Goal: Task Accomplishment & Management: Manage account settings

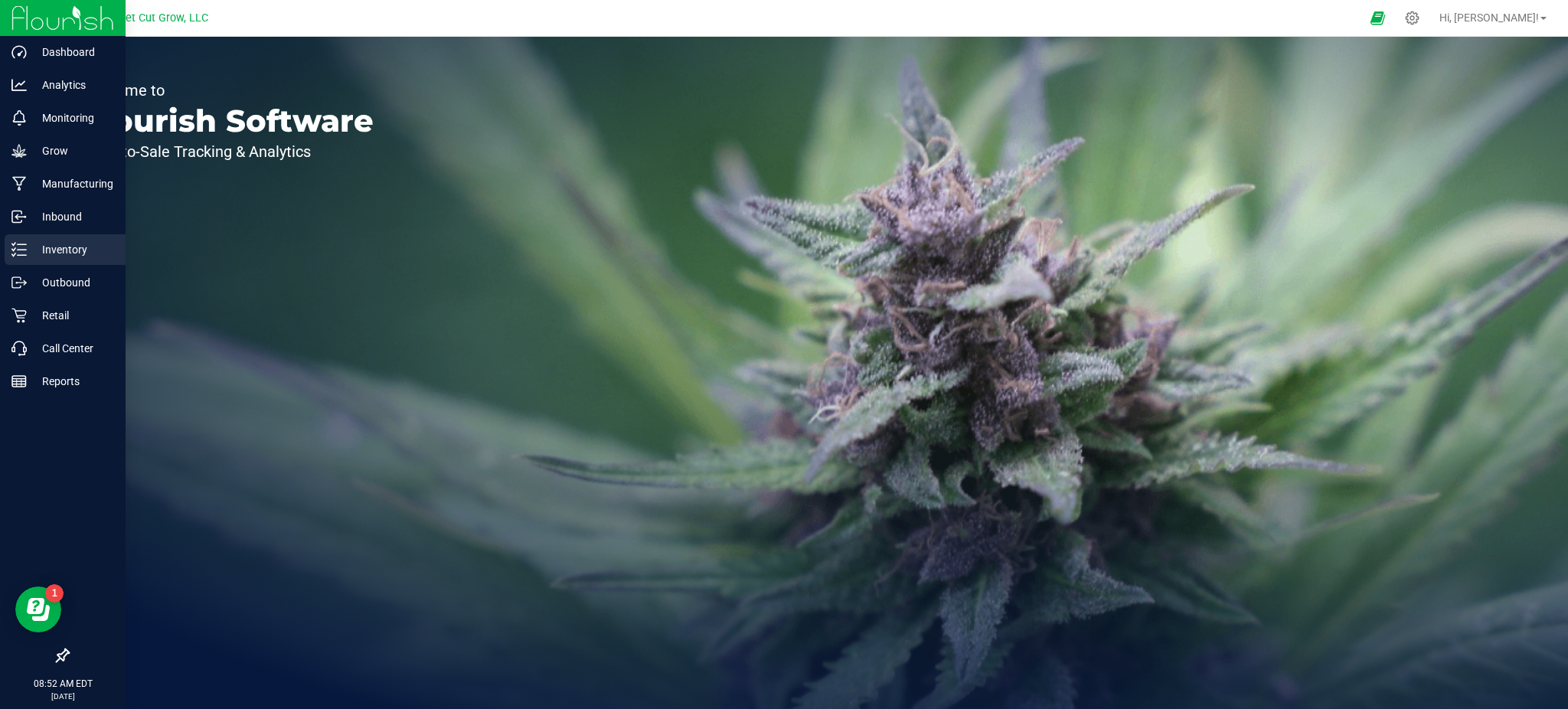
click at [83, 257] on p "Inventory" at bounding box center [73, 250] width 92 height 18
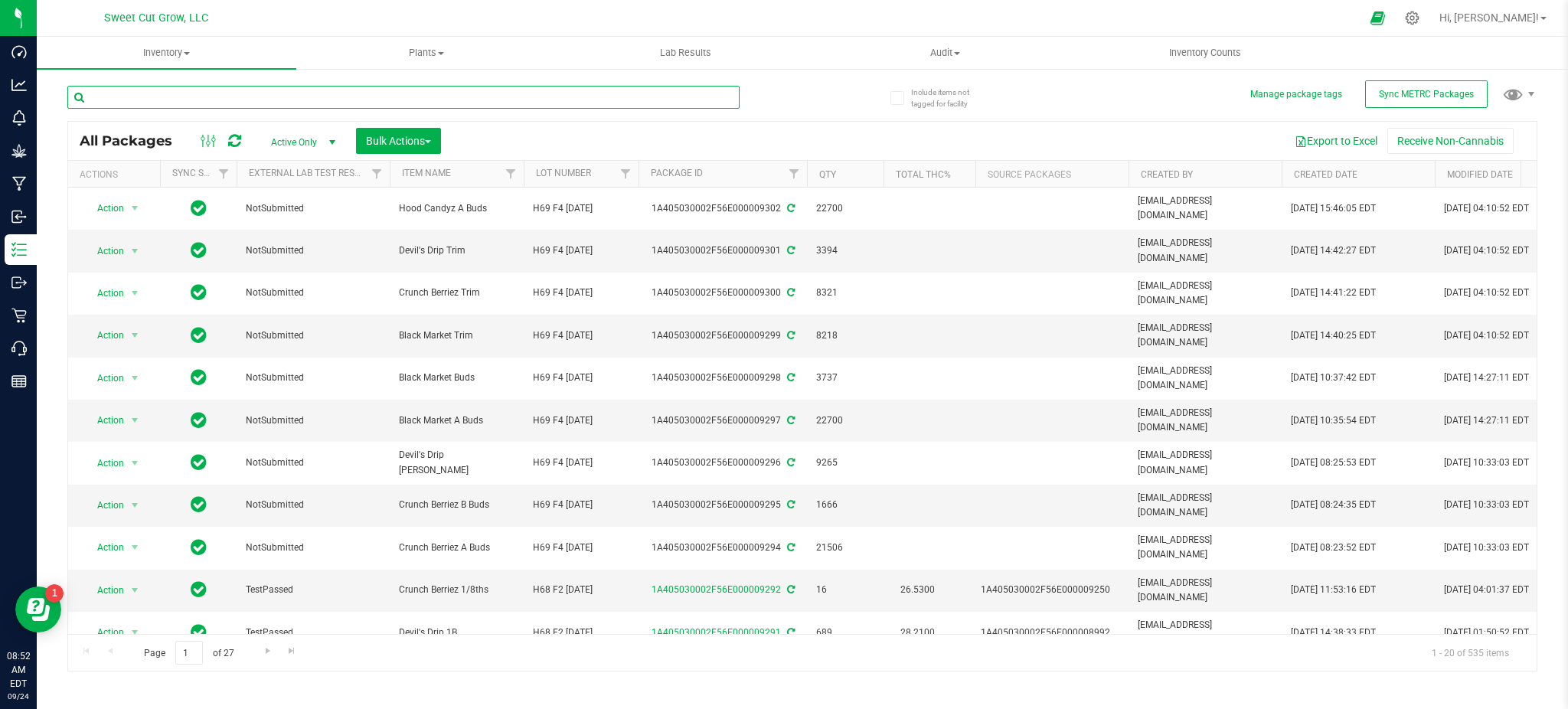
click at [350, 91] on input "text" at bounding box center [403, 97] width 672 height 23
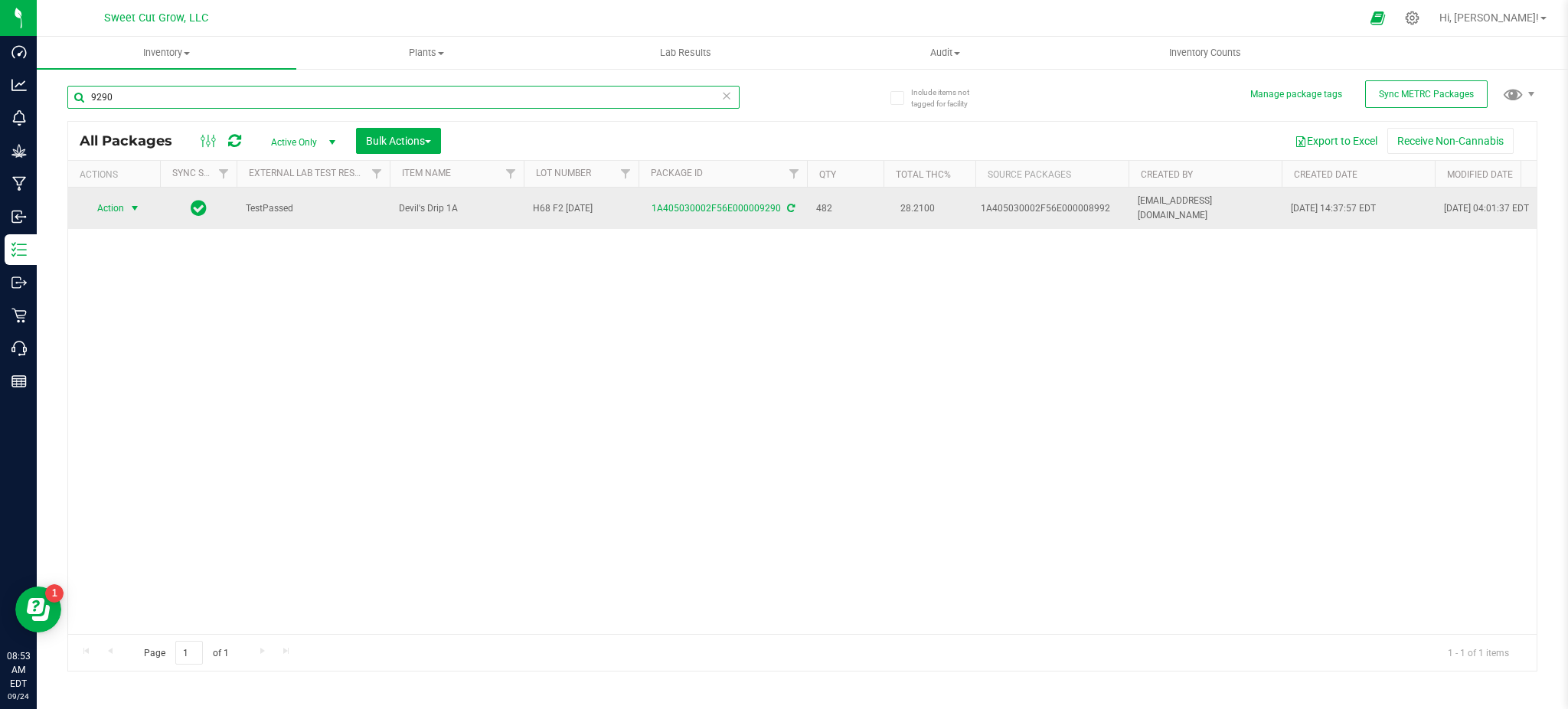
type input "9290"
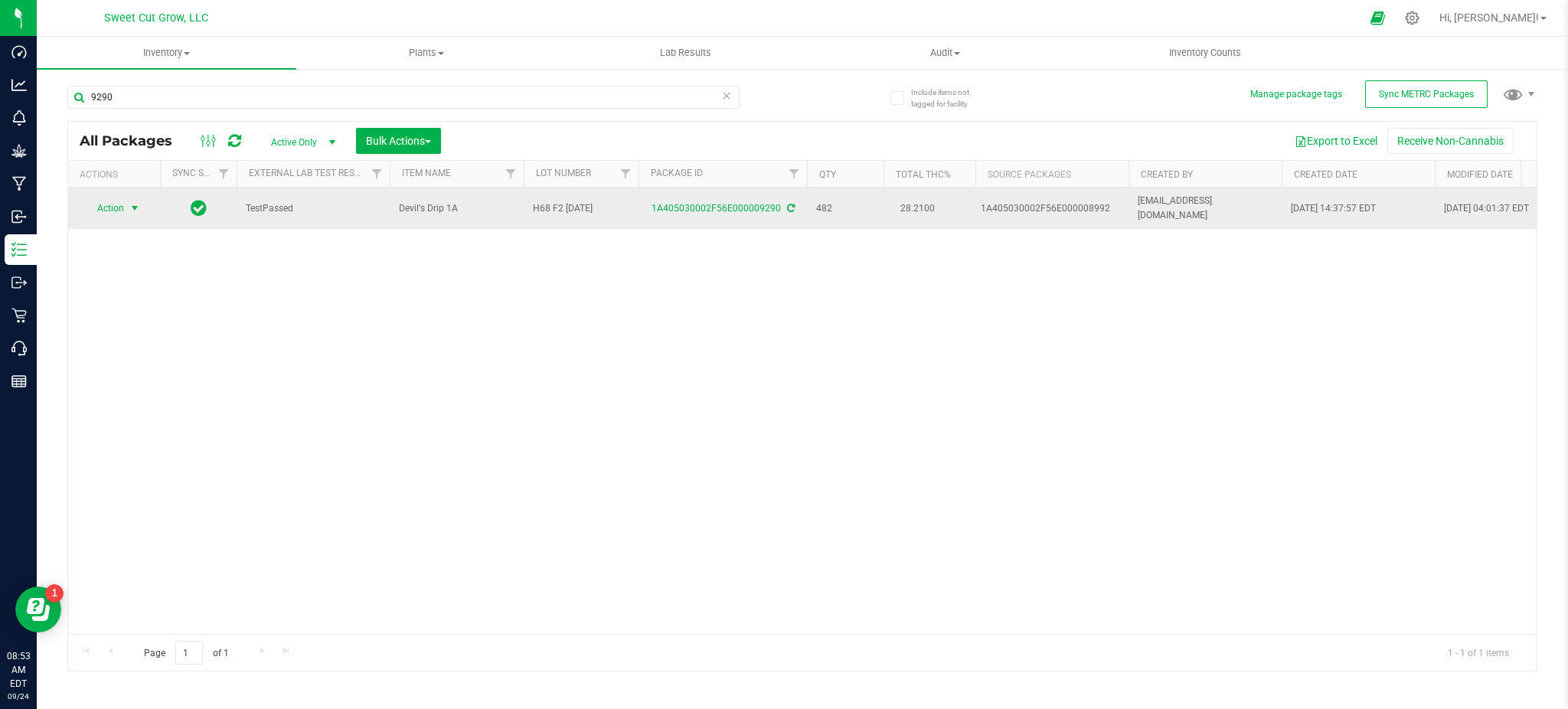
click at [120, 206] on span "Action" at bounding box center [103, 207] width 42 height 21
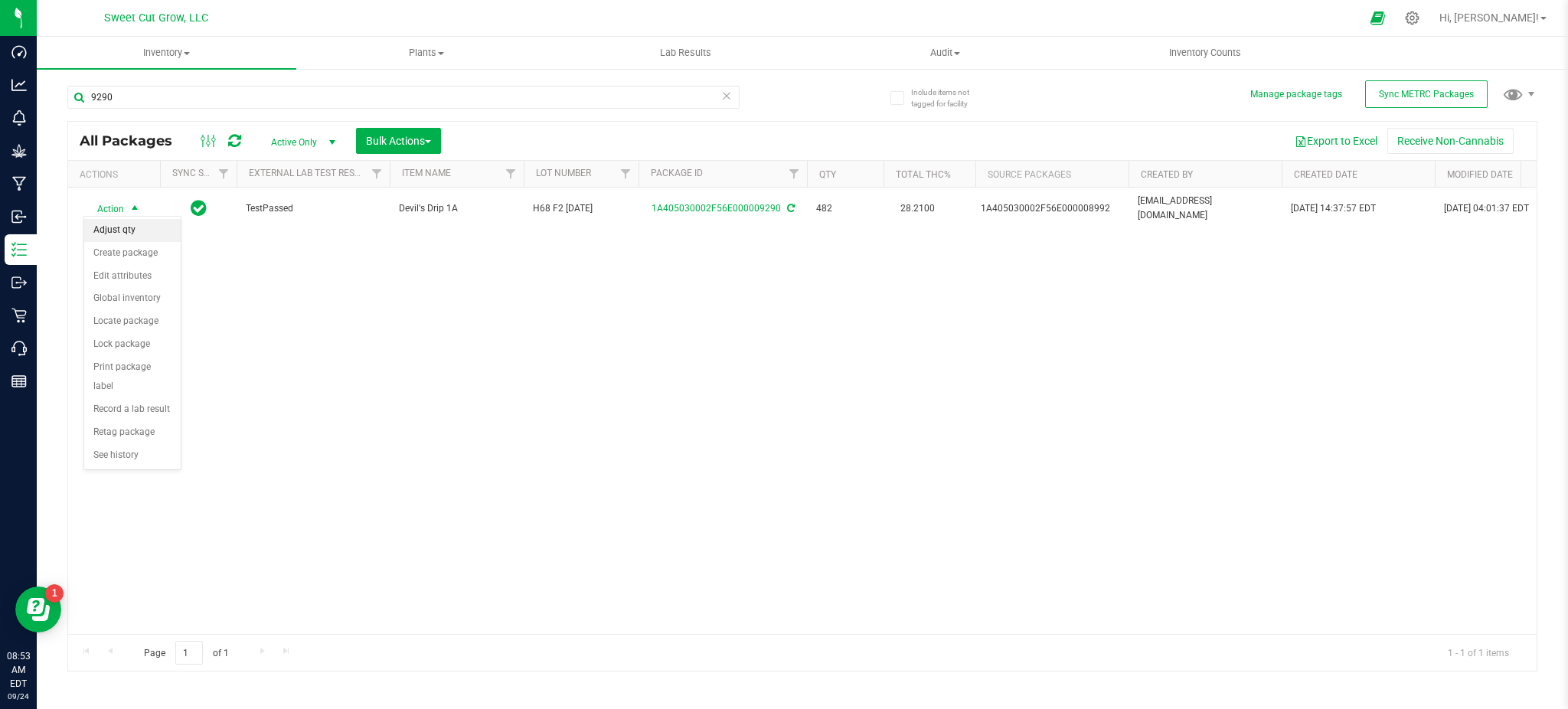
click at [125, 230] on li "Adjust qty" at bounding box center [132, 230] width 97 height 23
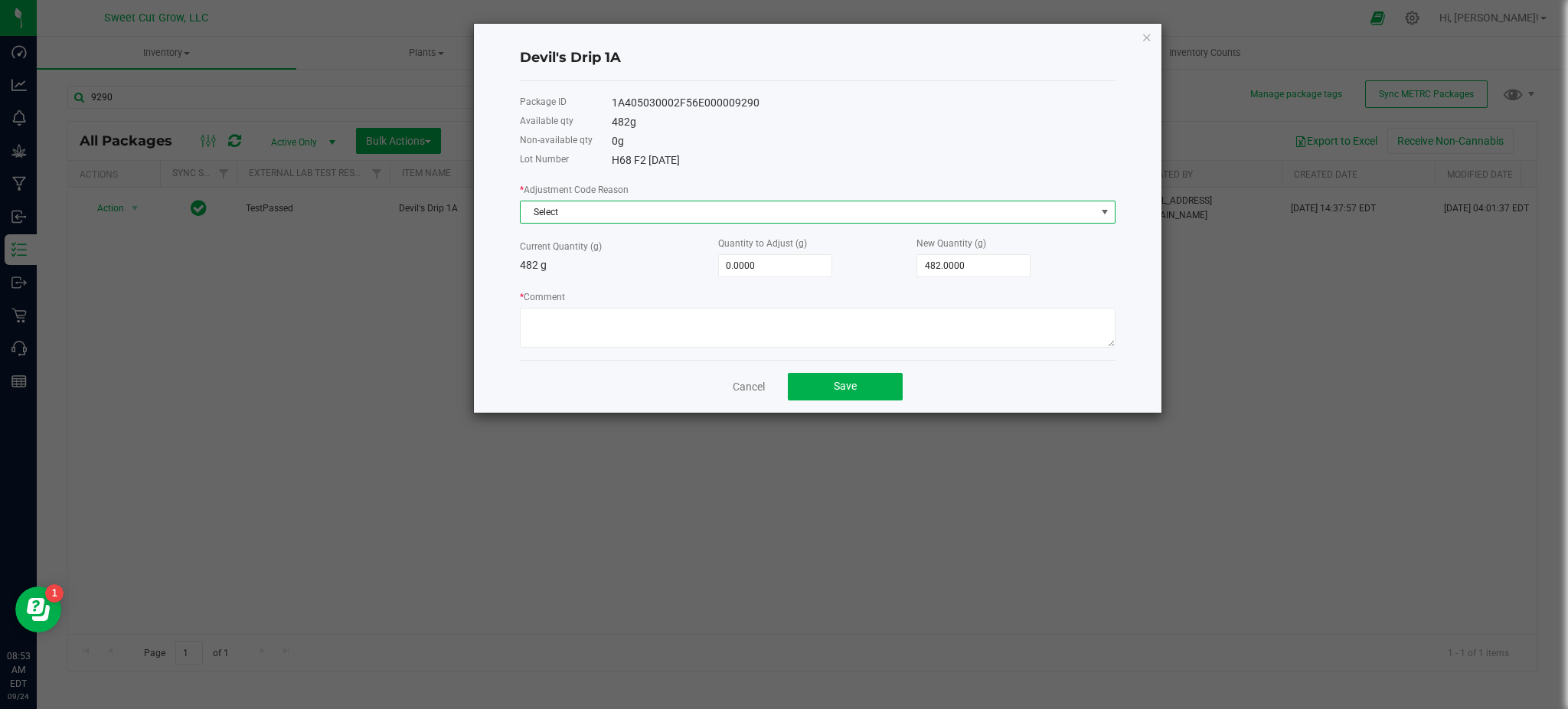
click at [693, 201] on span "Select" at bounding box center [807, 211] width 575 height 21
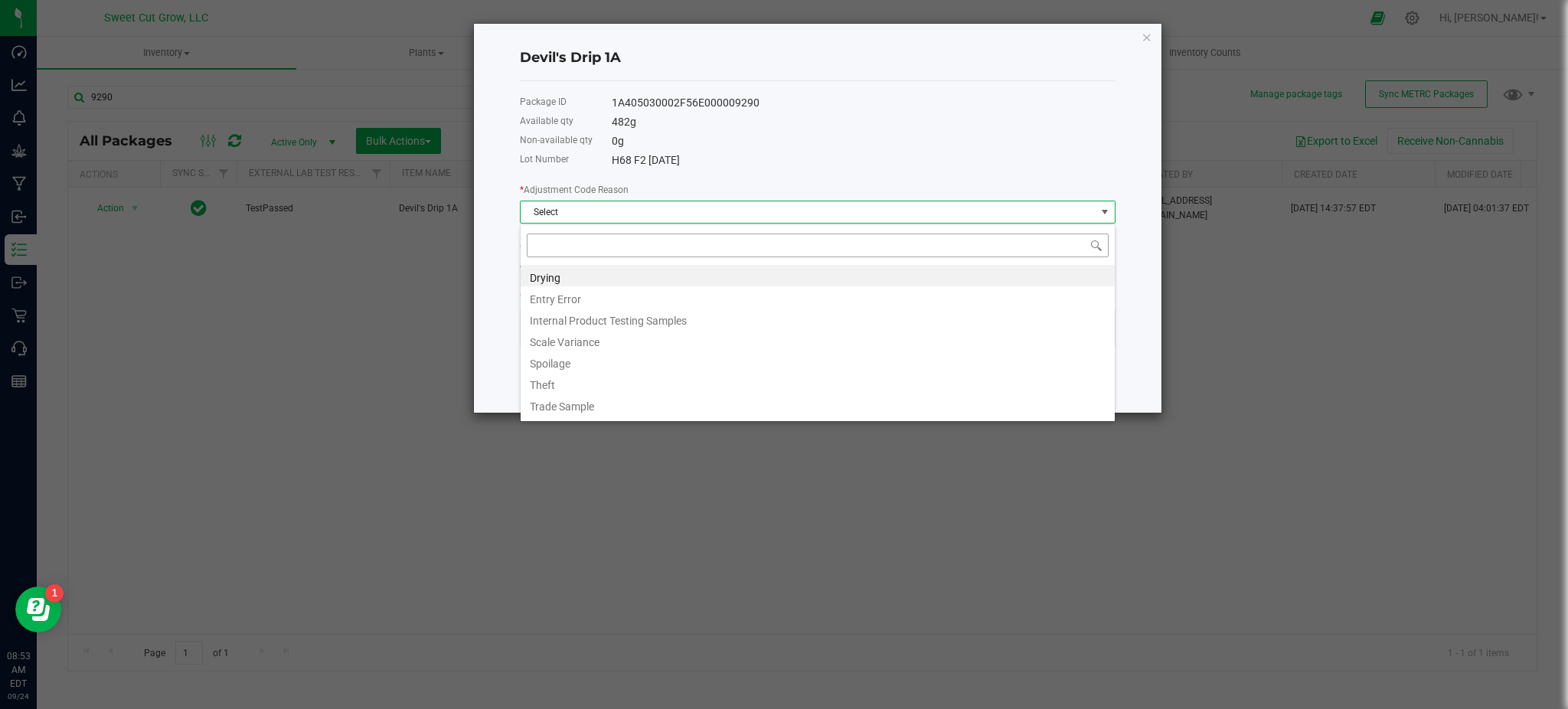
scroll to position [23, 596]
click at [608, 276] on li "Drying" at bounding box center [817, 275] width 594 height 21
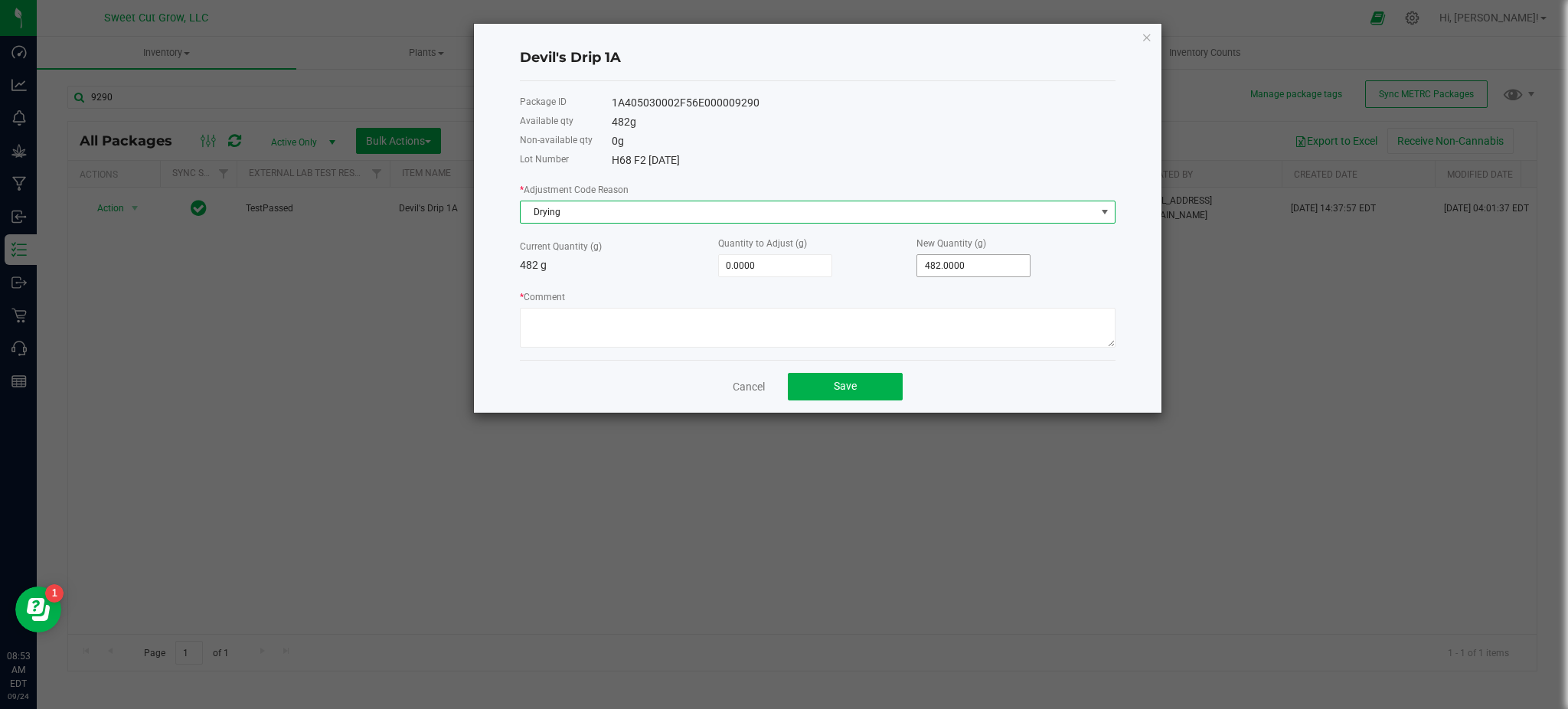
type input "482"
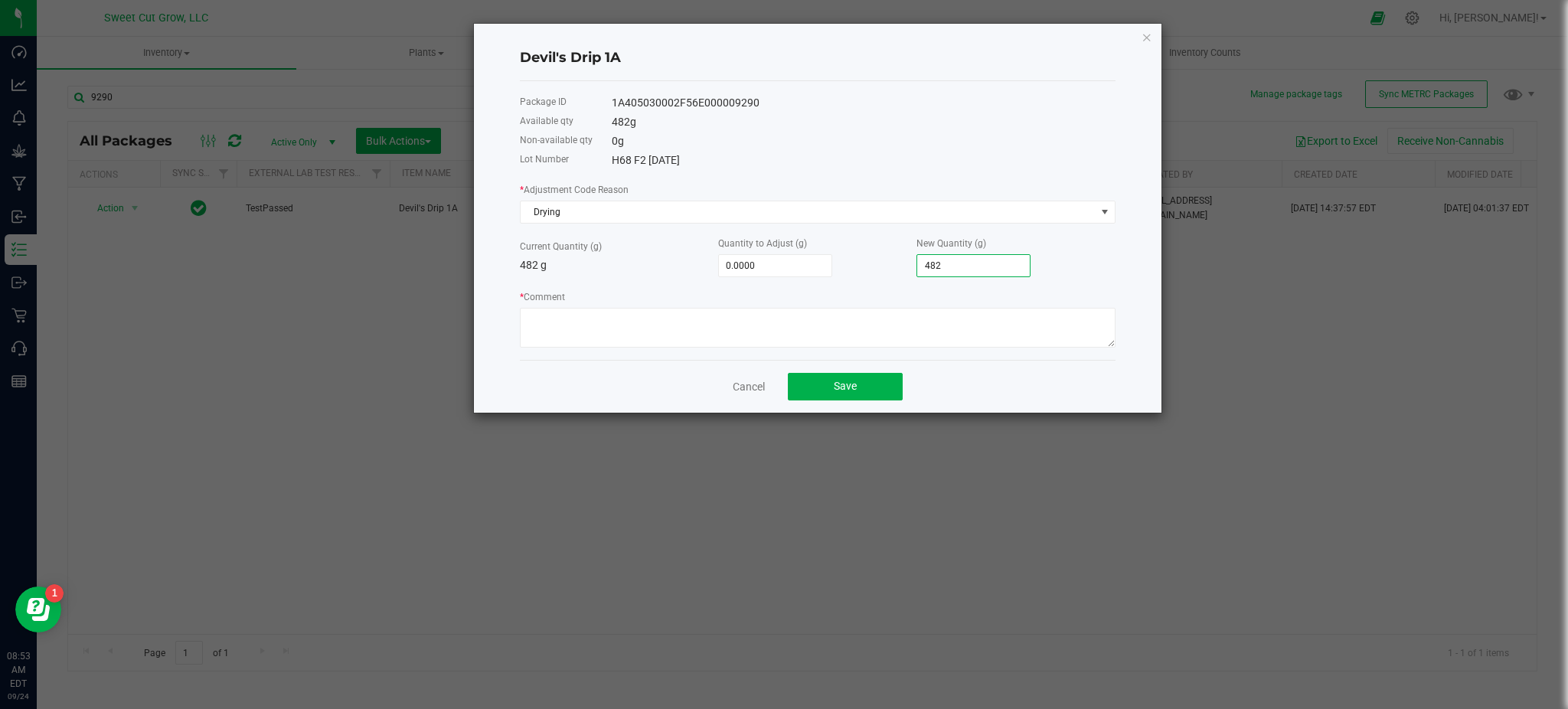
click at [939, 267] on input "482" at bounding box center [973, 265] width 113 height 21
type input "-434.0000"
type input "48"
type input "-2.0000"
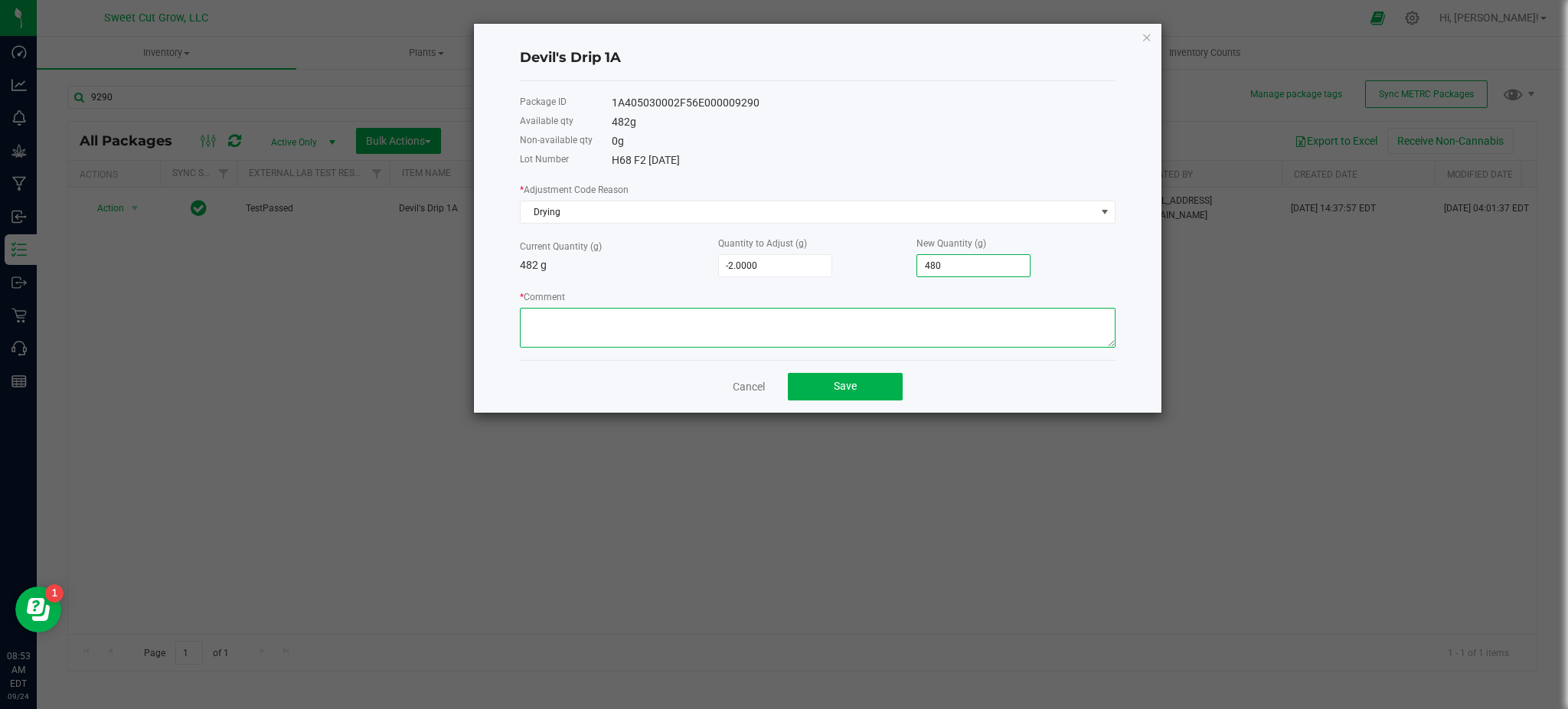
type input "480.0000"
click at [868, 323] on textarea "* Comment" at bounding box center [818, 327] width 596 height 40
type textarea "dry down"
click at [840, 383] on span "Save" at bounding box center [845, 385] width 23 height 12
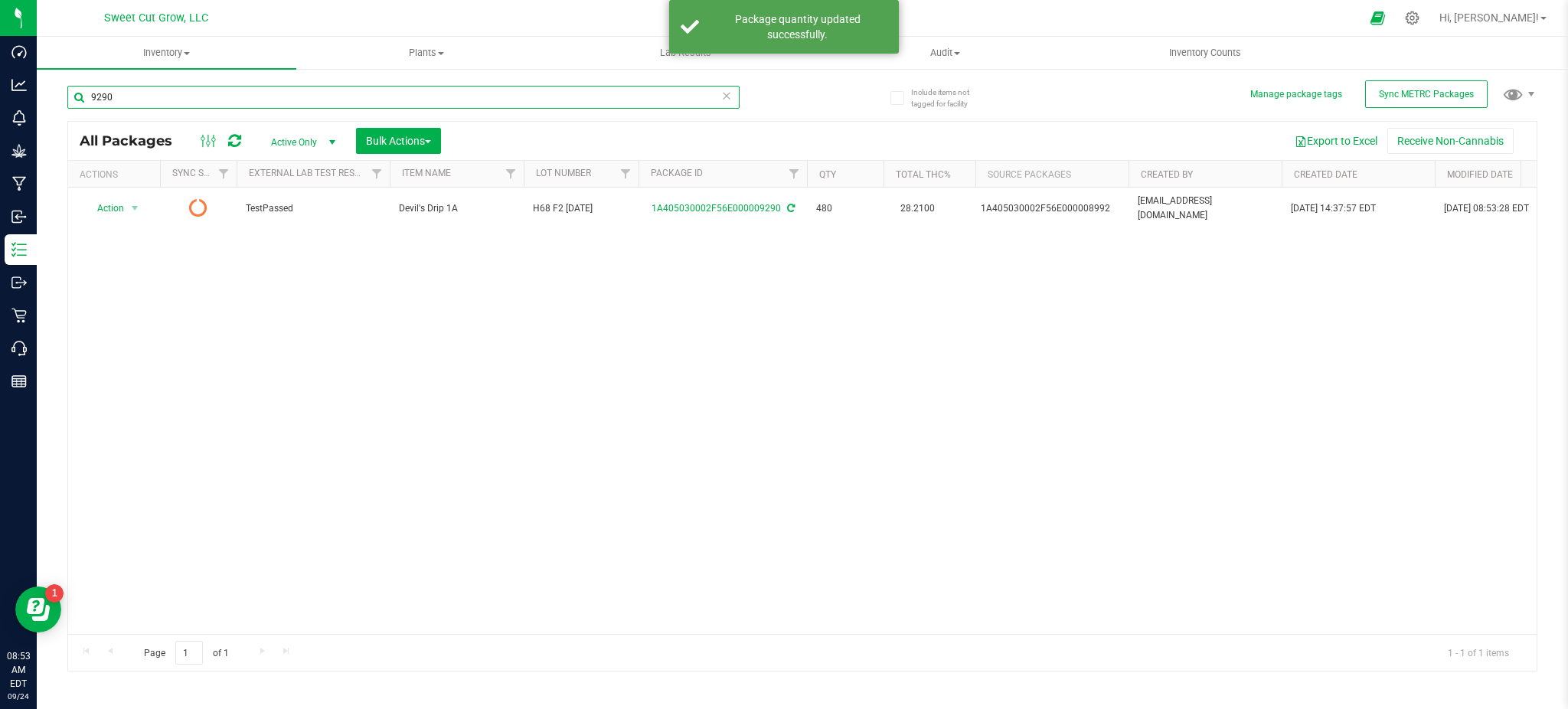
click at [217, 97] on input "9290" at bounding box center [403, 97] width 672 height 23
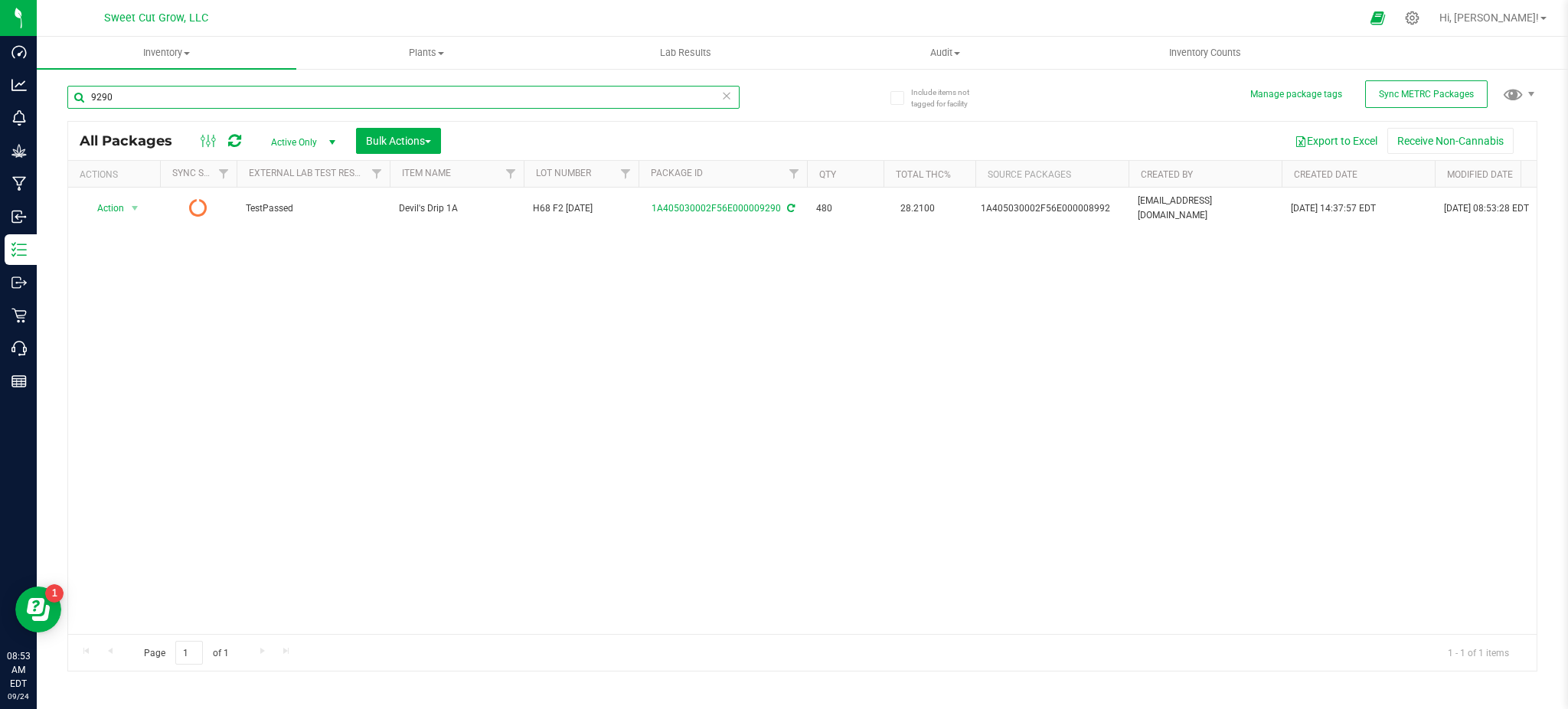
click at [217, 97] on input "9290" at bounding box center [403, 97] width 672 height 23
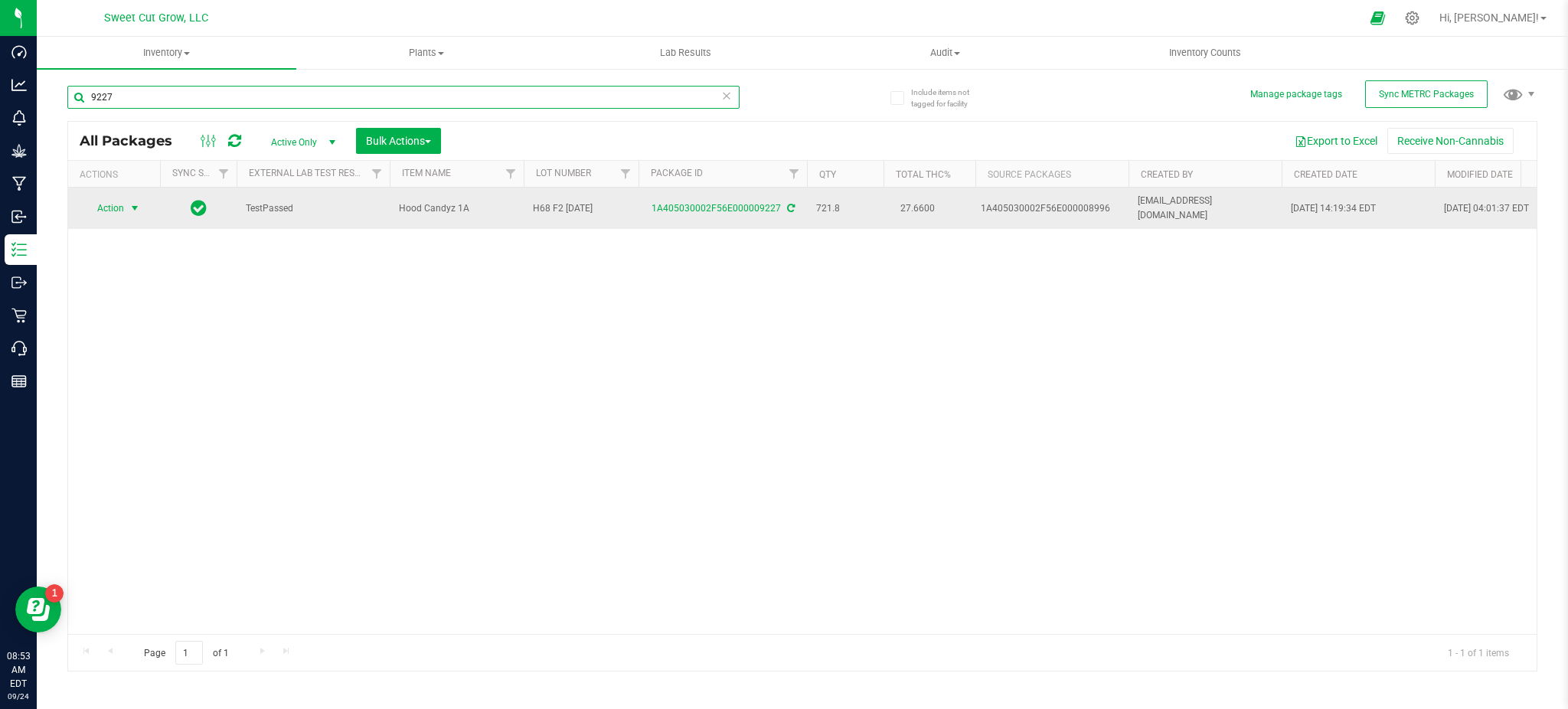
type input "9227"
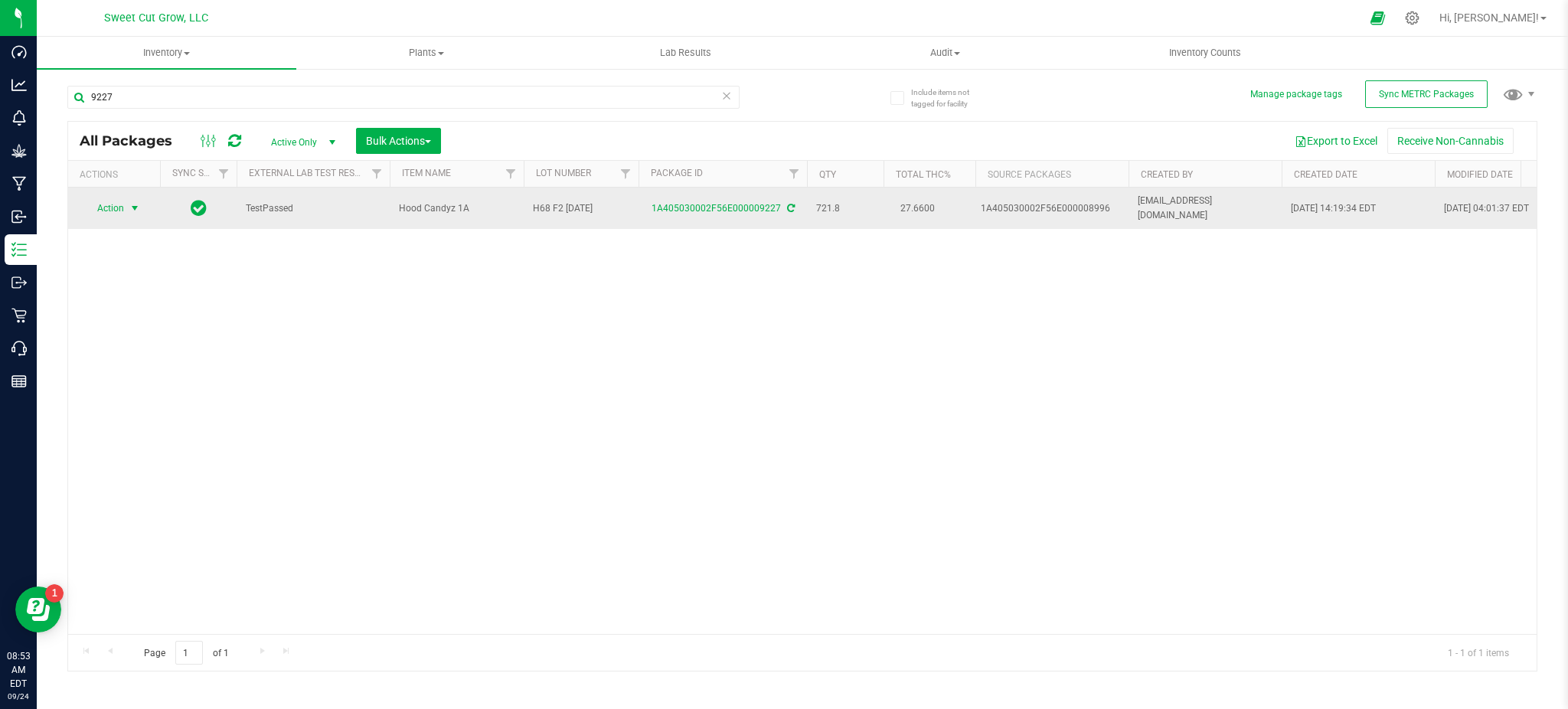
click at [97, 201] on span "Action" at bounding box center [103, 207] width 42 height 21
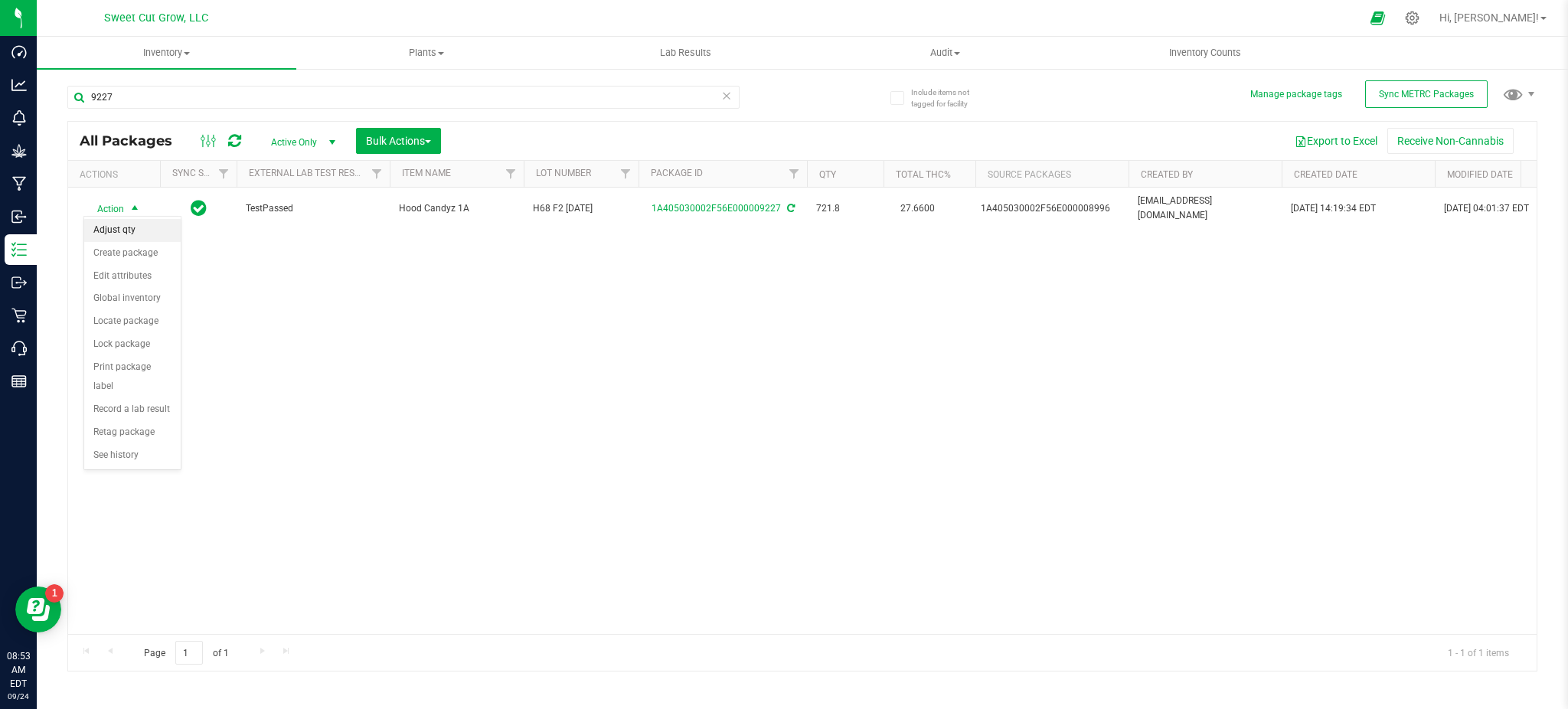
click at [120, 239] on li "Adjust qty" at bounding box center [132, 230] width 97 height 23
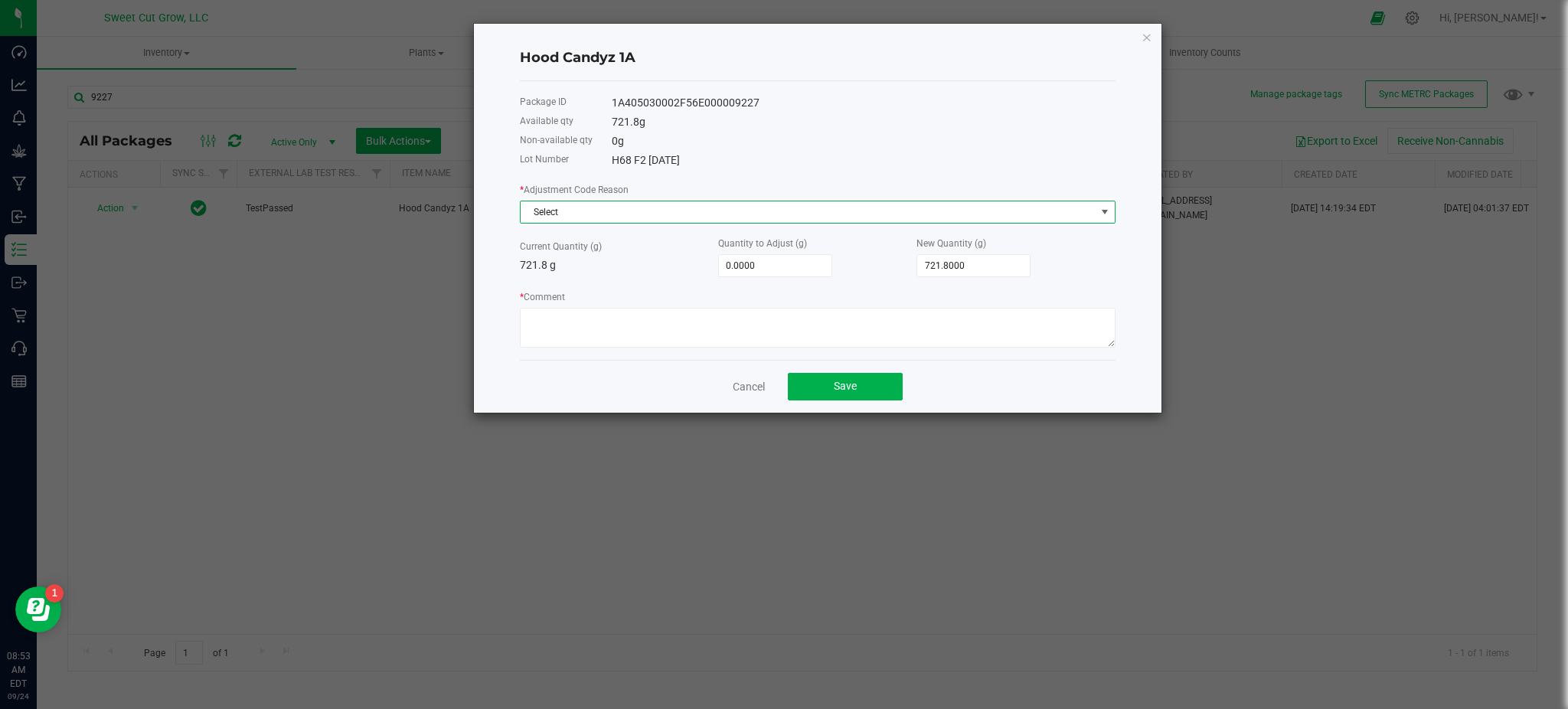
click at [588, 207] on span "Select" at bounding box center [807, 211] width 575 height 21
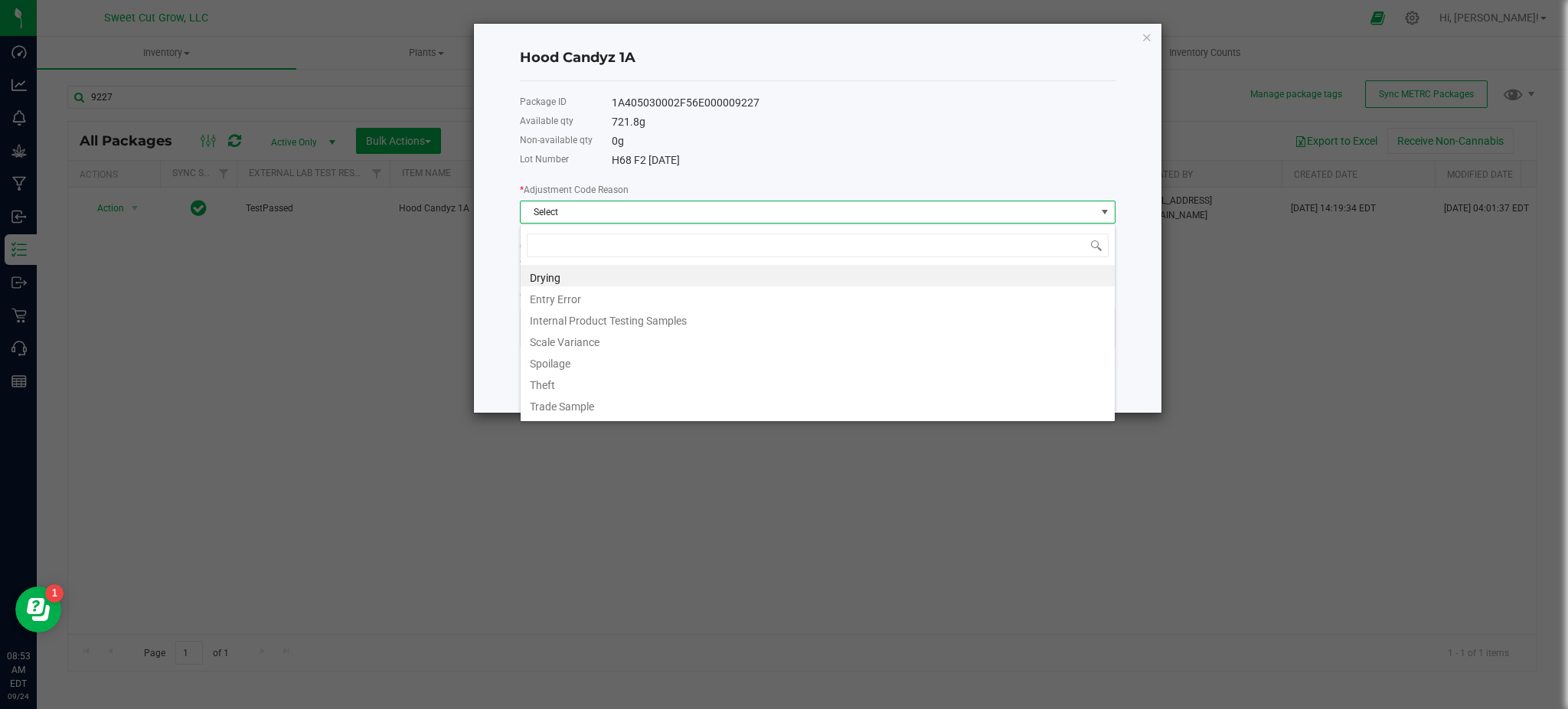
scroll to position [23, 596]
click at [636, 277] on li "Drying" at bounding box center [817, 275] width 594 height 21
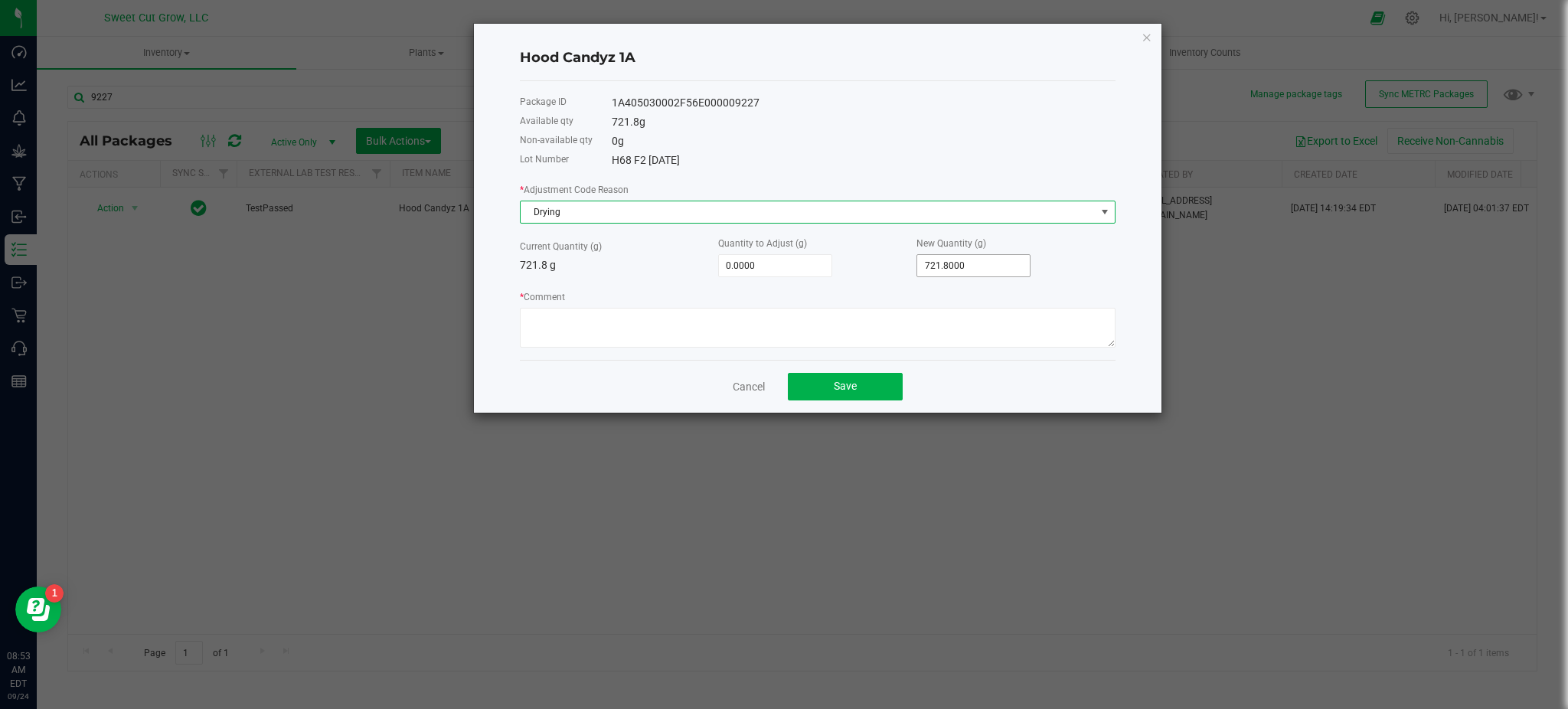
type input "721.8"
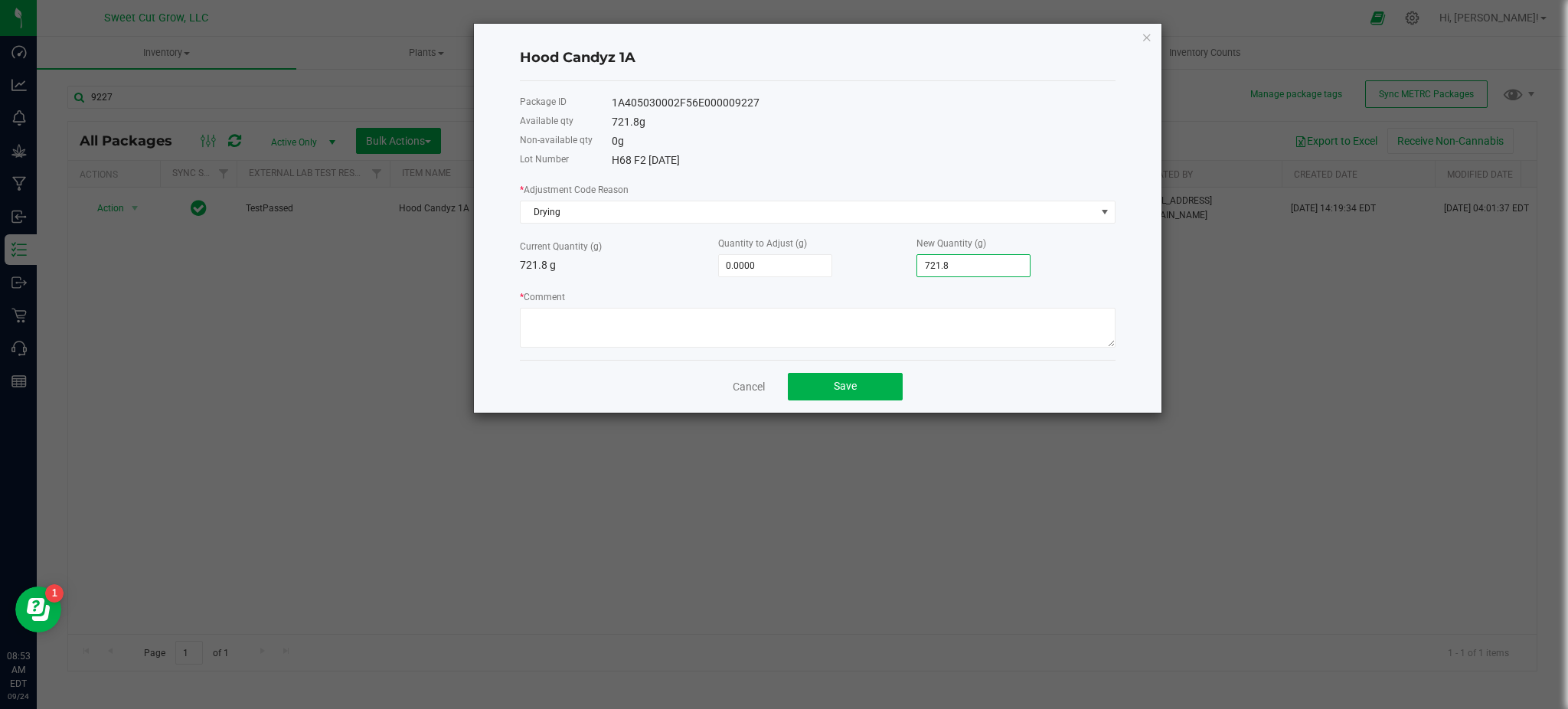
click at [1004, 266] on input "721.8" at bounding box center [973, 265] width 113 height 21
type input "-0.8000"
type input "721.0000"
click at [949, 320] on textarea "* Comment" at bounding box center [818, 327] width 596 height 40
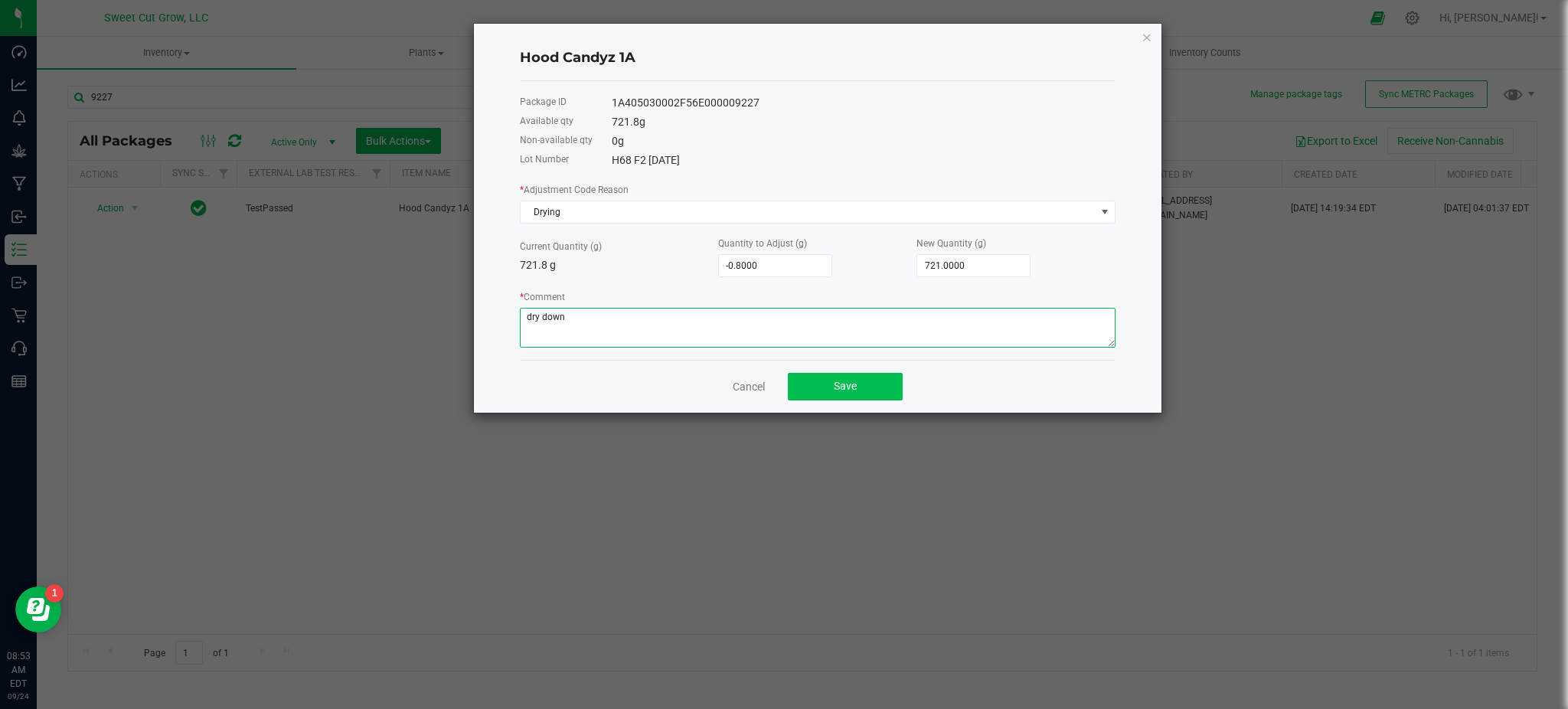
type textarea "dry down"
click at [832, 385] on button "Save" at bounding box center [845, 386] width 115 height 28
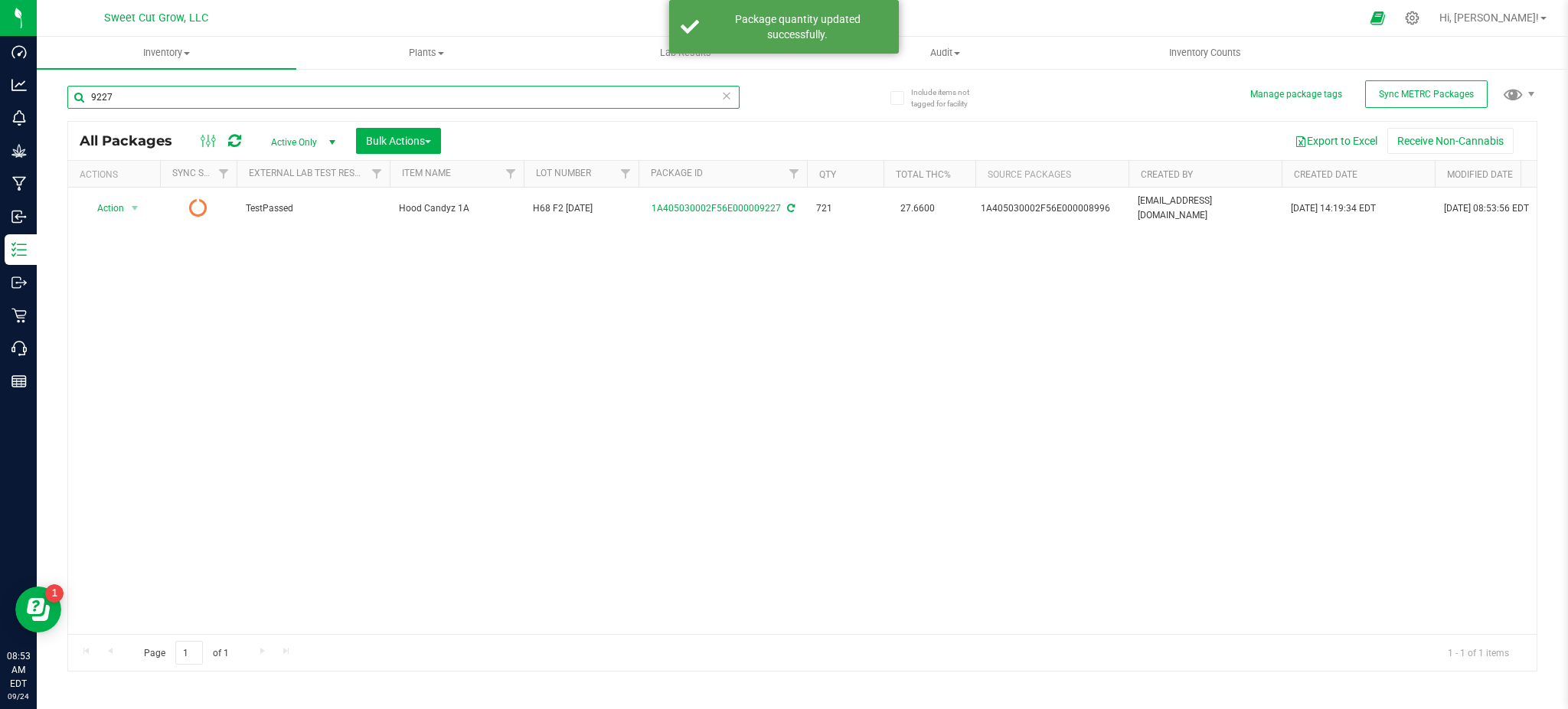
click at [248, 91] on input "9227" at bounding box center [403, 97] width 672 height 23
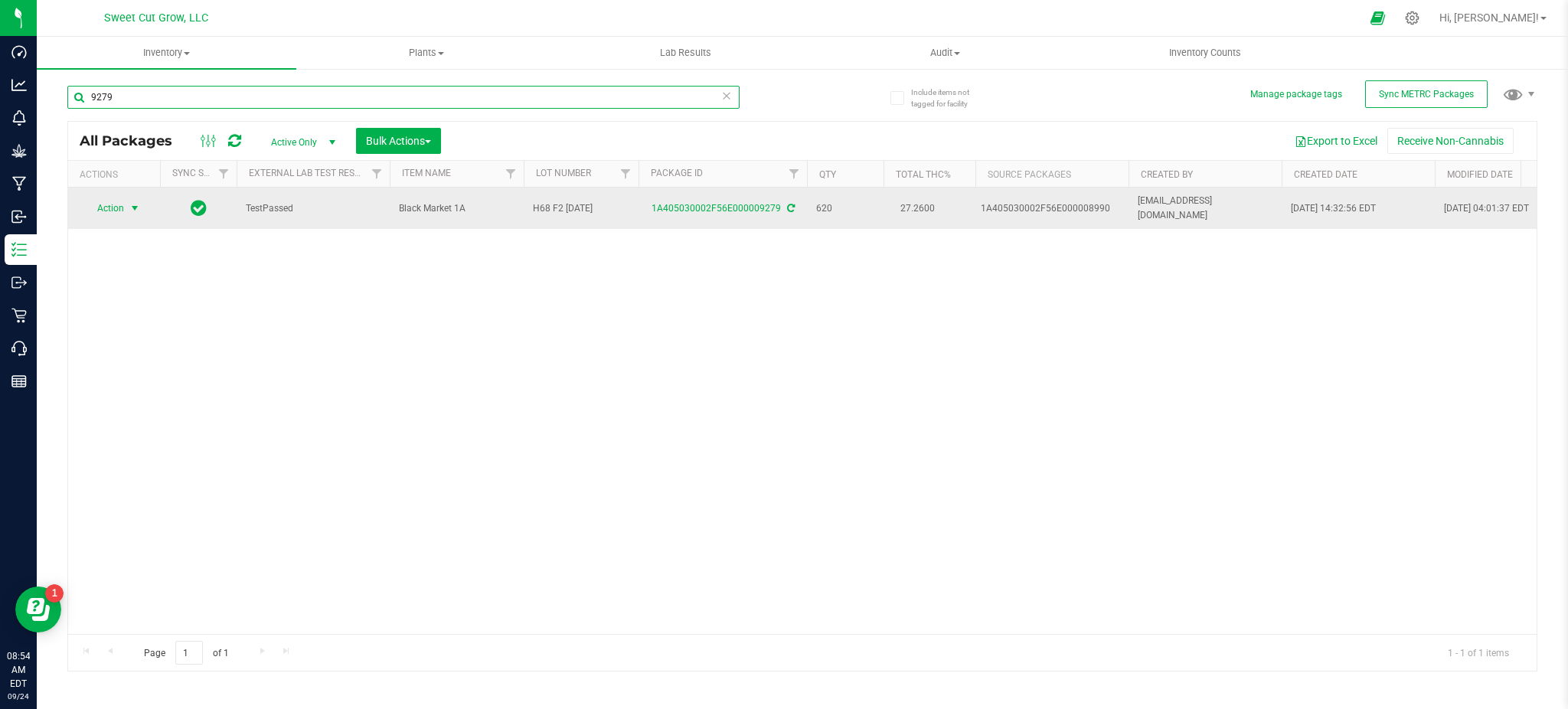
type input "9279"
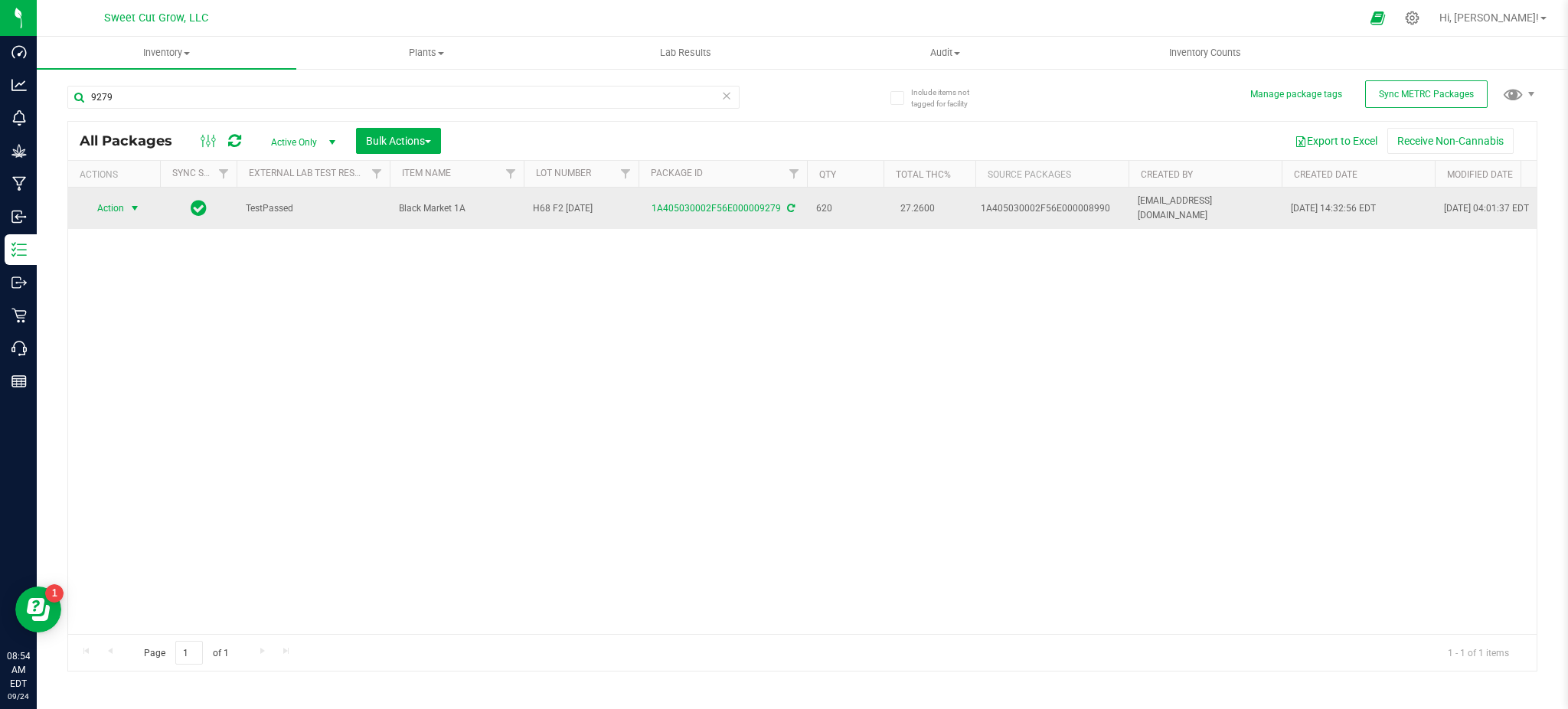
click at [120, 202] on span "Action" at bounding box center [103, 207] width 42 height 21
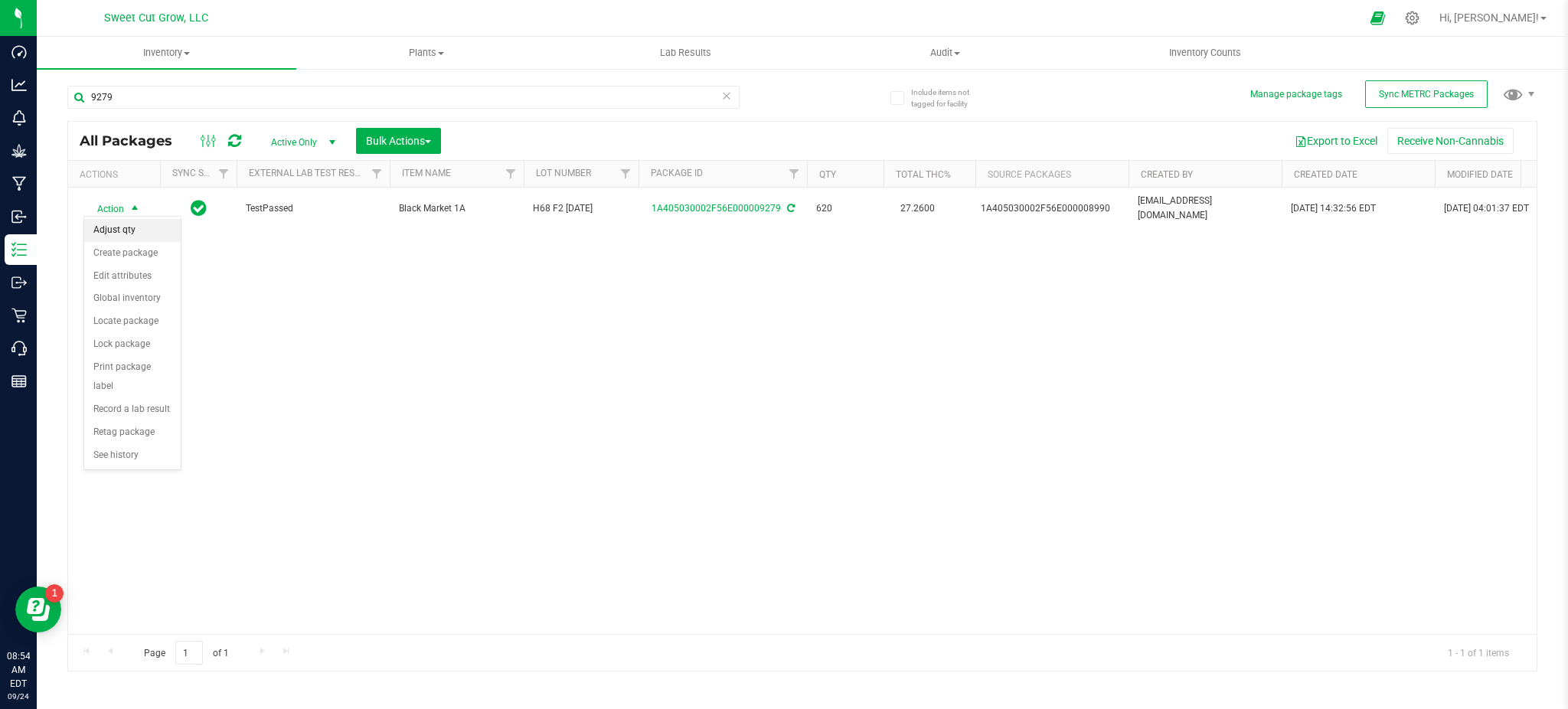
click at [133, 237] on li "Adjust qty" at bounding box center [132, 230] width 97 height 23
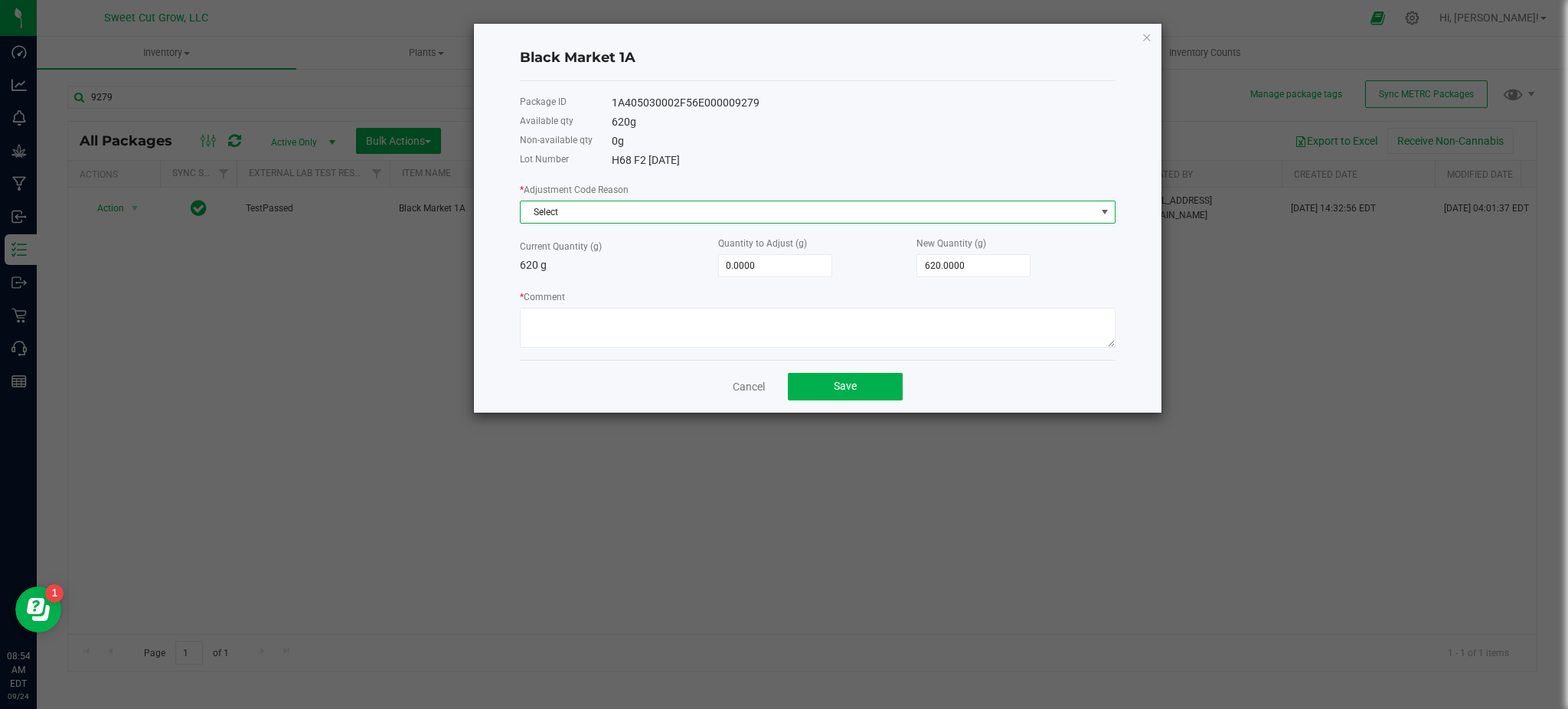
click at [558, 218] on span "Select" at bounding box center [807, 211] width 575 height 21
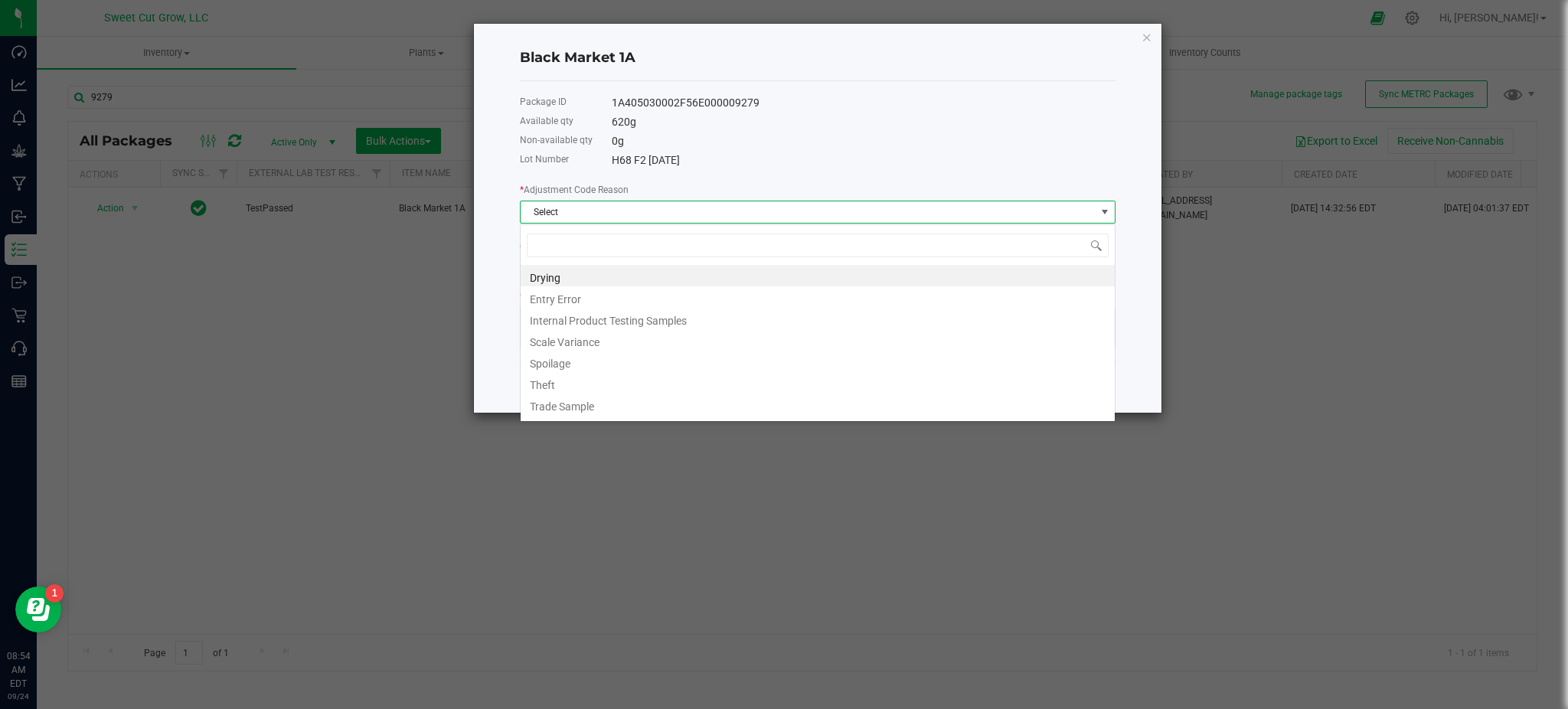
scroll to position [23, 596]
click at [596, 275] on li "Drying" at bounding box center [817, 275] width 594 height 21
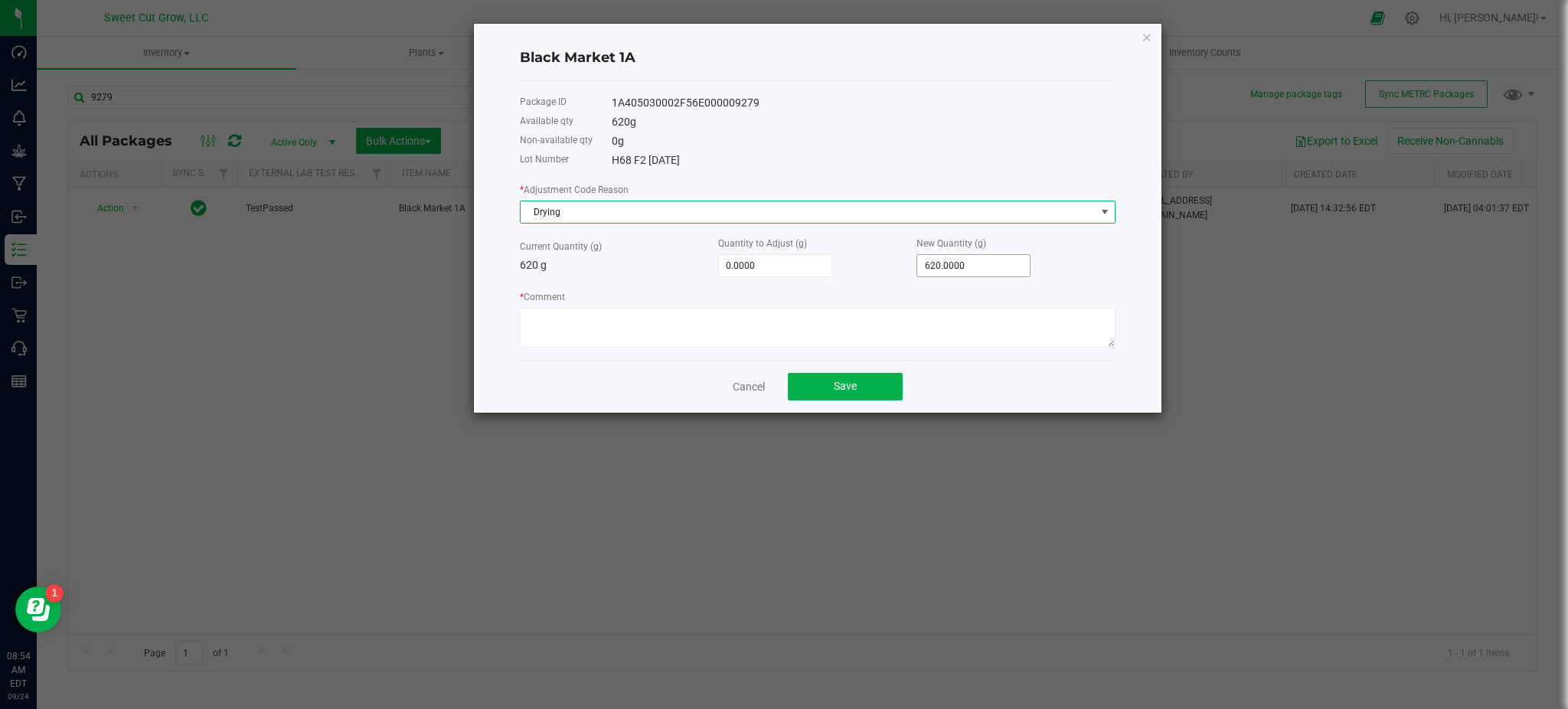
type input "620"
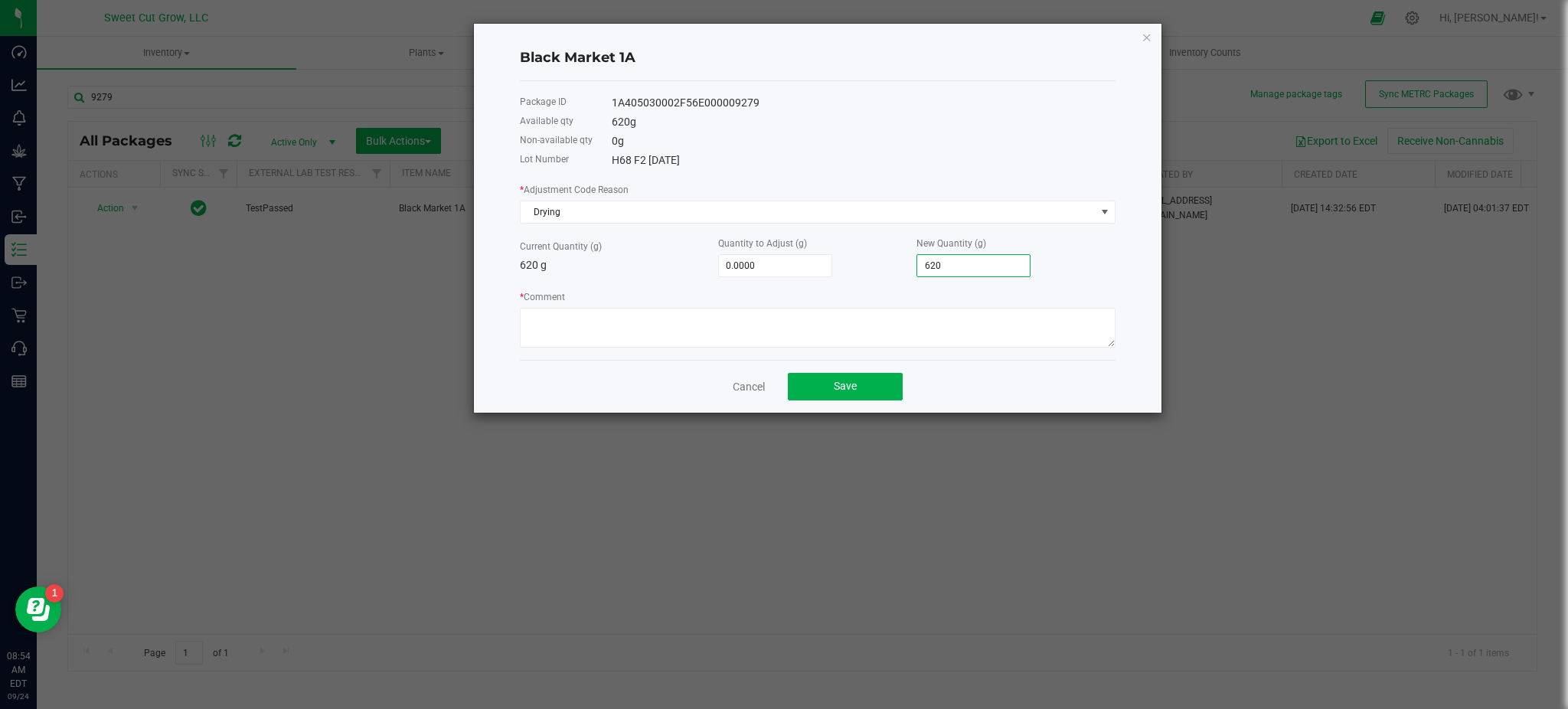
click at [976, 271] on input "620" at bounding box center [973, 265] width 113 height 21
type input "-620.0000"
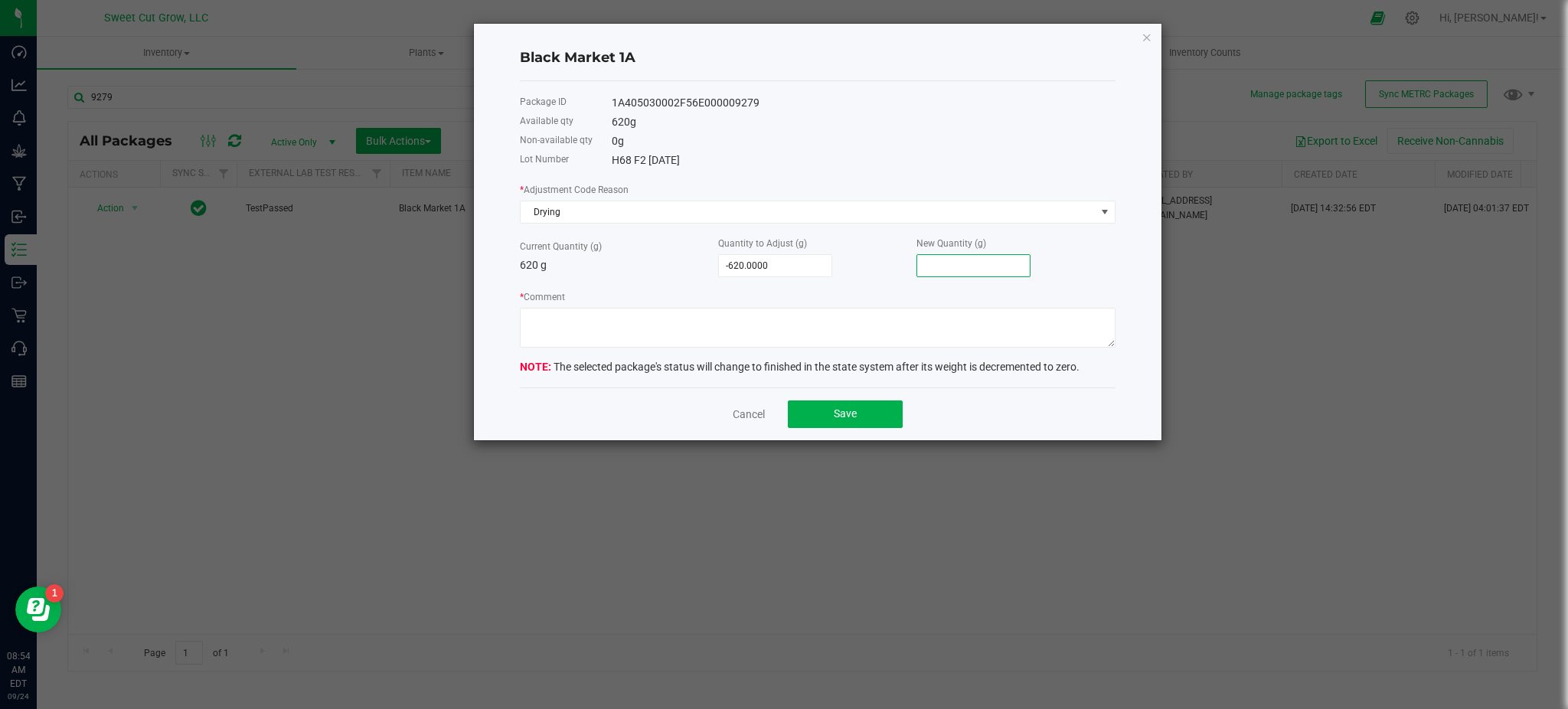
type input "-614.0000"
type input "6"
type input "-559.0000"
type input "61"
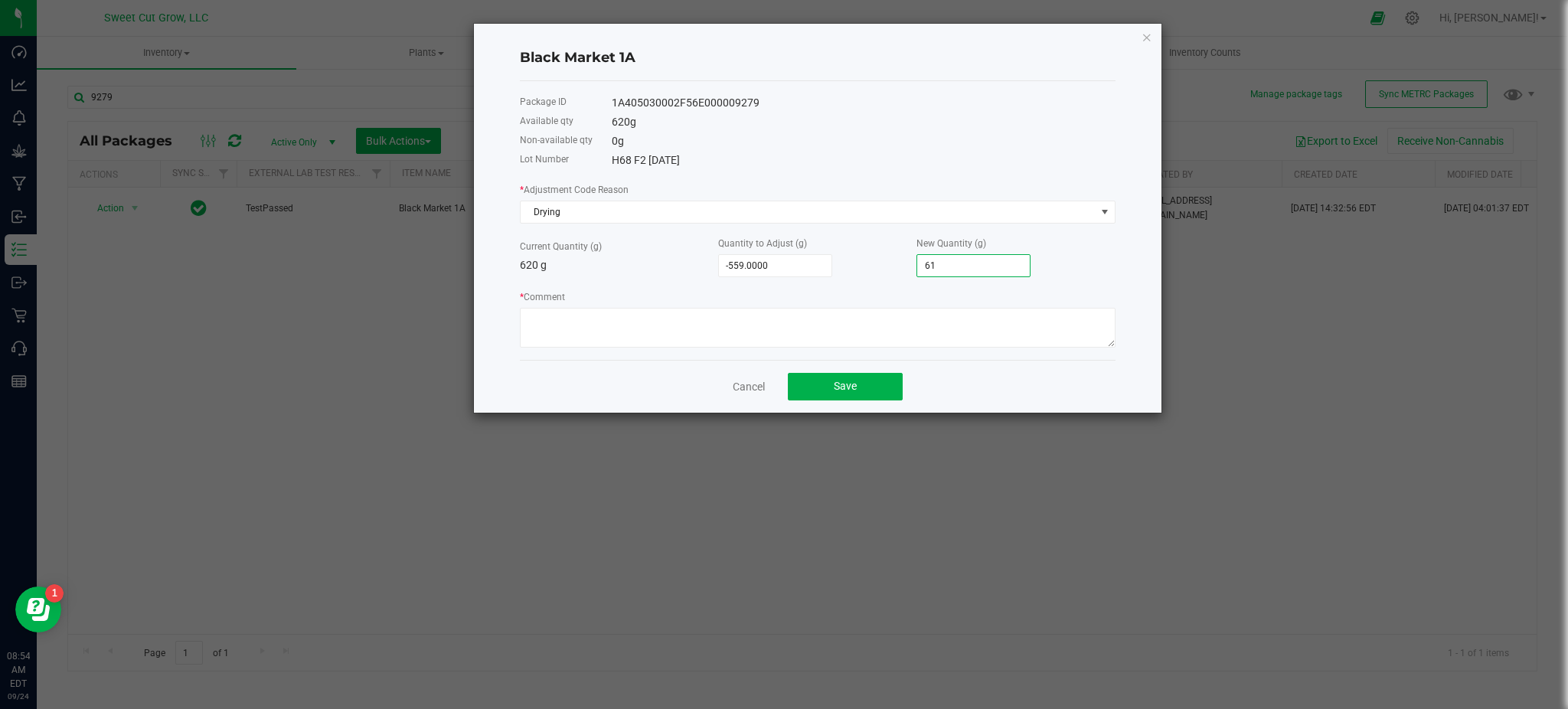
type input "-3.0000"
type input "617.0000"
click at [909, 342] on textarea "* Comment" at bounding box center [818, 327] width 596 height 40
type textarea "dry down"
click at [848, 386] on span "Save" at bounding box center [845, 385] width 23 height 12
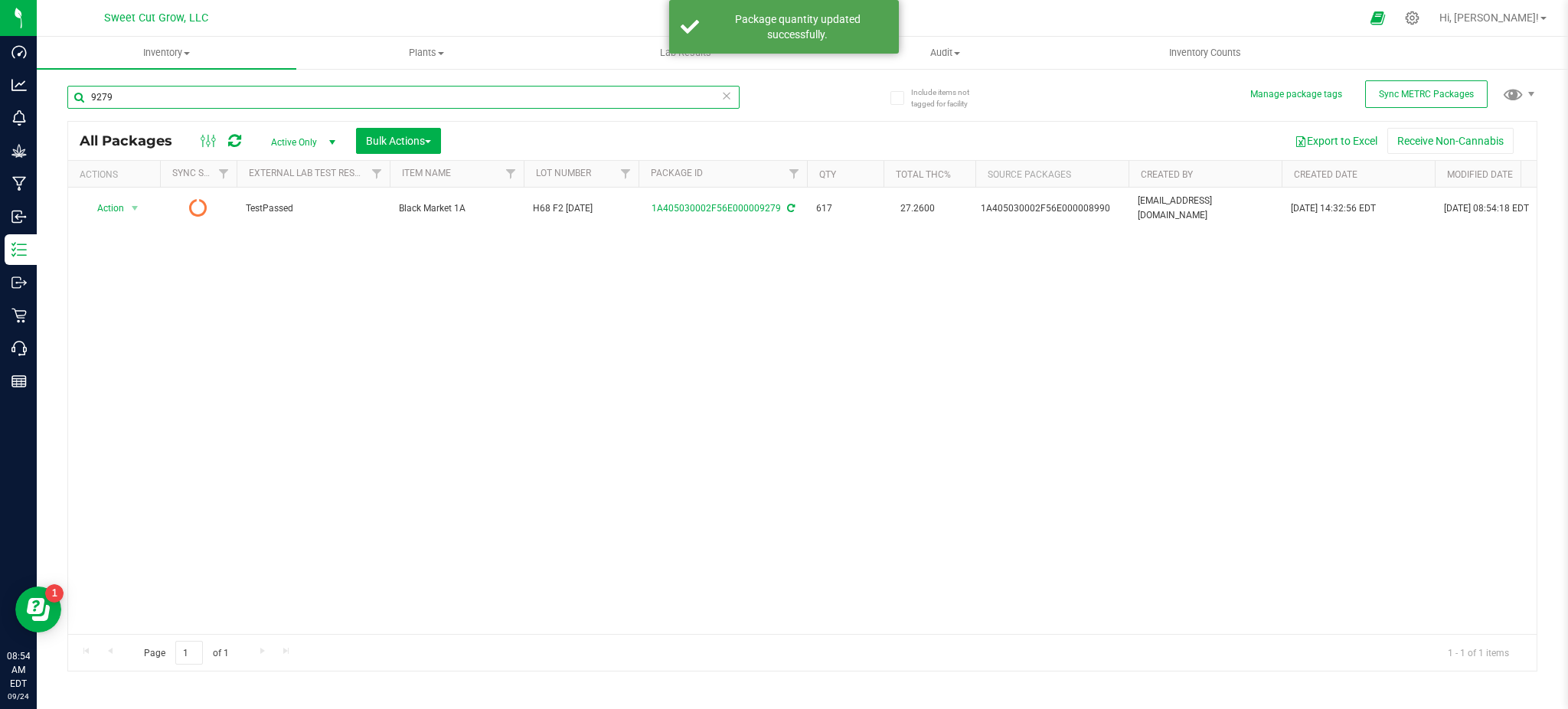
click at [214, 95] on input "9279" at bounding box center [403, 97] width 672 height 23
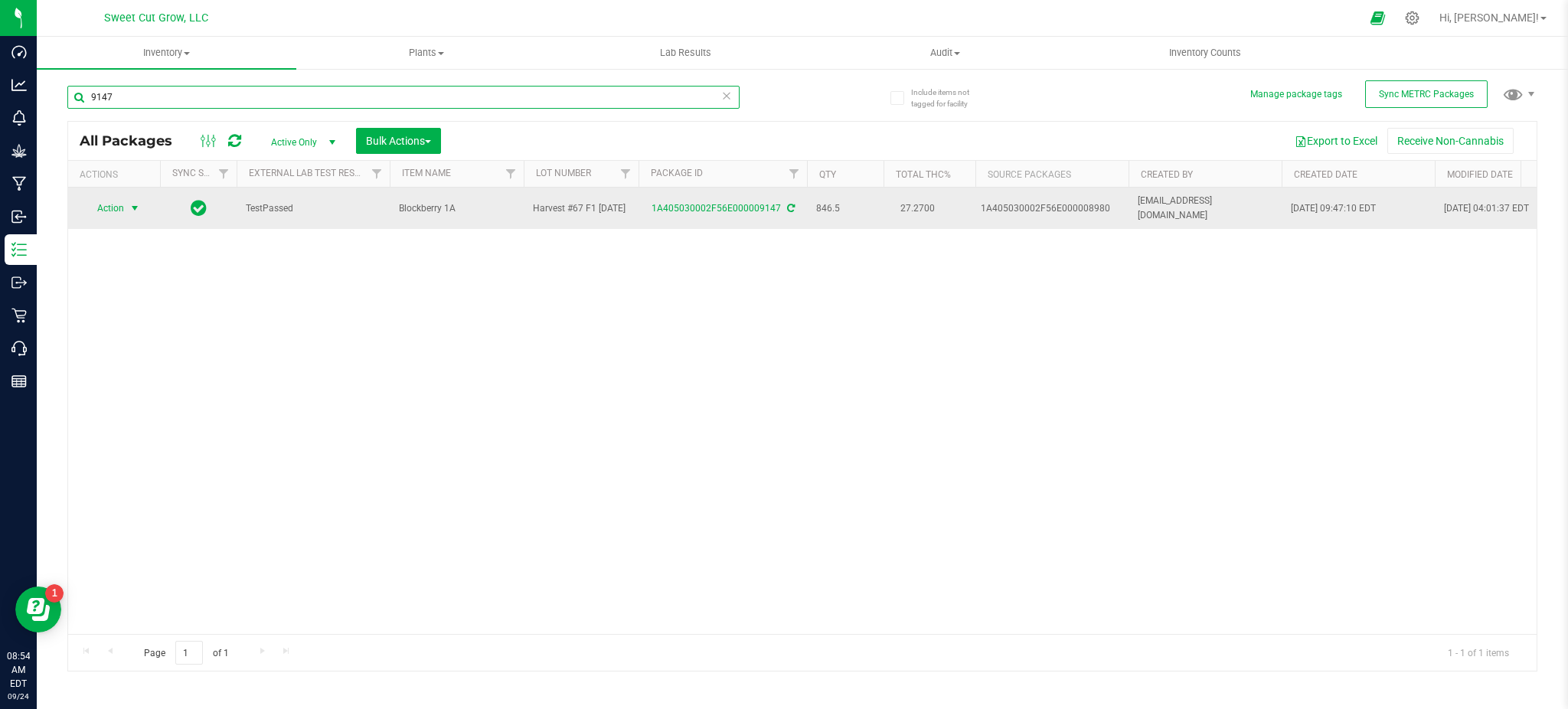
type input "9147"
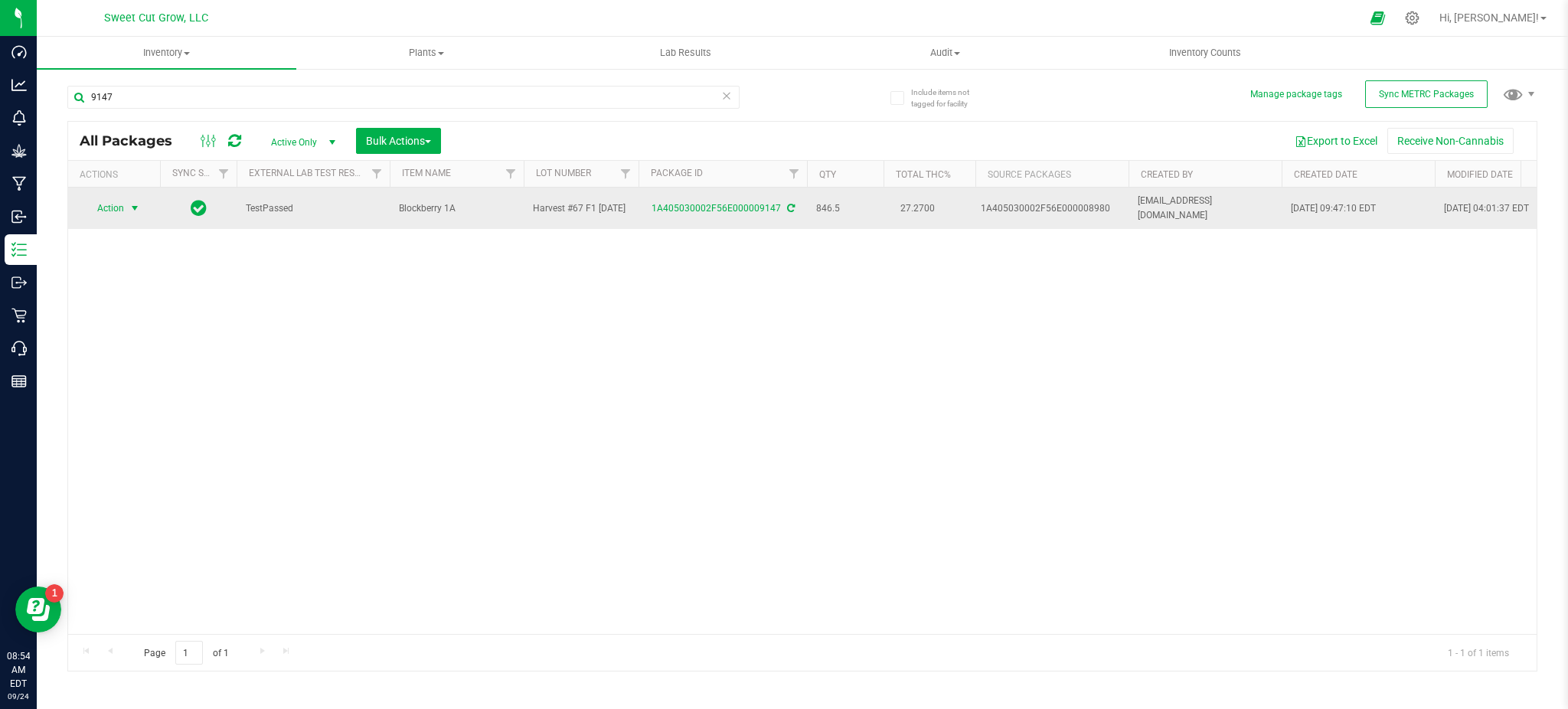
click at [115, 205] on span "Action" at bounding box center [103, 207] width 42 height 21
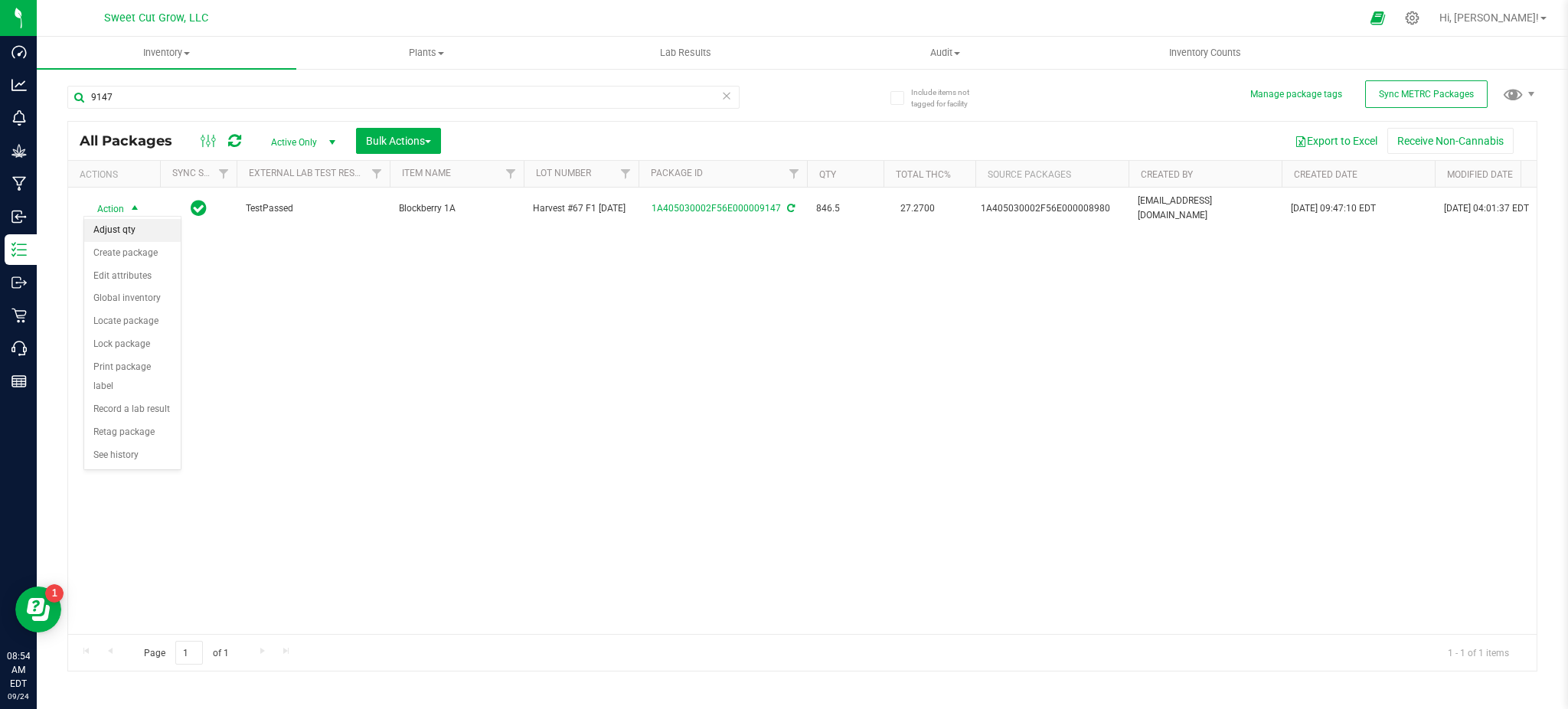
click at [144, 232] on li "Adjust qty" at bounding box center [132, 230] width 97 height 23
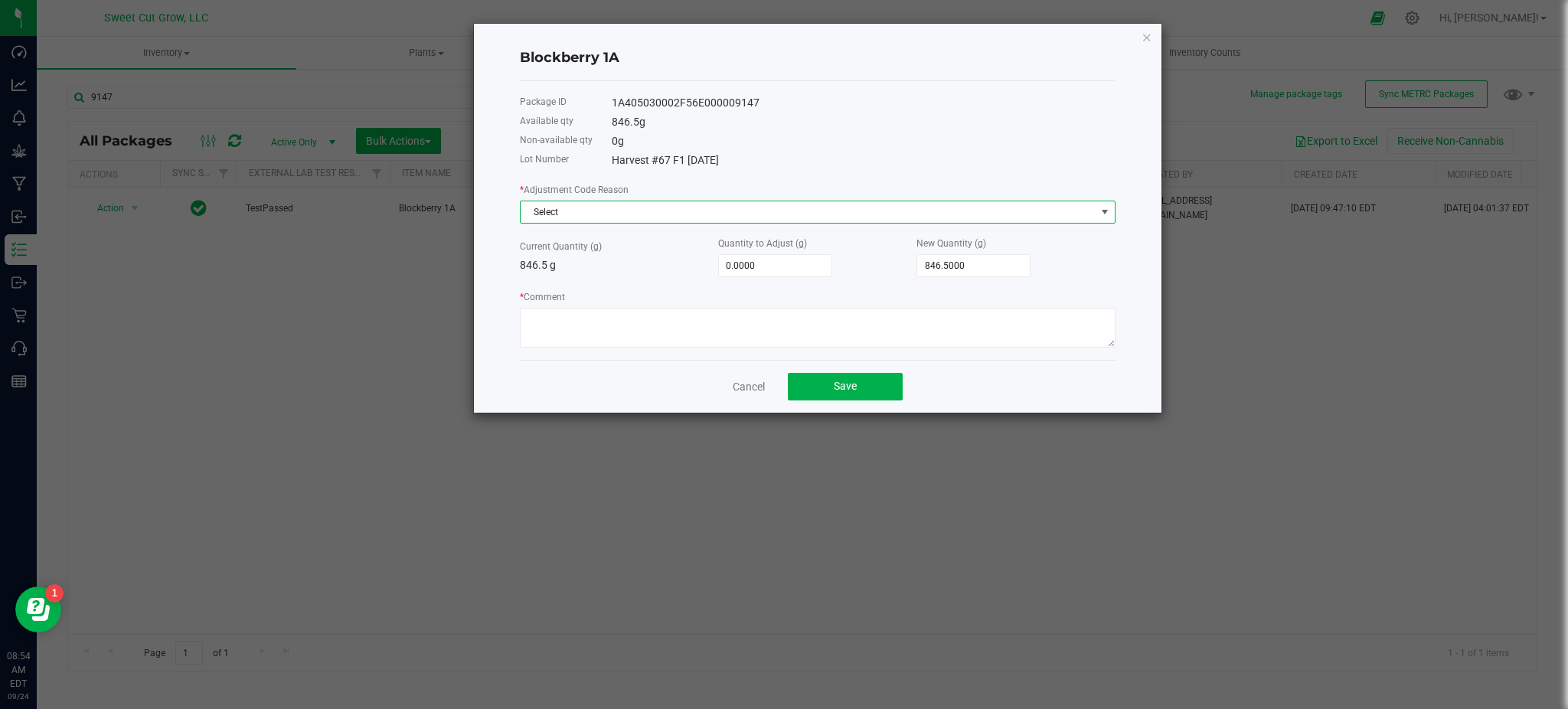
click at [799, 207] on span "Select" at bounding box center [807, 211] width 575 height 21
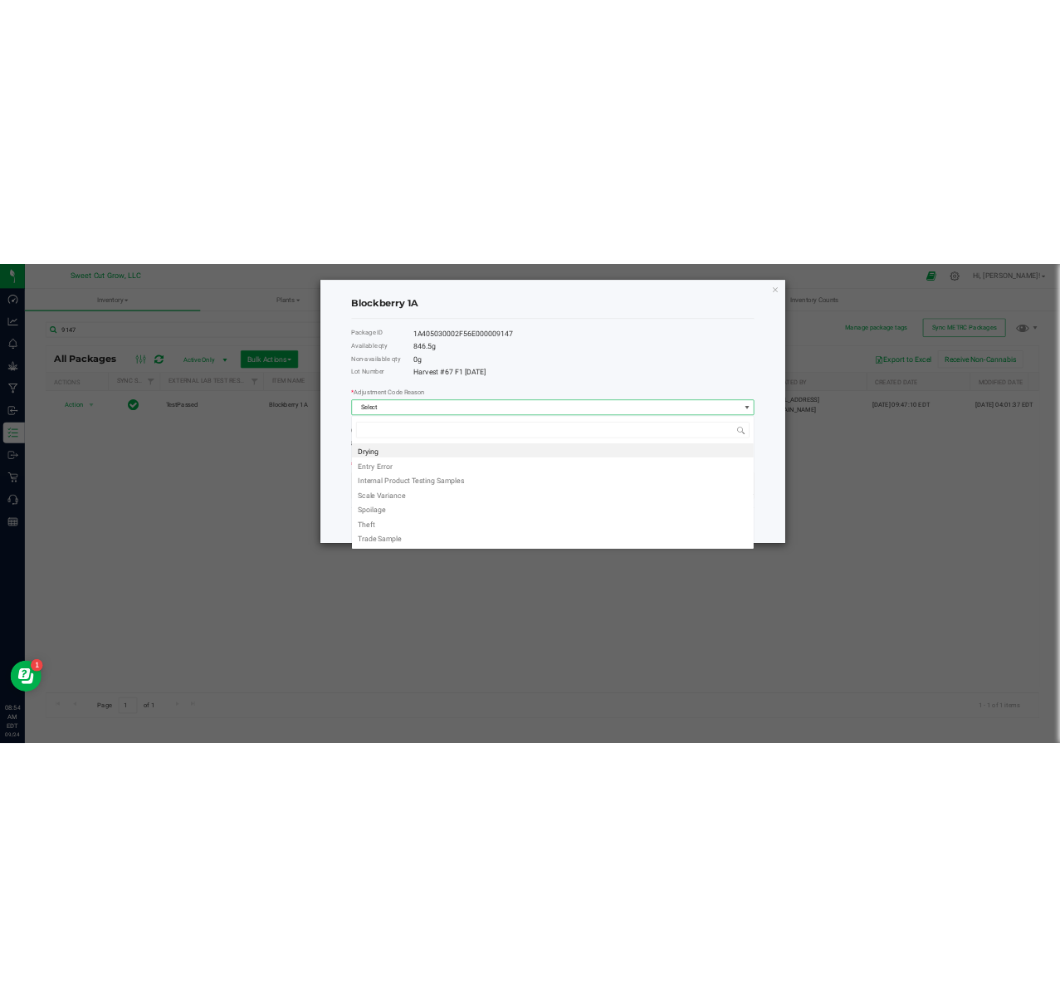
scroll to position [25, 646]
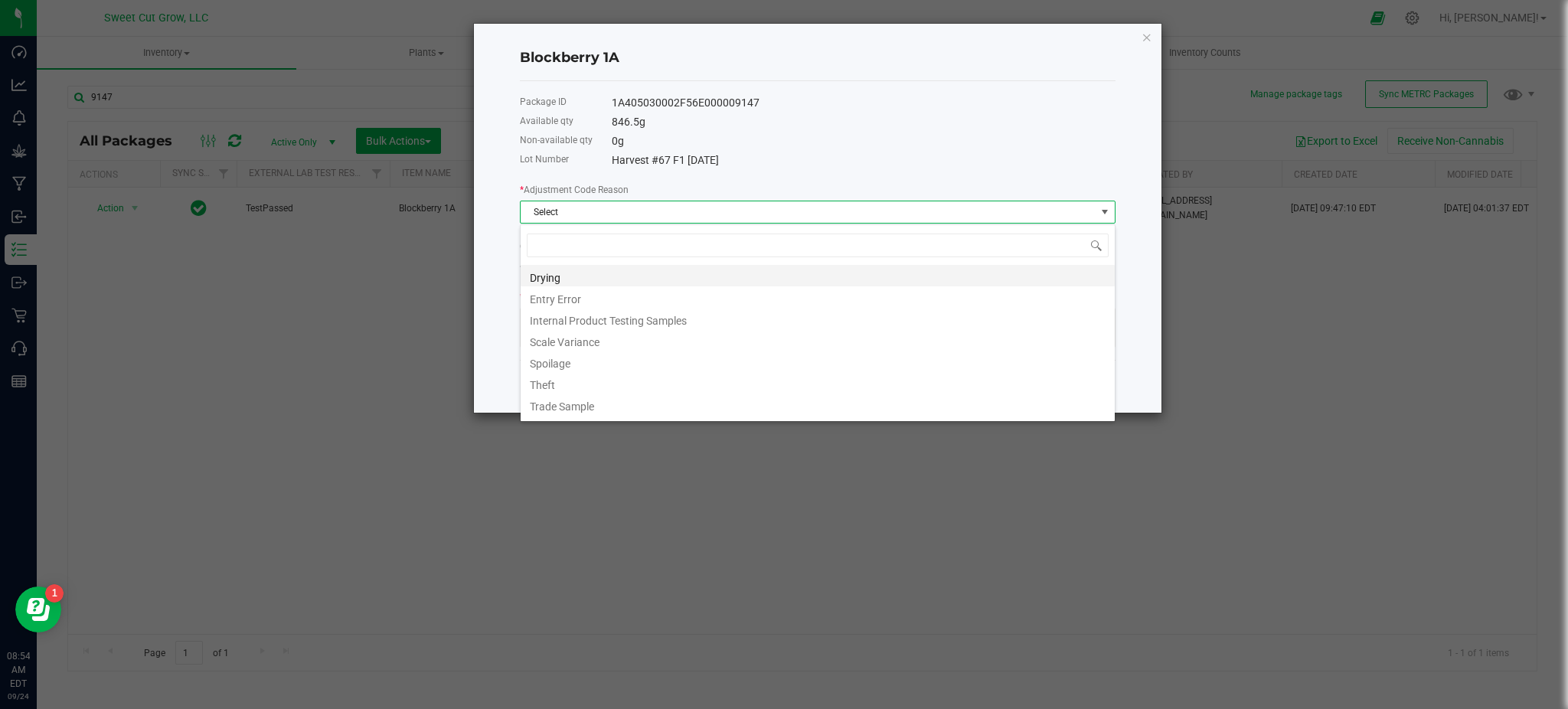
click at [622, 280] on li "Drying" at bounding box center [817, 275] width 594 height 21
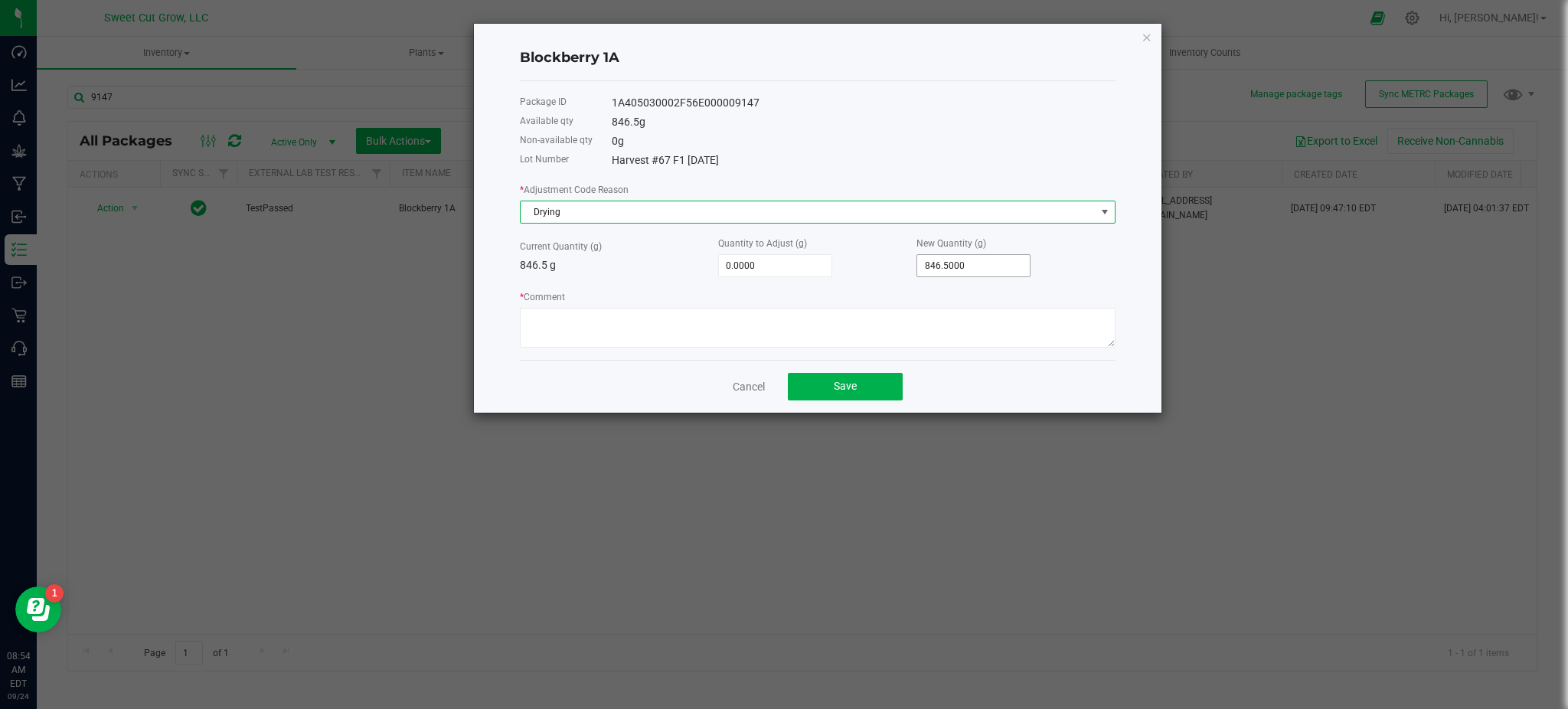
type input "846.5"
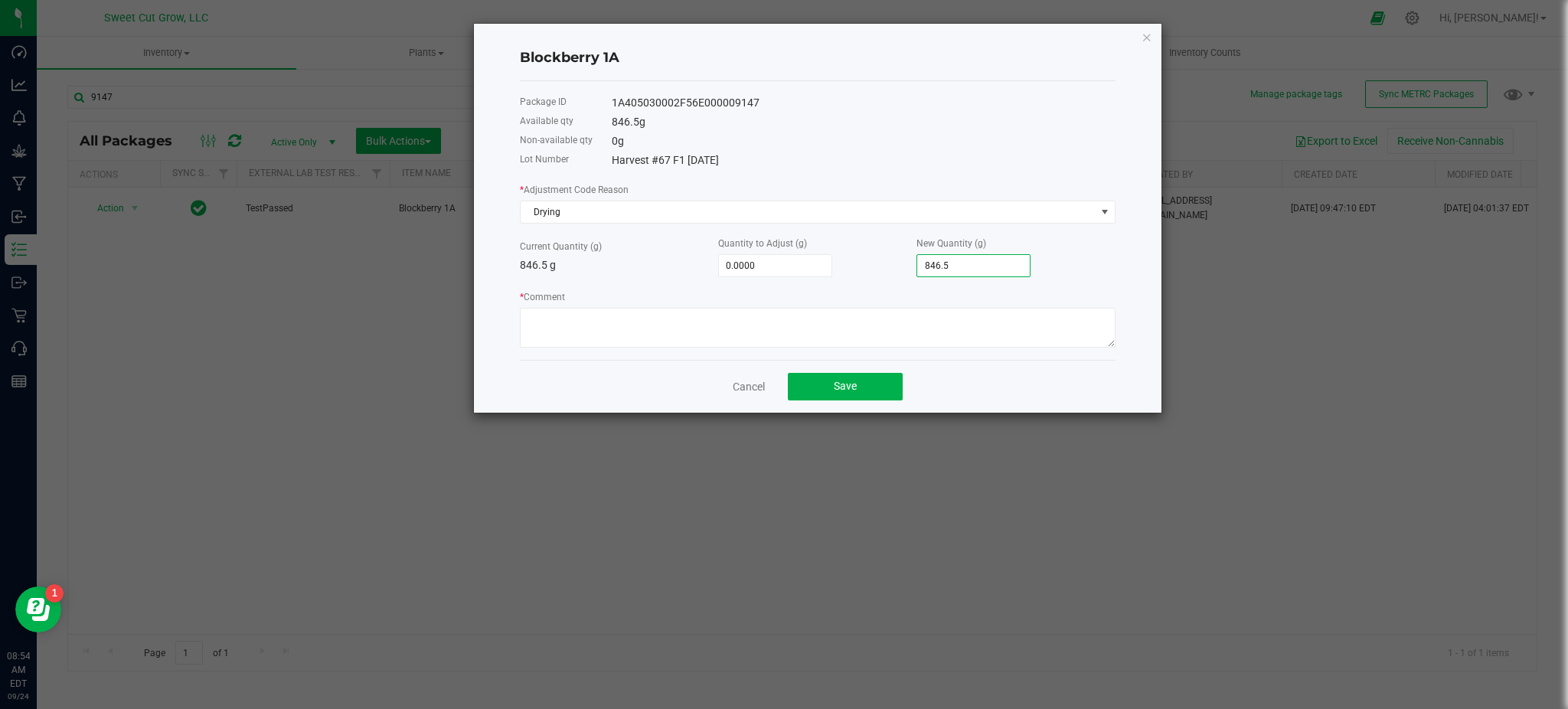
click at [961, 266] on input "846.5" at bounding box center [973, 265] width 113 height 21
click at [969, 266] on input "846.5" at bounding box center [973, 265] width 113 height 21
type input "-0.5000"
type input "846.0000"
click at [912, 335] on textarea "* Comment" at bounding box center [818, 327] width 596 height 40
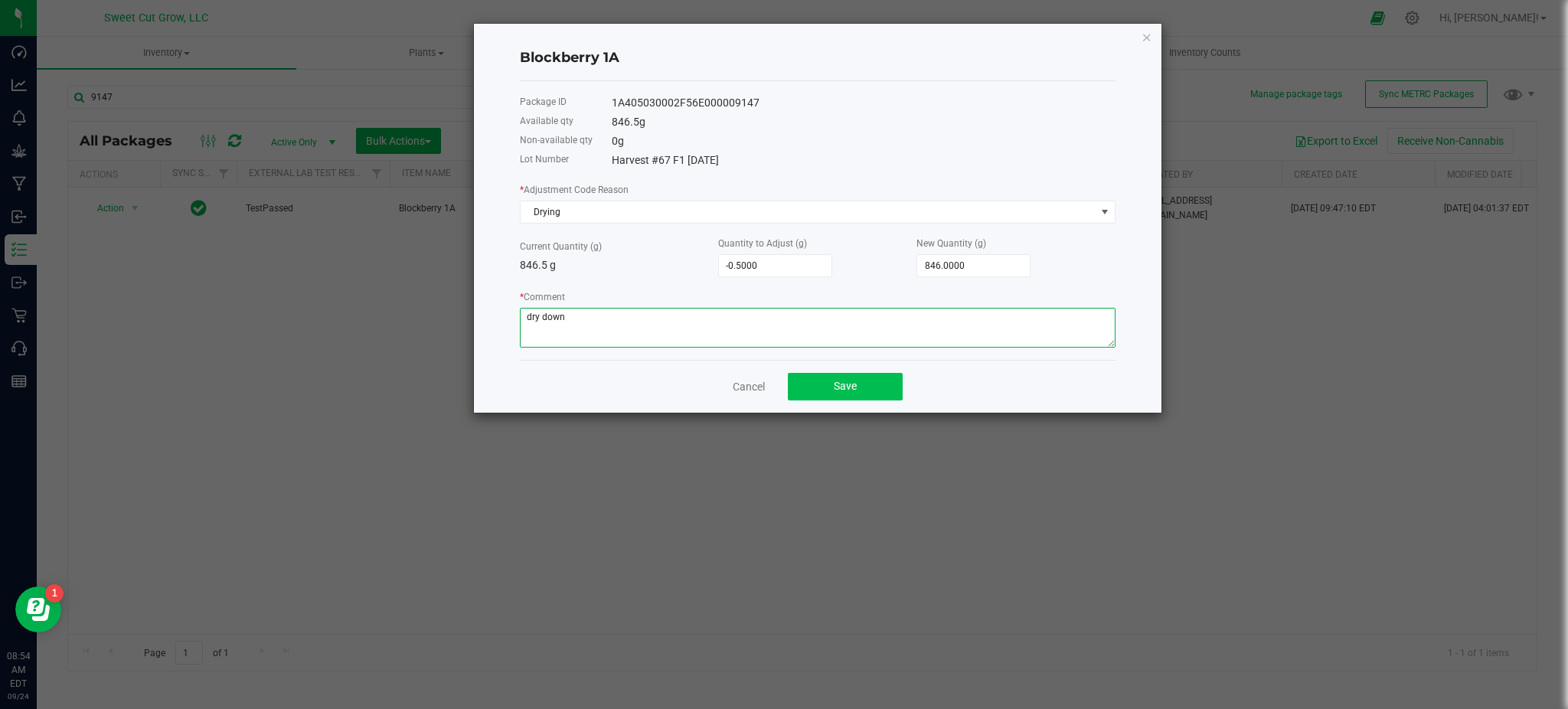
type textarea "dry down"
click at [861, 385] on button "Save" at bounding box center [845, 386] width 115 height 28
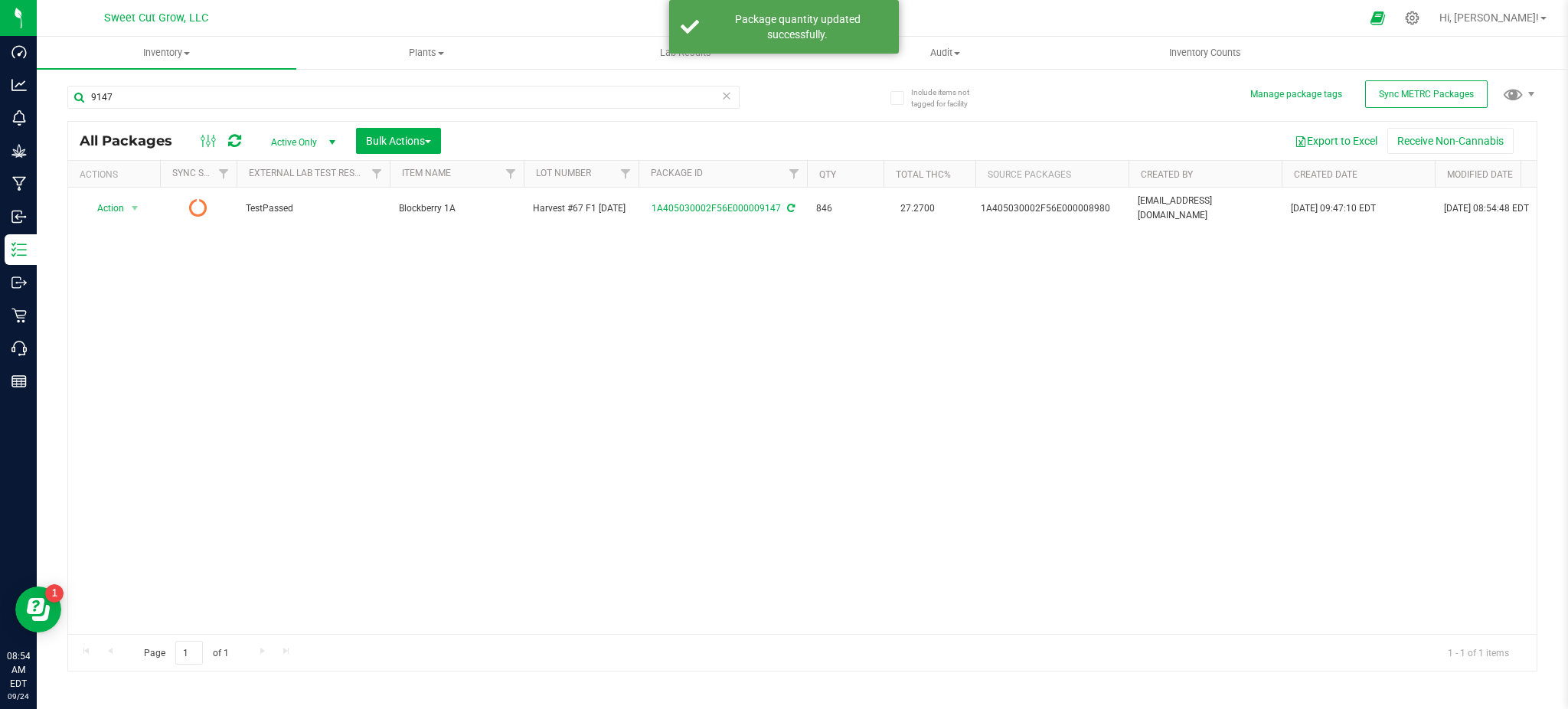
click at [723, 97] on icon at bounding box center [727, 95] width 11 height 18
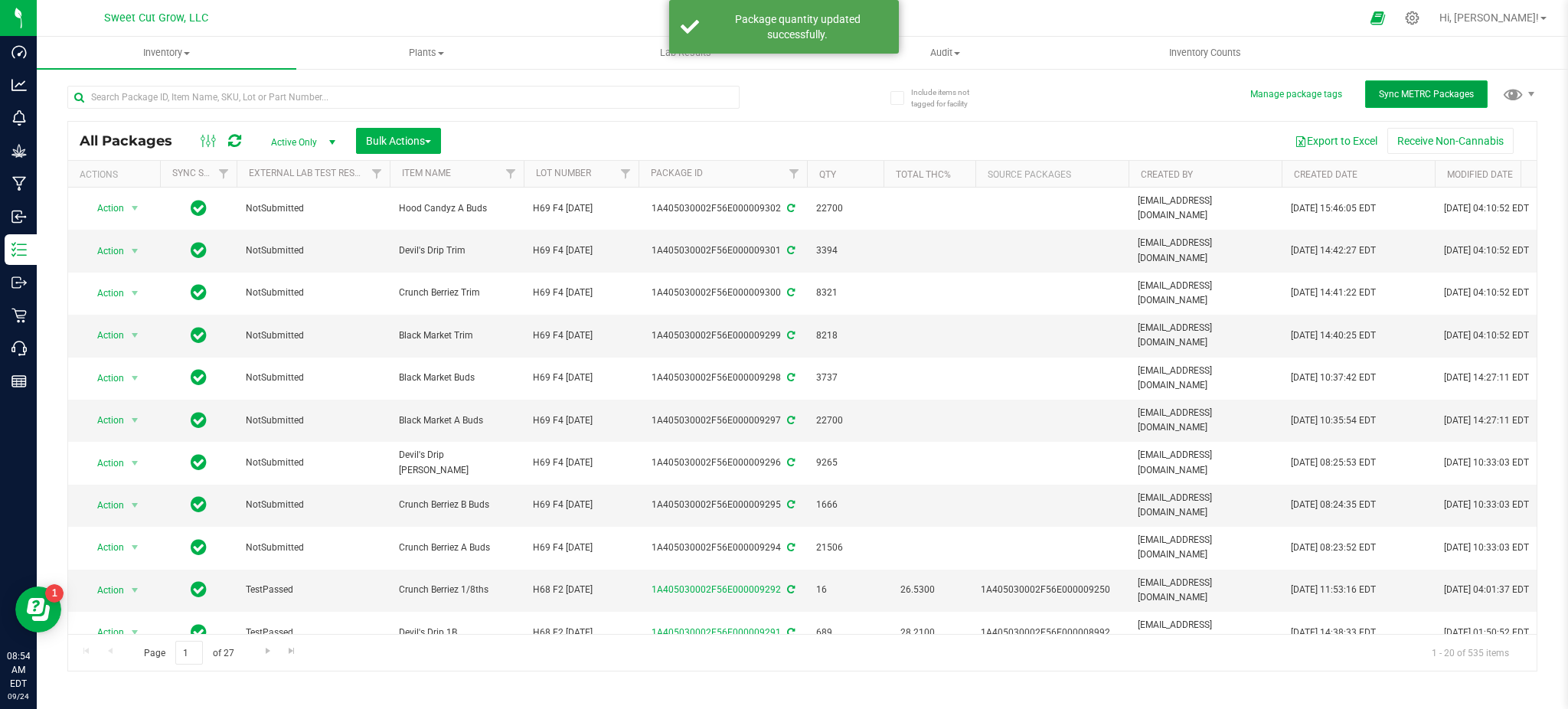
click at [1442, 84] on button "Sync METRC Packages" at bounding box center [1426, 94] width 123 height 28
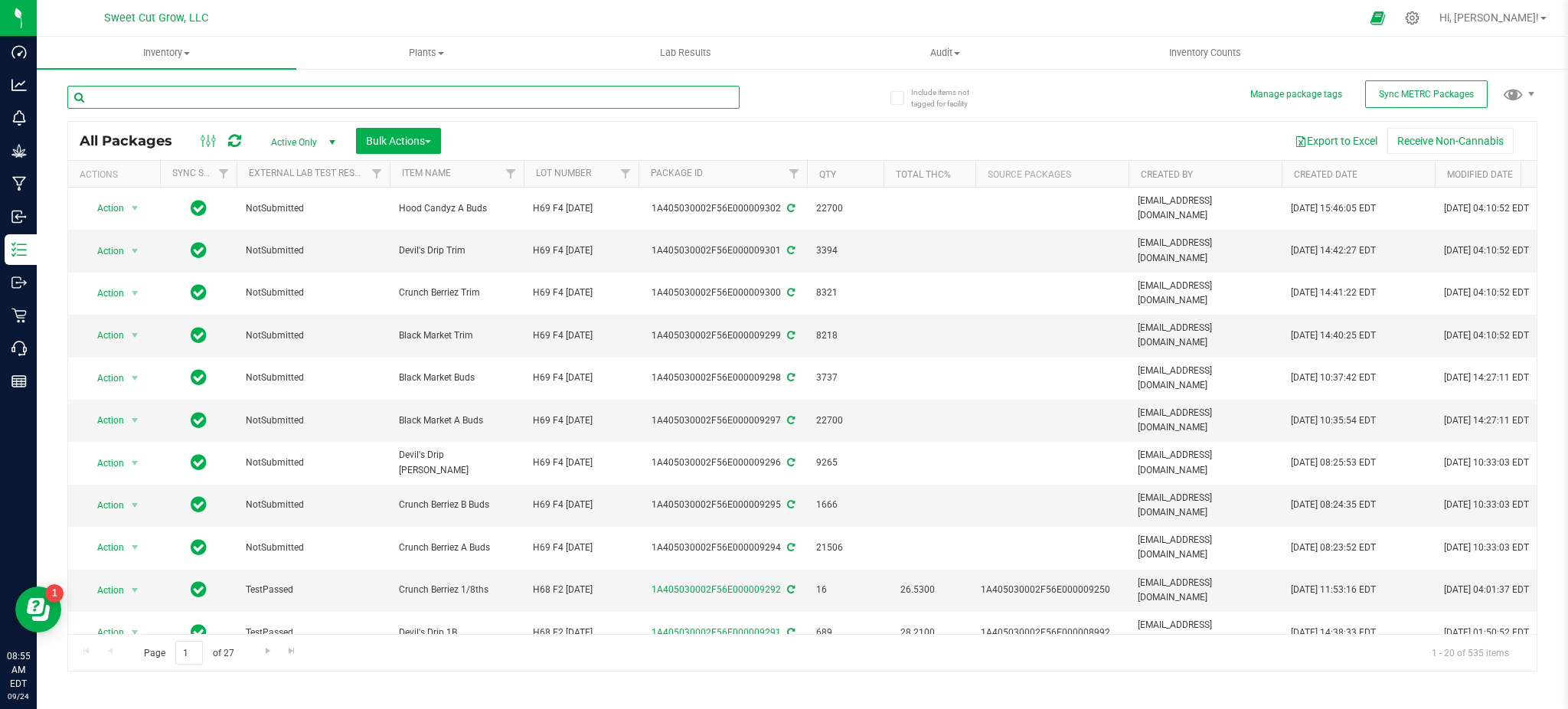
click at [649, 92] on input "text" at bounding box center [403, 97] width 672 height 23
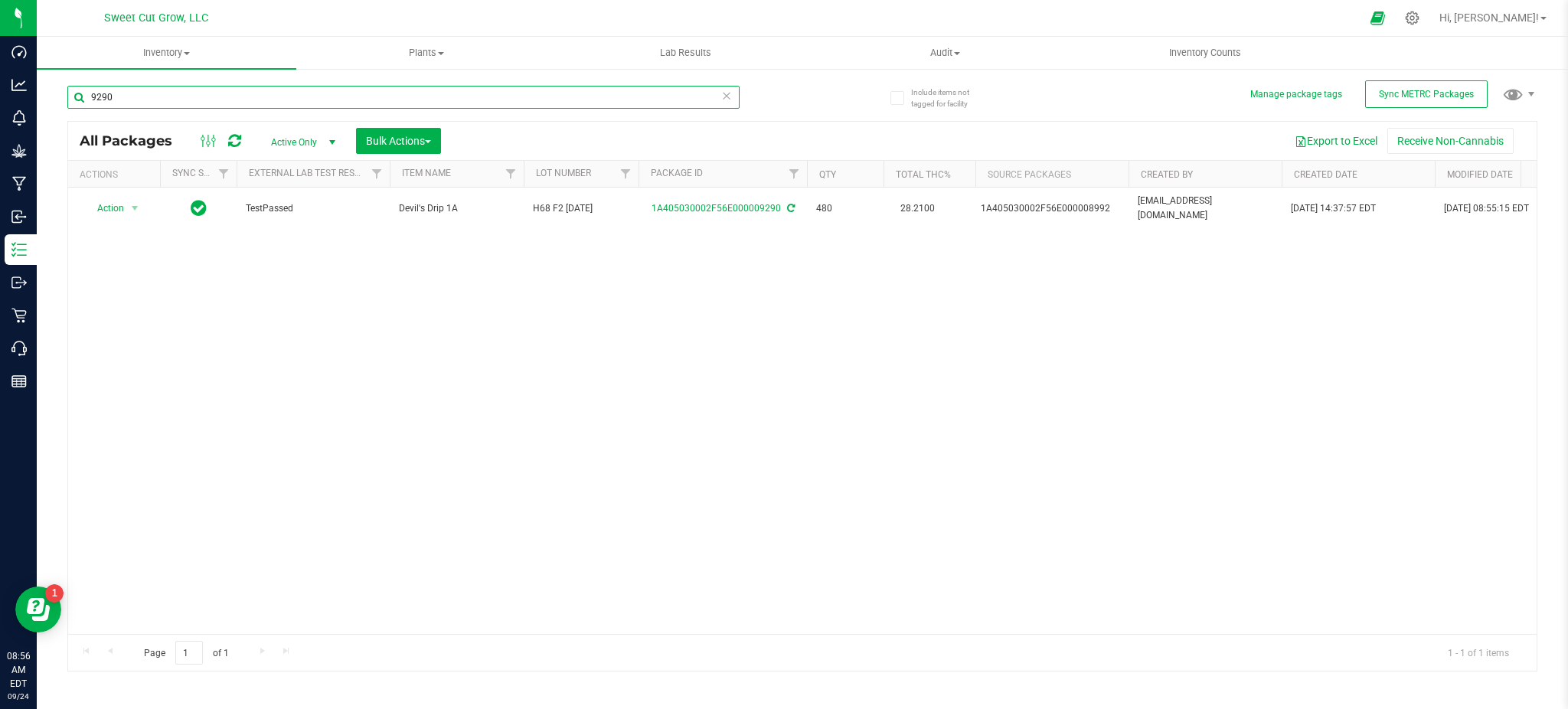
click at [291, 101] on input "9290" at bounding box center [403, 97] width 672 height 23
click at [173, 95] on input "9227" at bounding box center [403, 97] width 672 height 23
click at [221, 95] on input "9279" at bounding box center [403, 97] width 672 height 23
type input "9147"
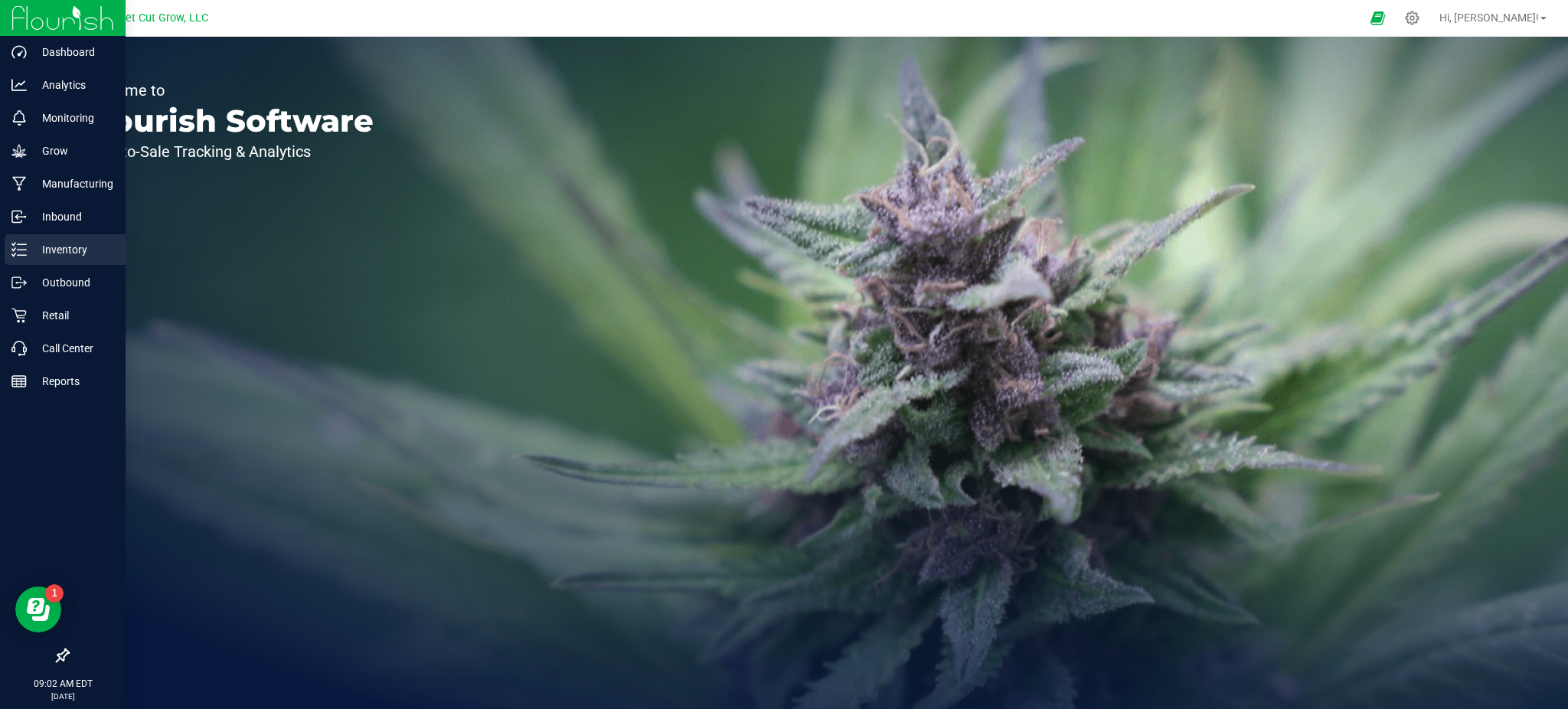
click at [53, 249] on p "Inventory" at bounding box center [73, 250] width 92 height 18
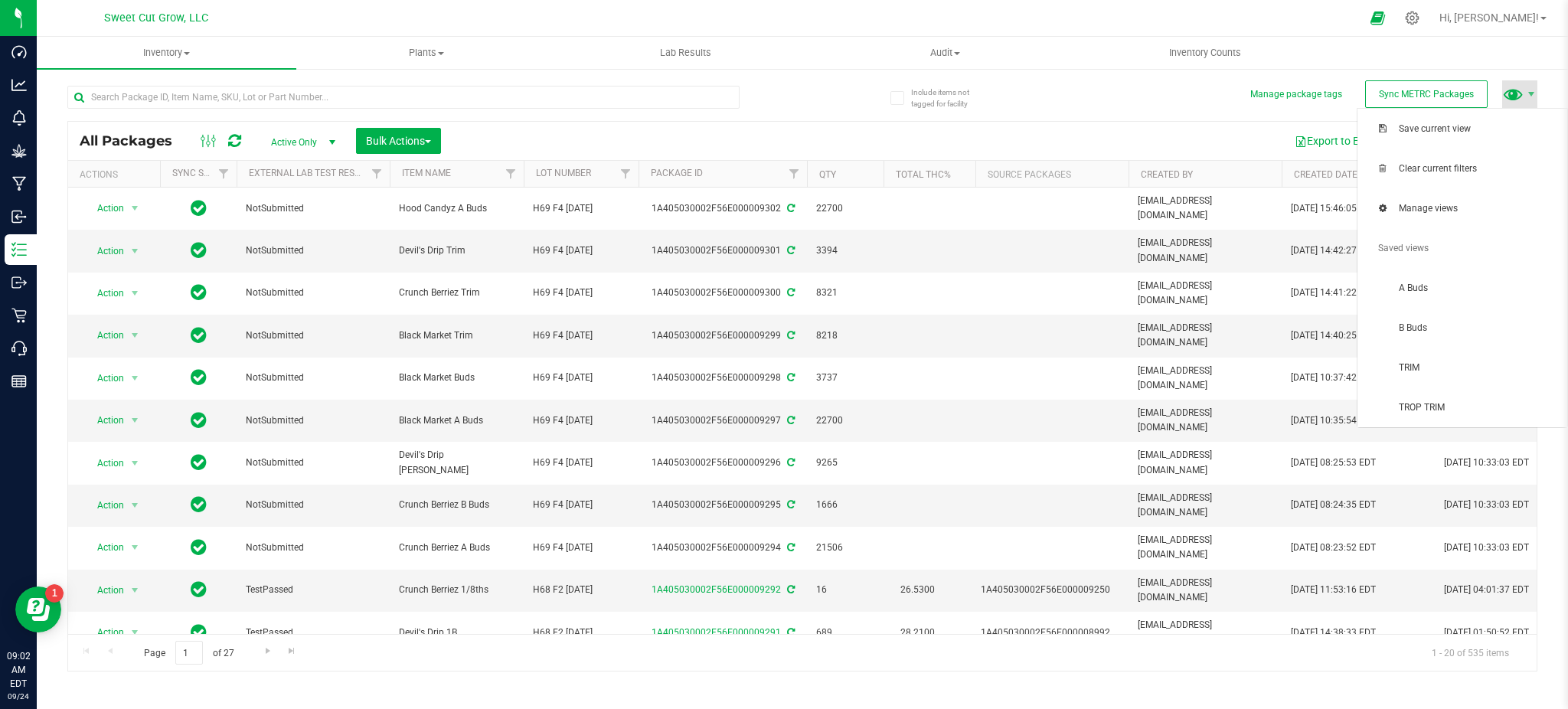
click at [1520, 103] on span at bounding box center [1514, 94] width 22 height 22
click at [1451, 294] on span "A Buds" at bounding box center [1463, 288] width 192 height 30
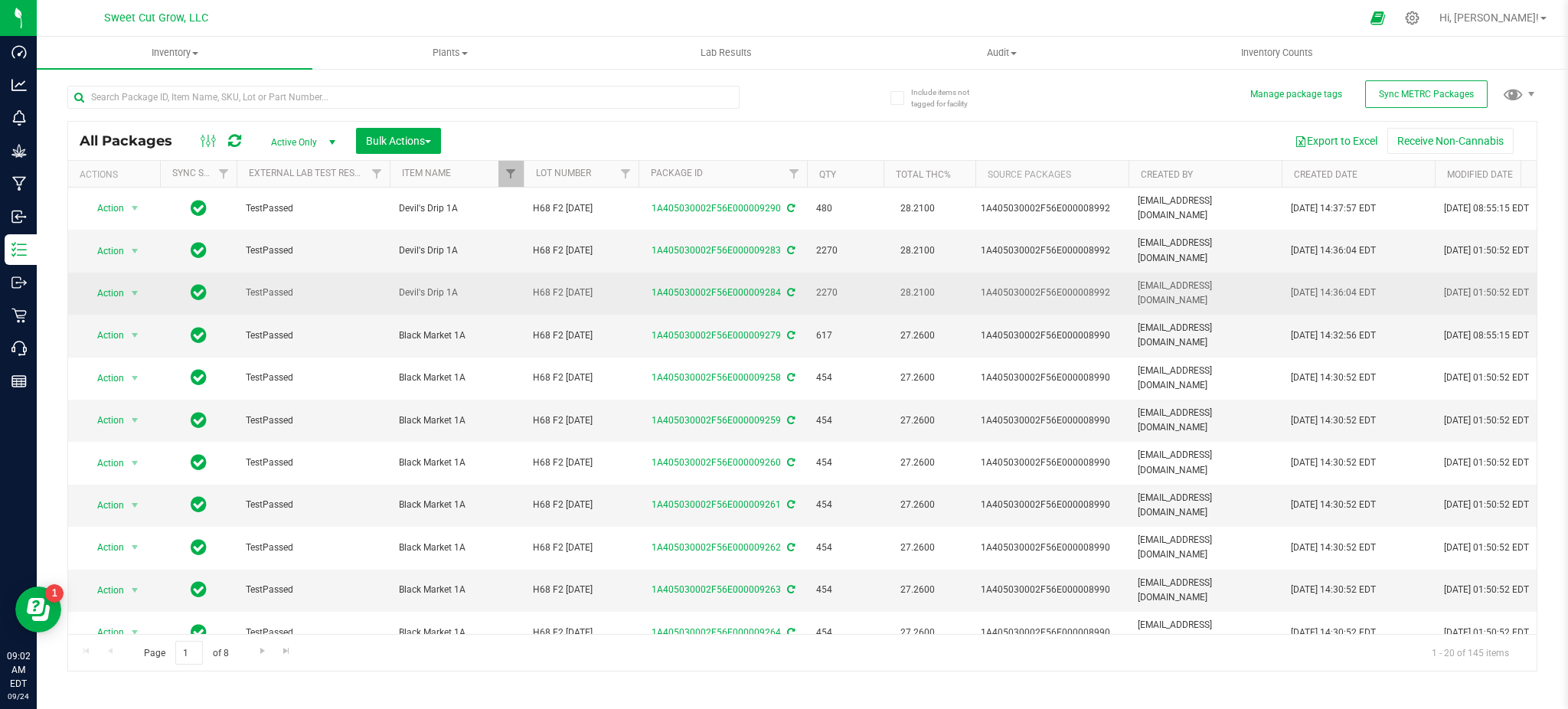
scroll to position [0, 151]
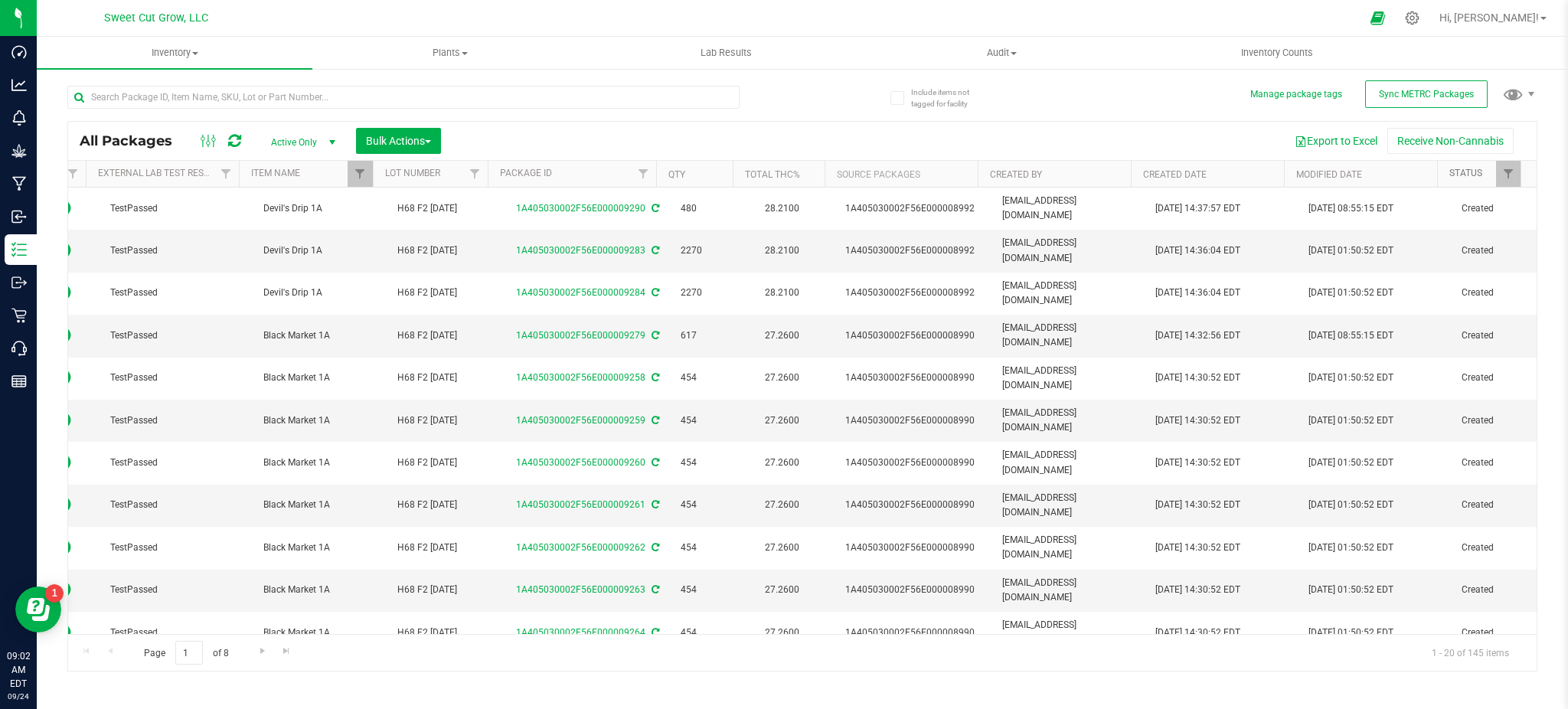
click at [1480, 171] on link "Status" at bounding box center [1466, 173] width 33 height 11
click at [1480, 171] on link "Status" at bounding box center [1474, 173] width 51 height 11
click at [1324, 140] on button "Export to Excel" at bounding box center [1336, 141] width 102 height 26
click at [1520, 101] on span at bounding box center [1514, 94] width 22 height 22
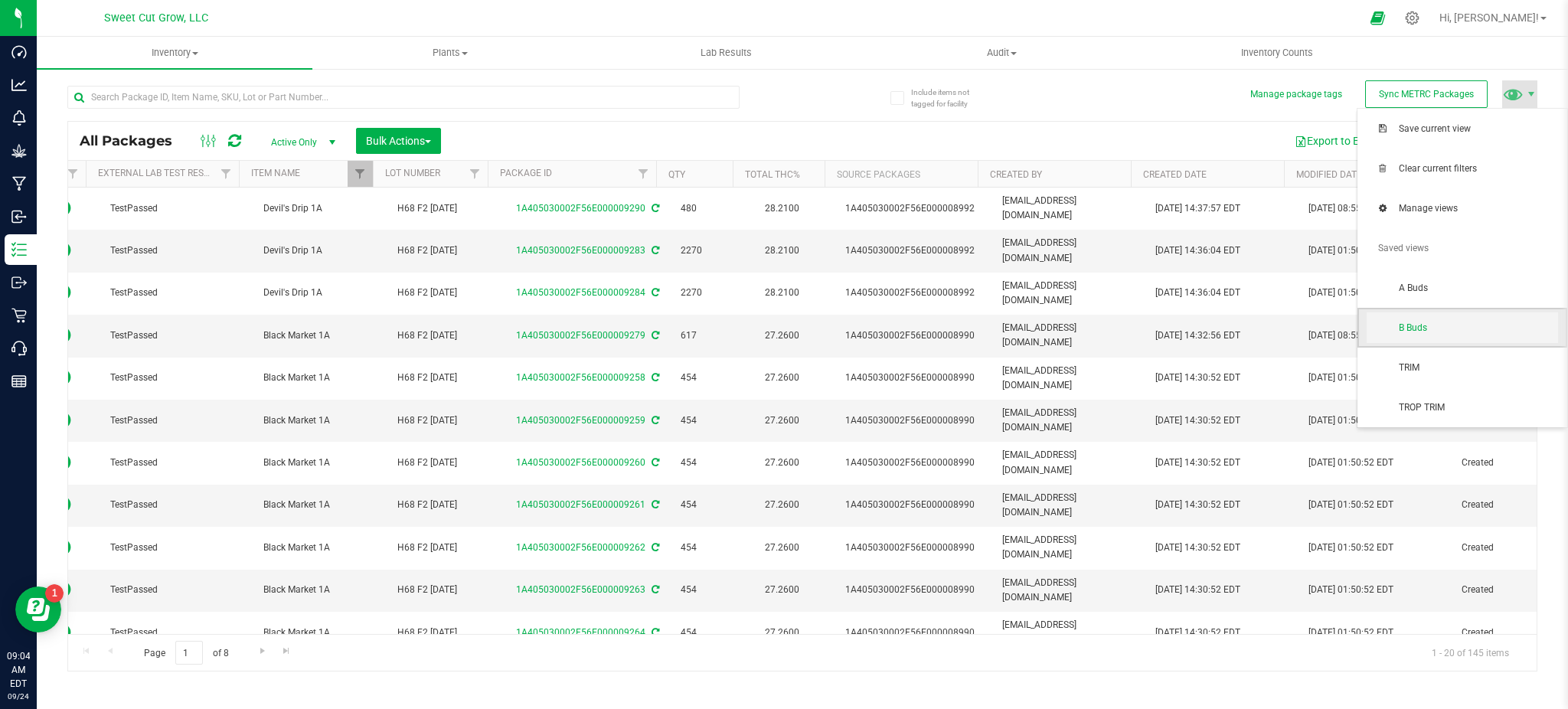
click at [1429, 336] on span "B Buds" at bounding box center [1463, 327] width 192 height 30
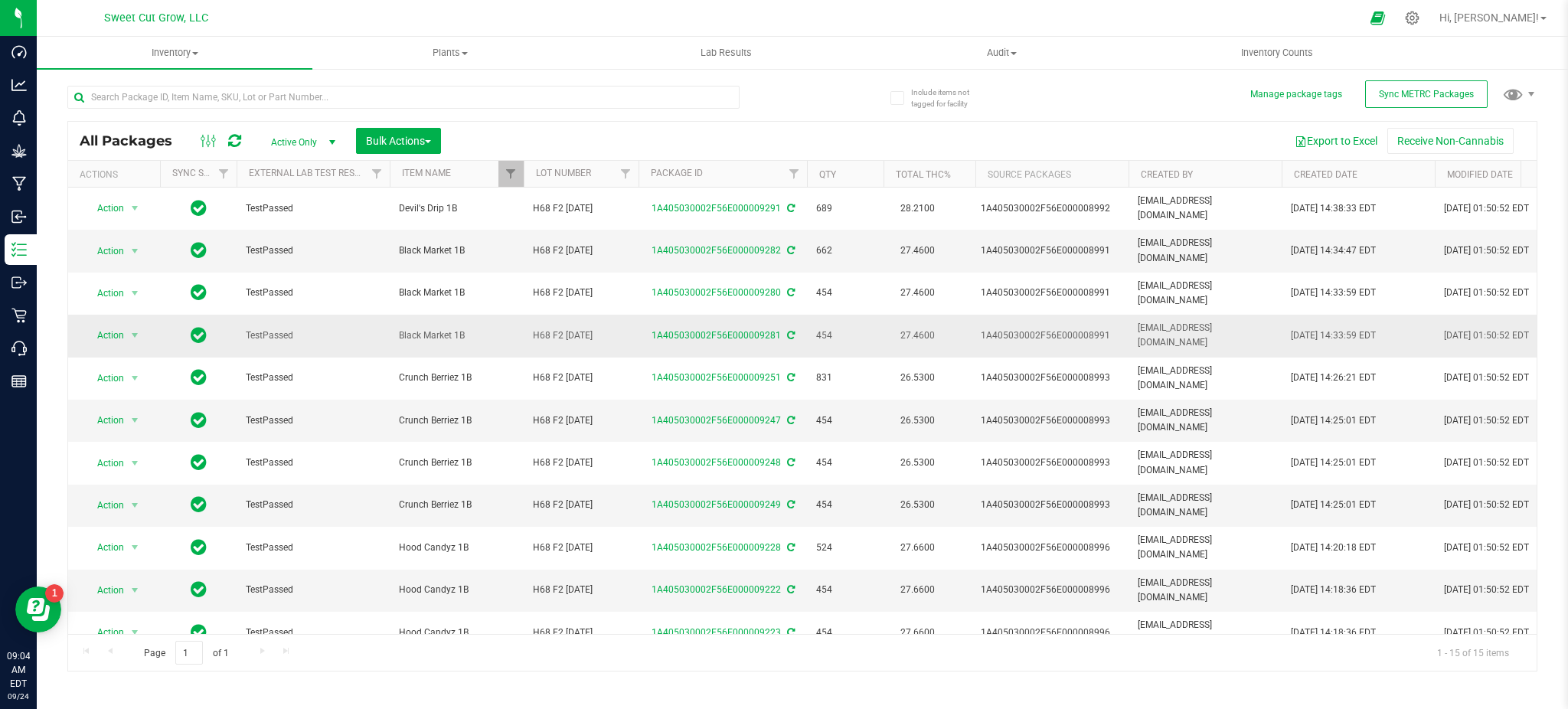
scroll to position [0, 151]
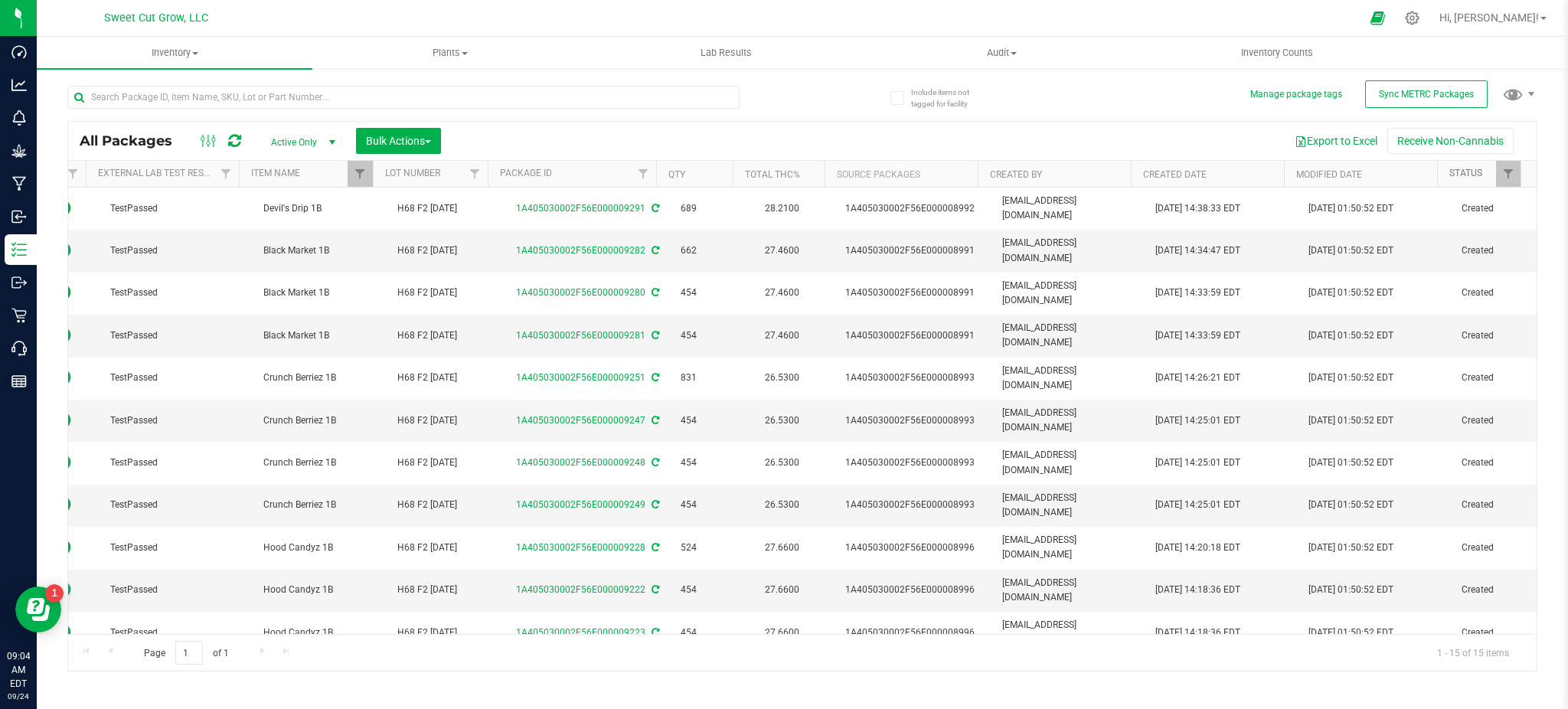
click at [1463, 172] on link "Status" at bounding box center [1466, 173] width 33 height 11
click at [1463, 172] on link "Status" at bounding box center [1474, 173] width 51 height 11
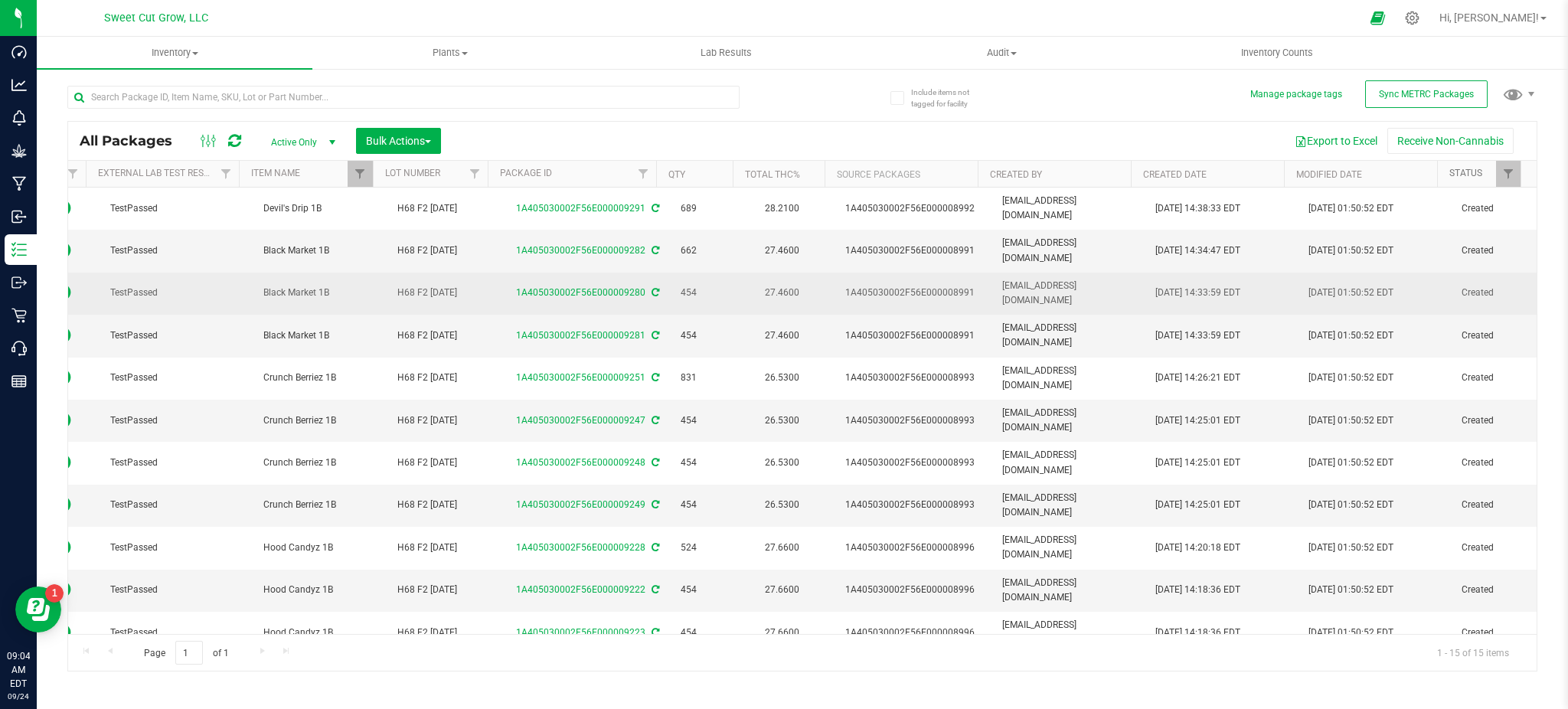
scroll to position [0, 0]
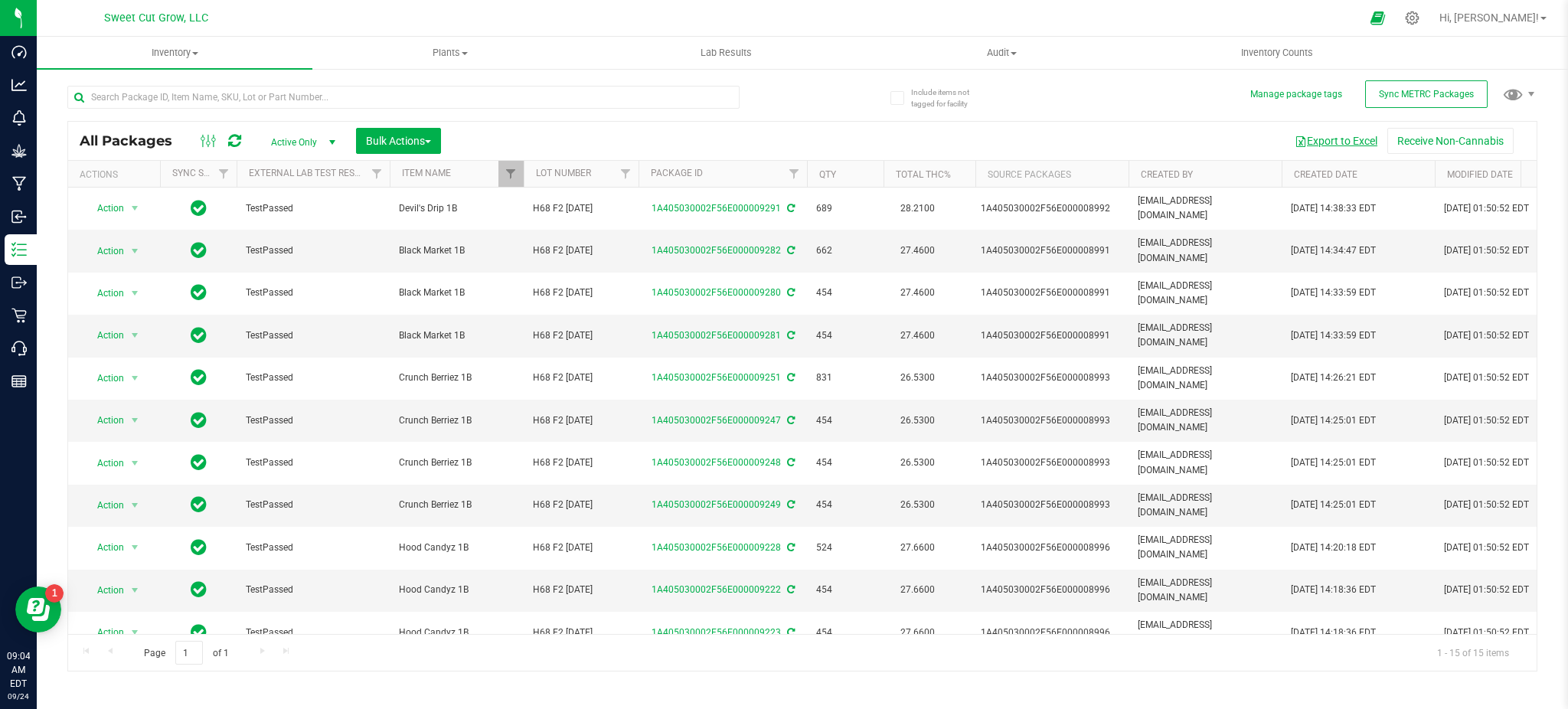
click at [1318, 152] on button "Export to Excel" at bounding box center [1336, 141] width 102 height 26
click at [184, 101] on input "text" at bounding box center [403, 97] width 672 height 23
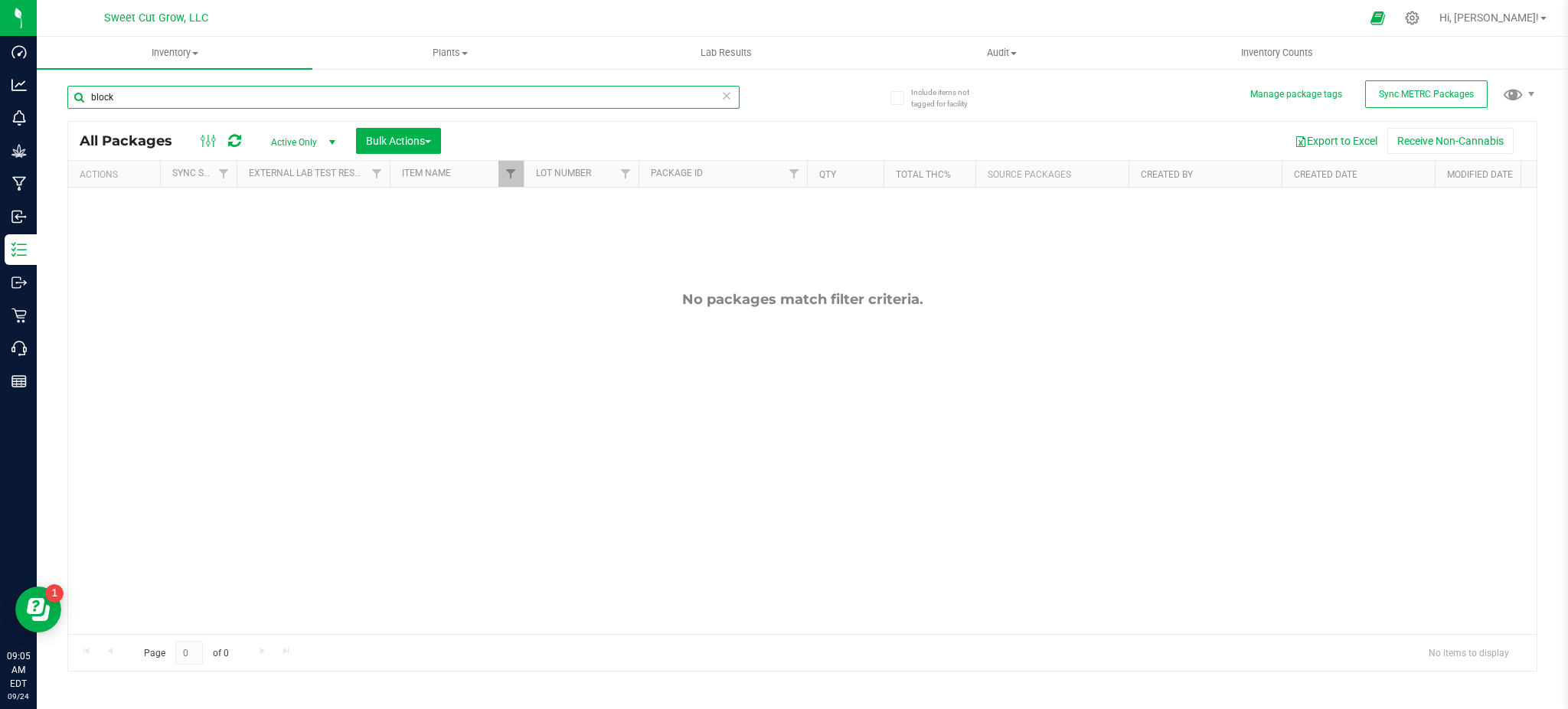
type input "block"
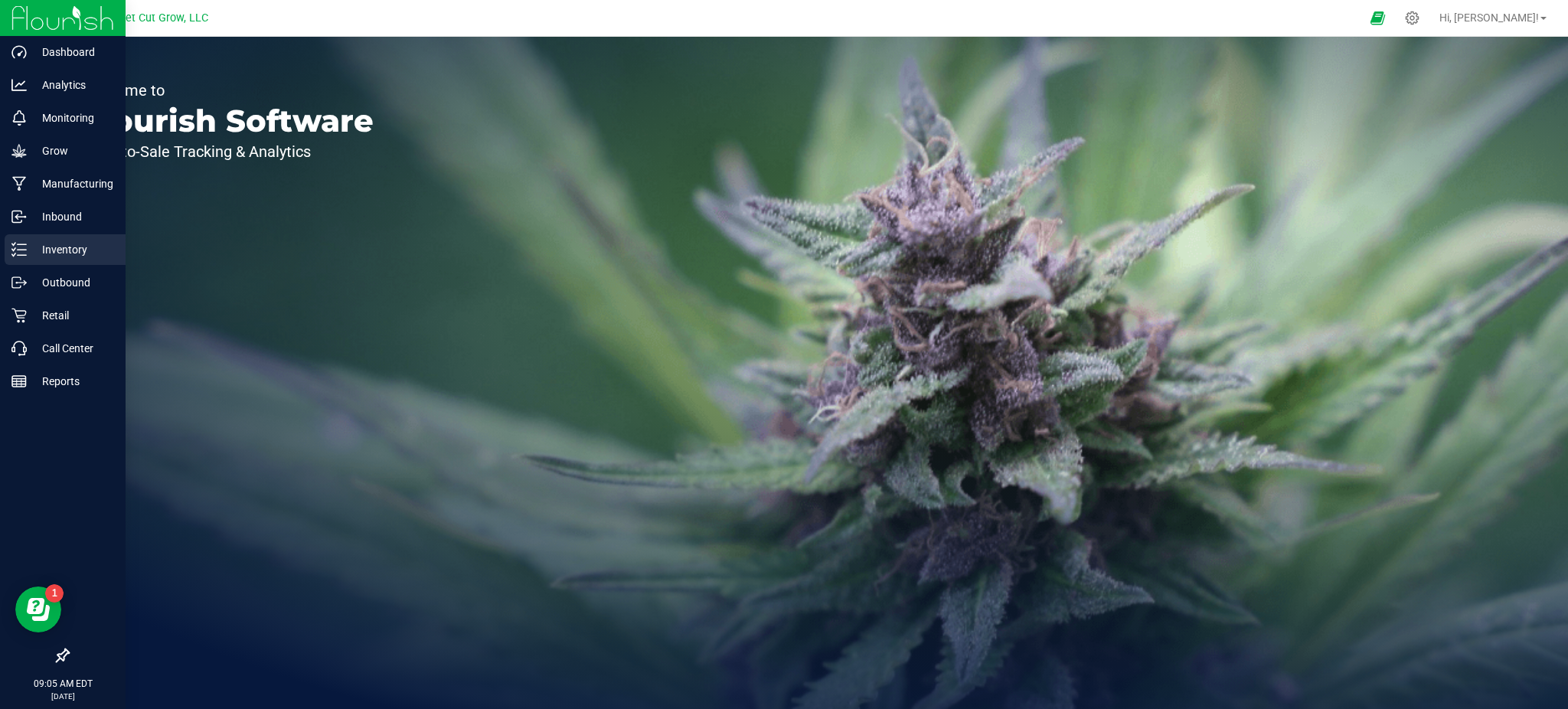
click at [29, 260] on div "Inventory" at bounding box center [65, 249] width 121 height 30
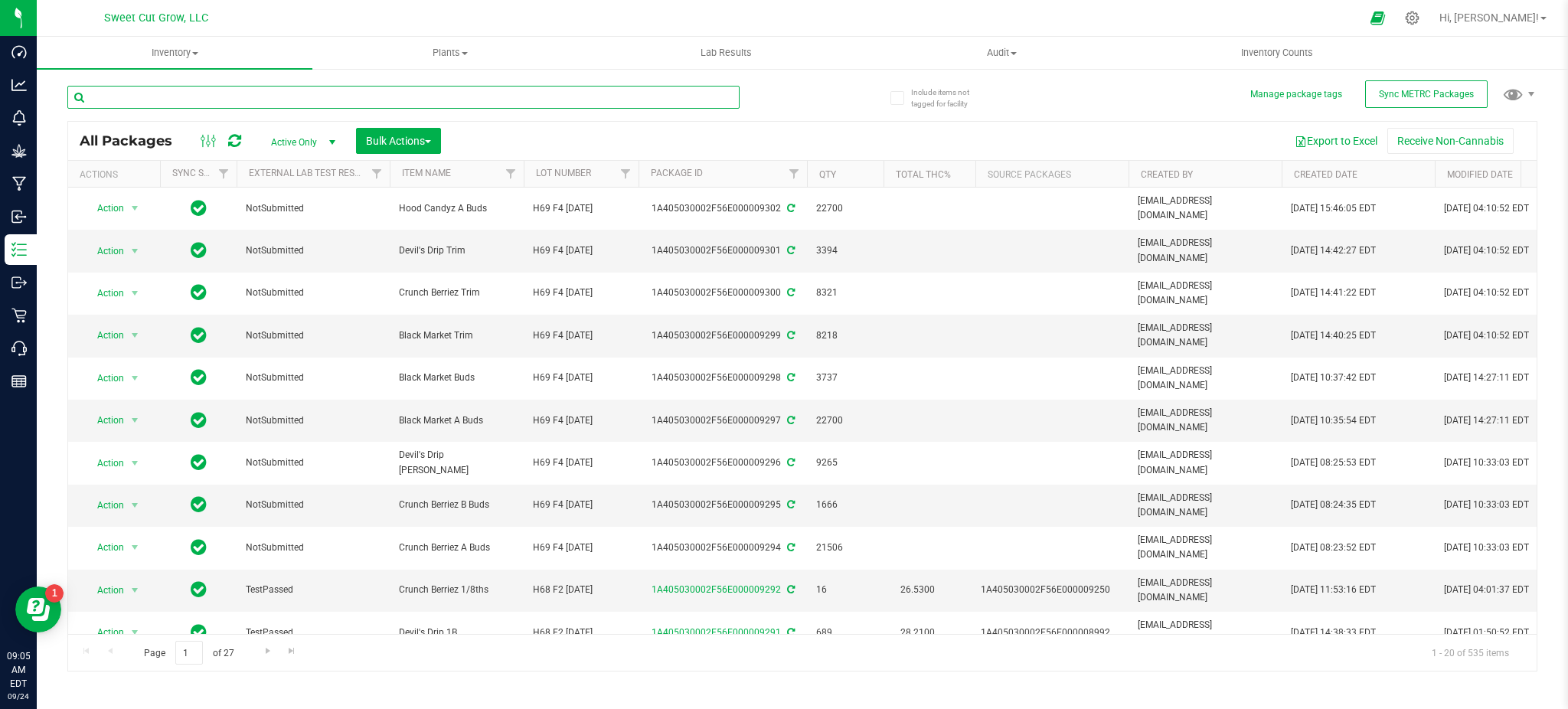
click at [431, 101] on input "text" at bounding box center [403, 97] width 672 height 23
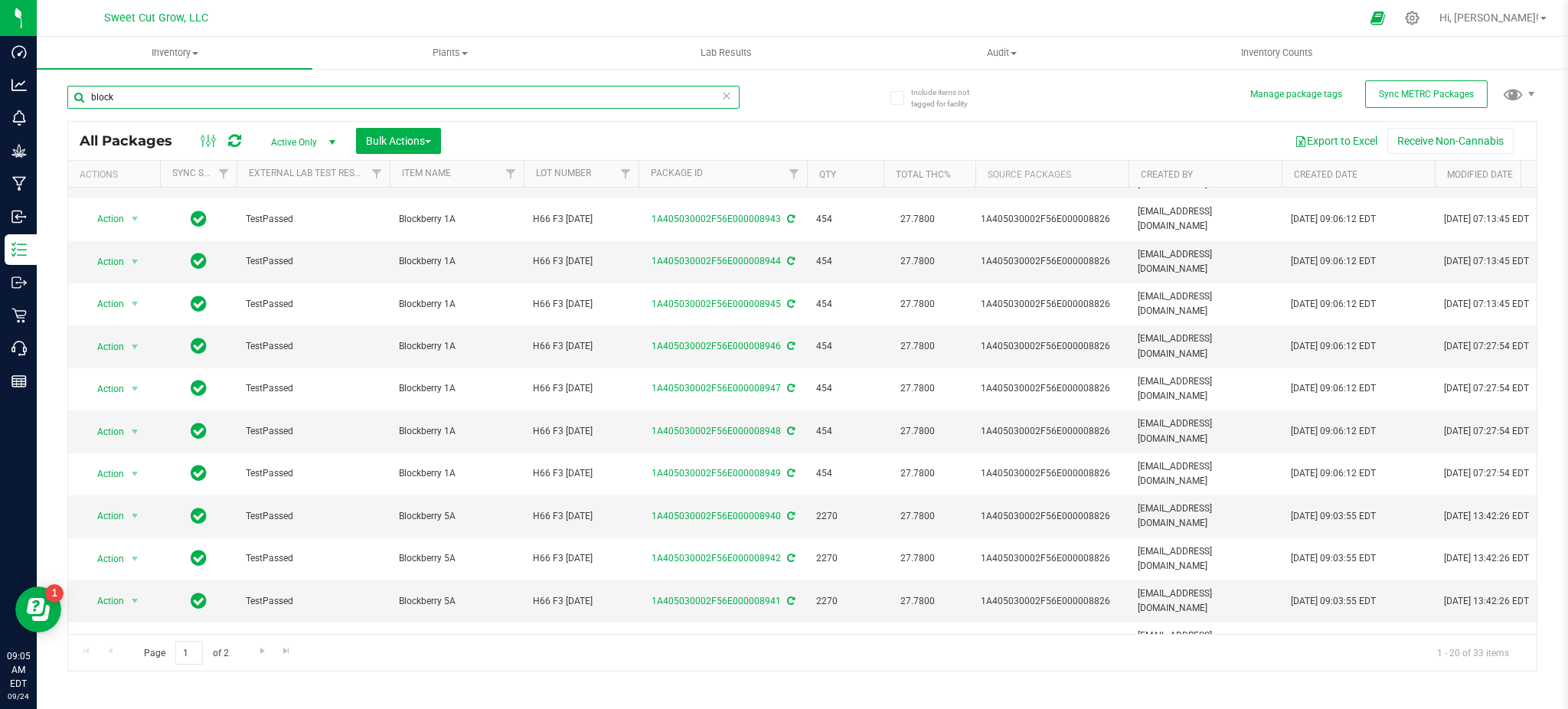
scroll to position [352, 0]
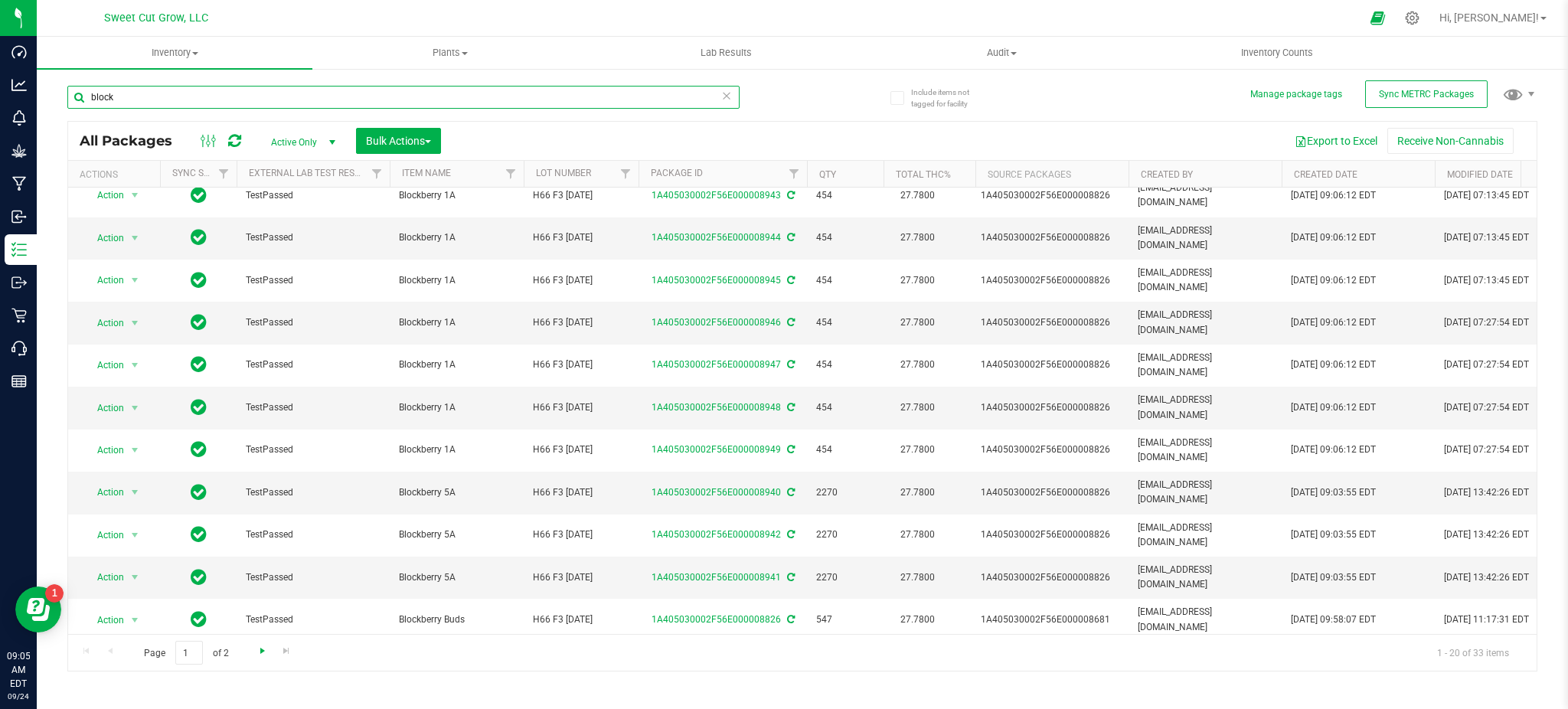
type input "block"
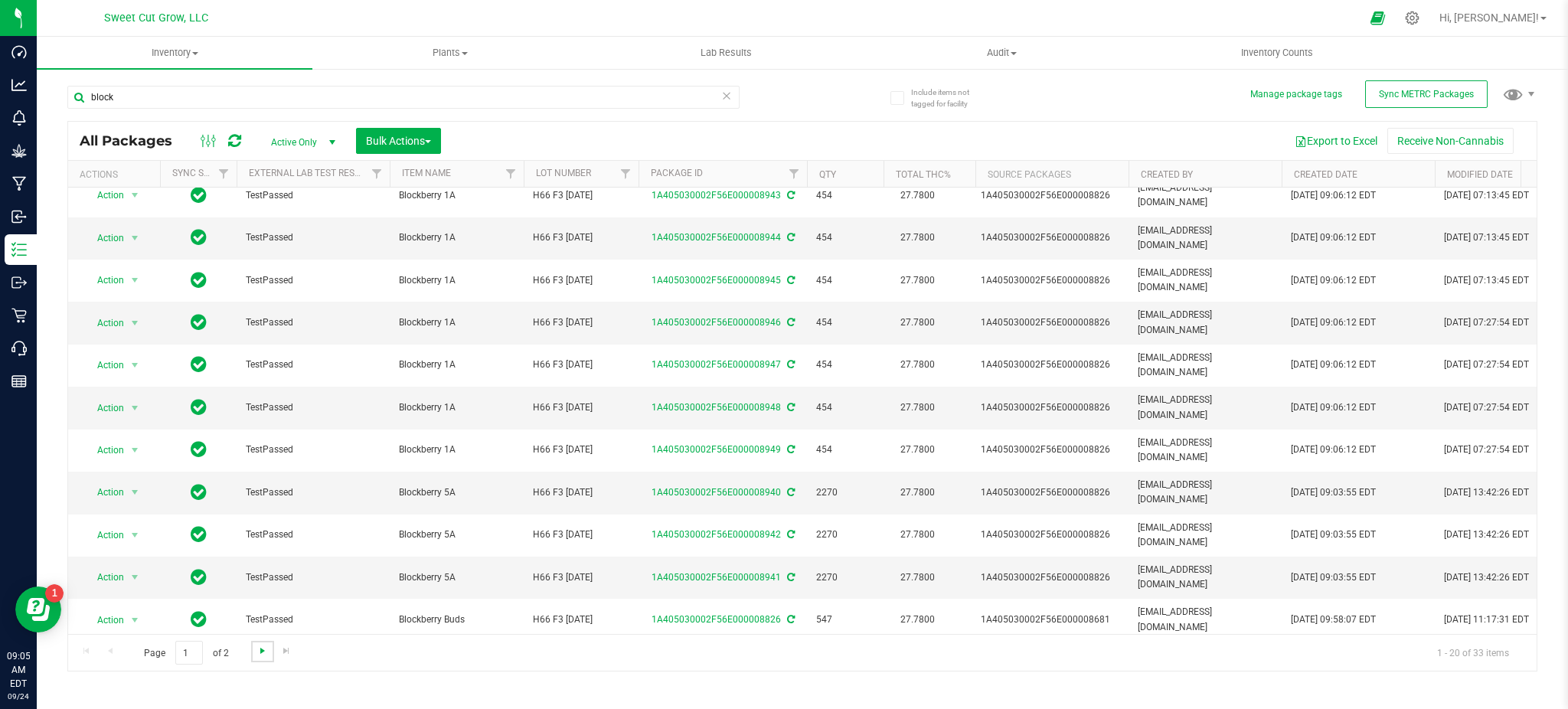
click at [257, 647] on span "Go to the next page" at bounding box center [262, 650] width 12 height 12
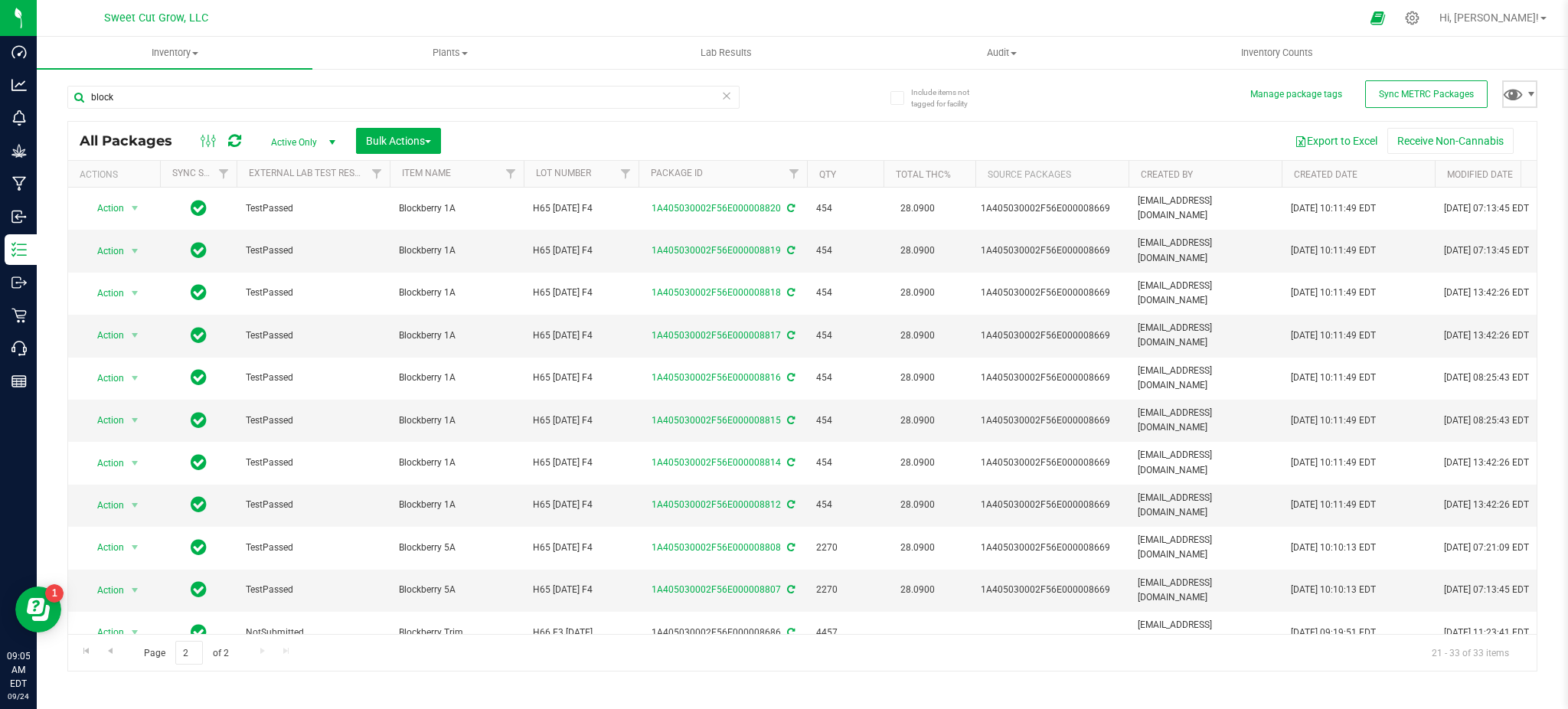
click at [1526, 86] on span at bounding box center [1520, 94] width 35 height 28
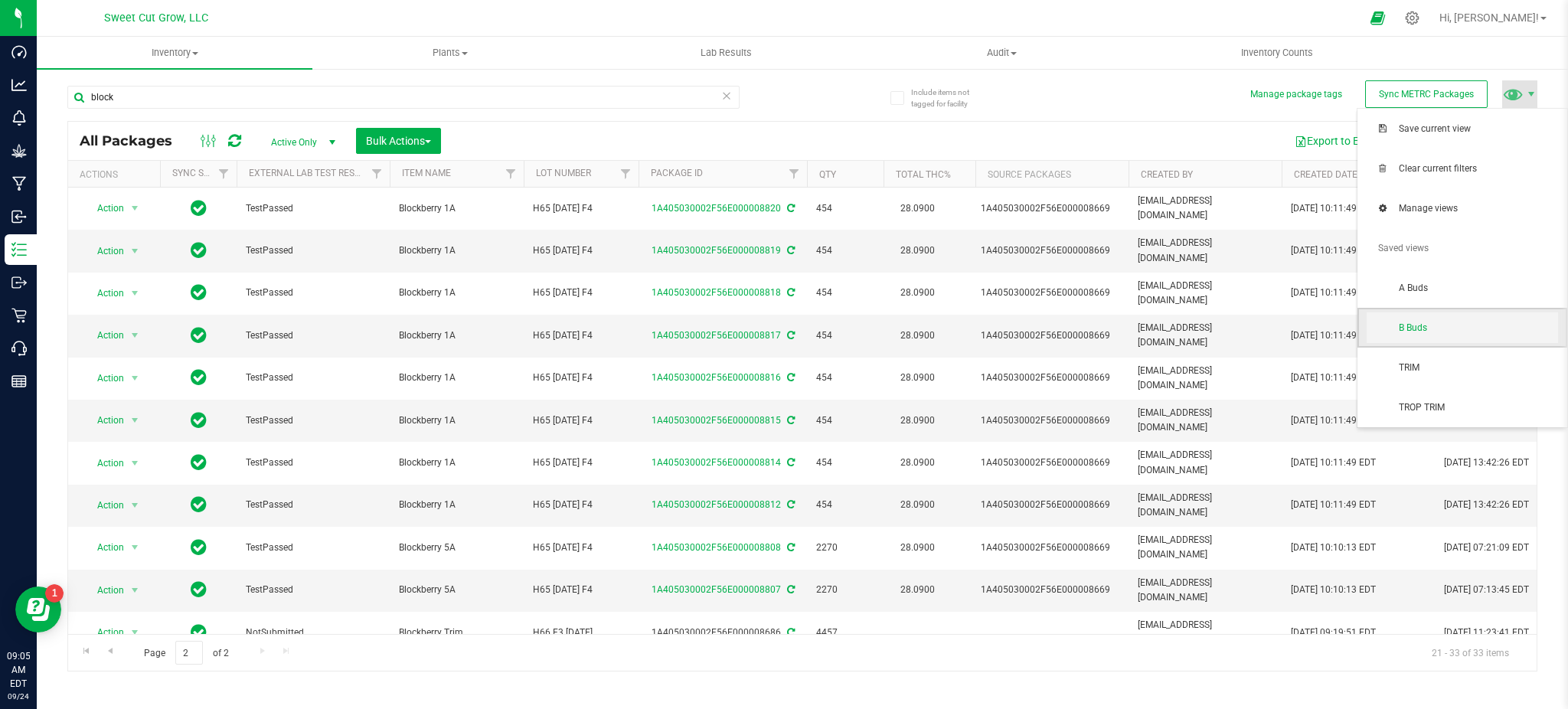
click at [1440, 322] on span "B Buds" at bounding box center [1479, 328] width 160 height 13
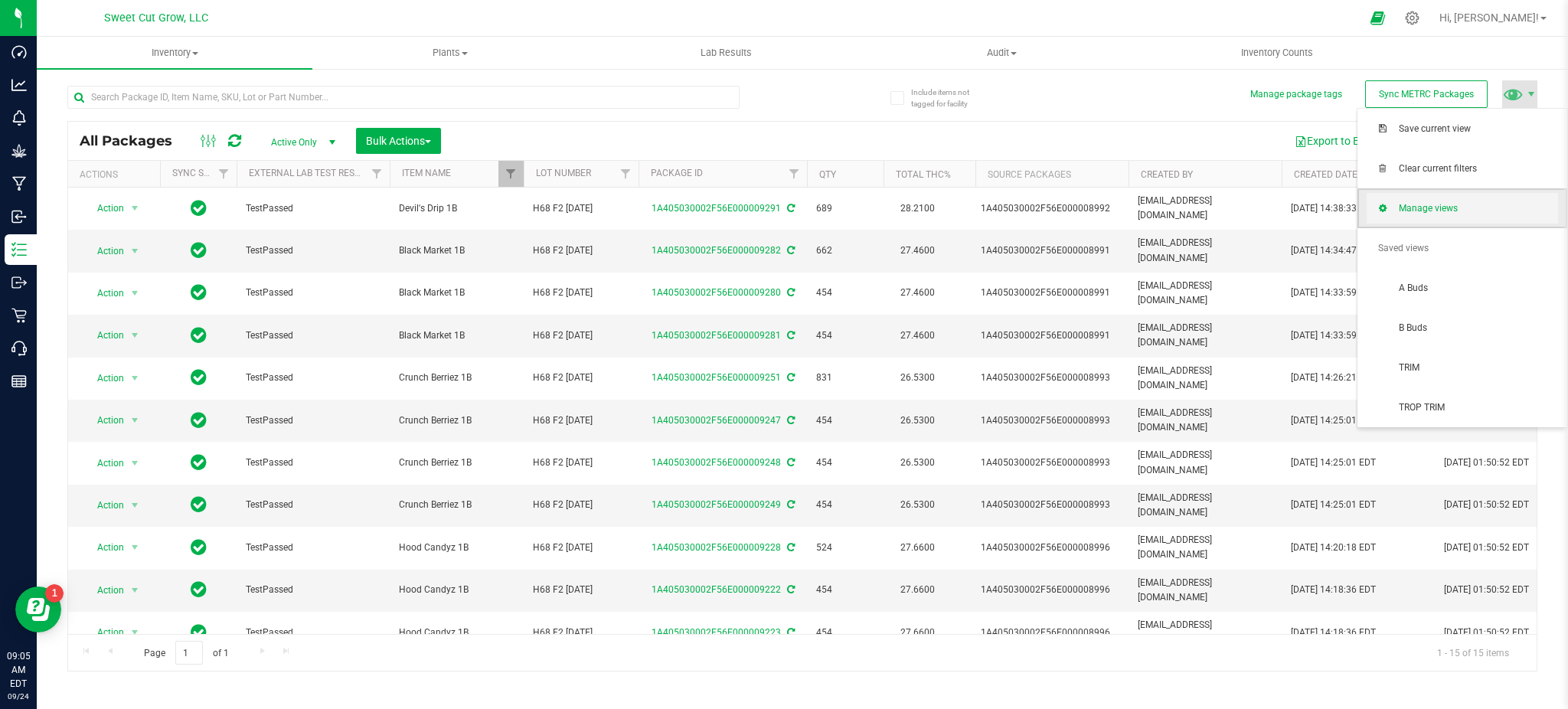
click at [1462, 195] on span "Manage views" at bounding box center [1463, 207] width 192 height 30
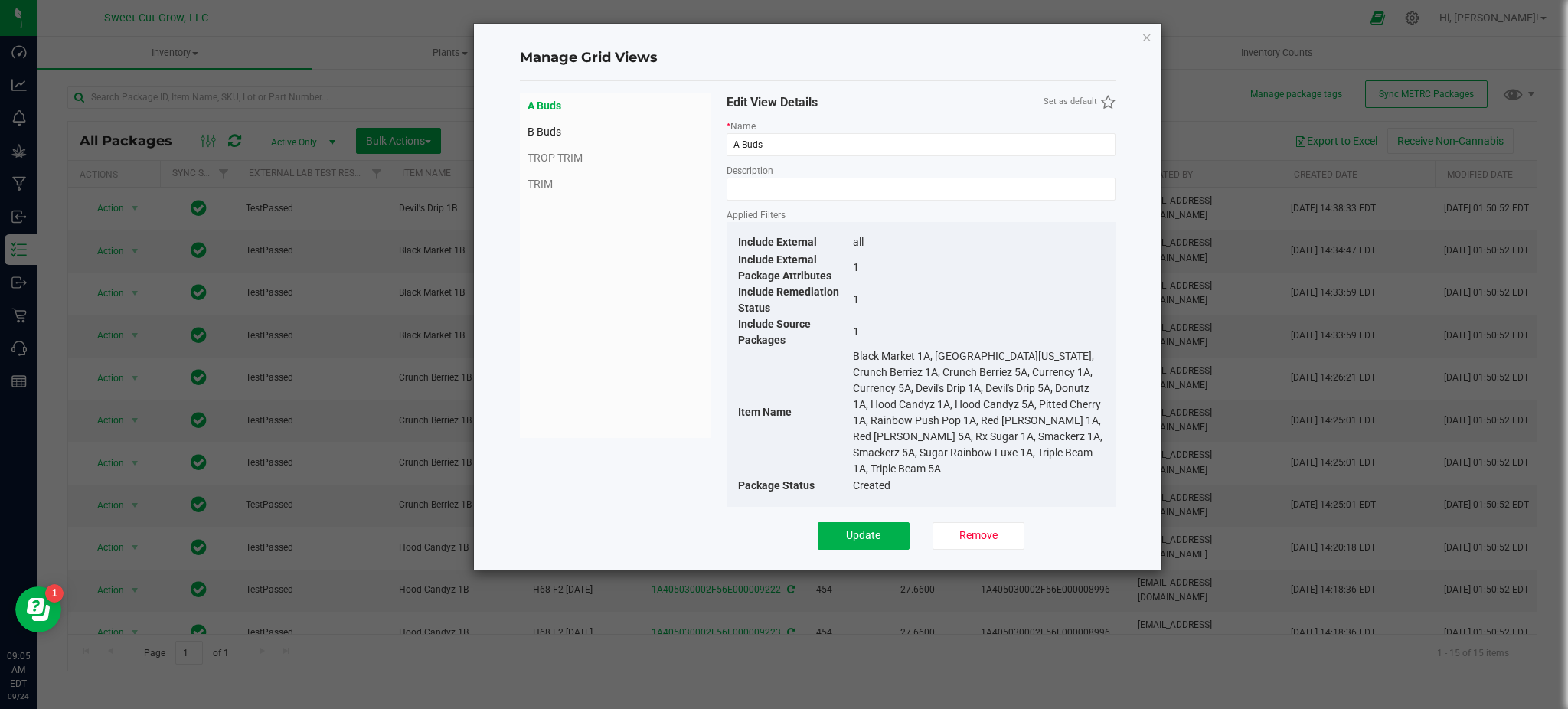
click at [543, 131] on span "B Buds" at bounding box center [615, 131] width 176 height 16
type input "B Buds"
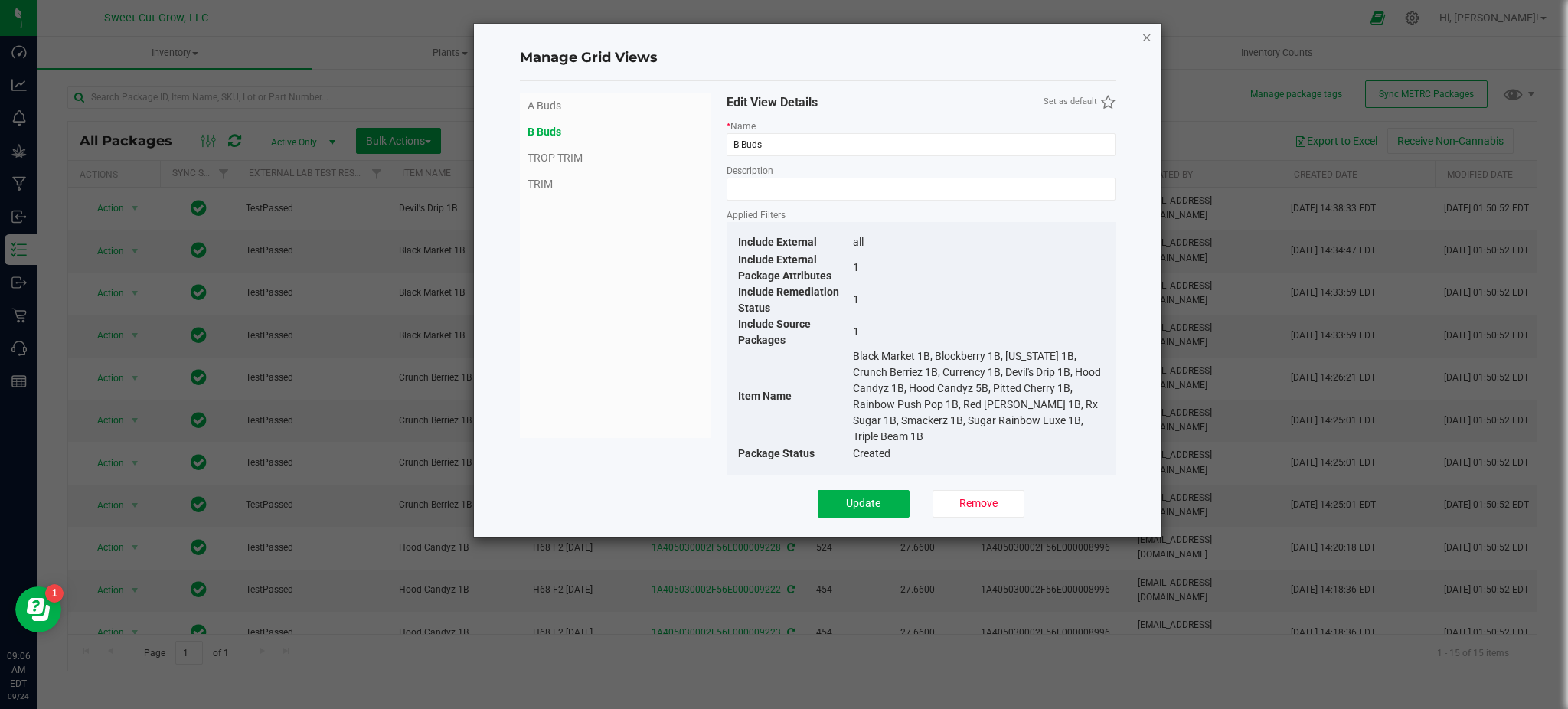
click at [1146, 41] on icon "Close" at bounding box center [1147, 37] width 11 height 18
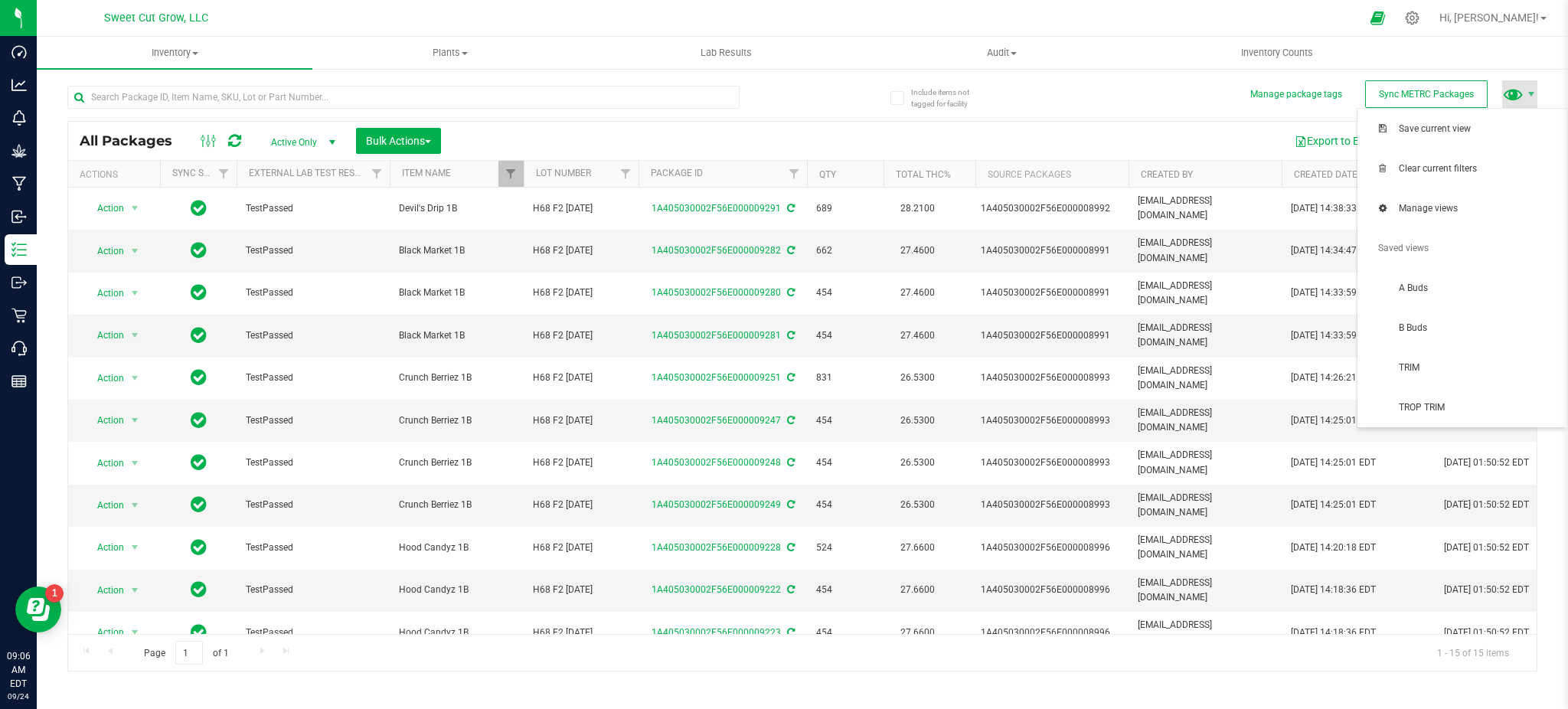
click at [1521, 87] on span at bounding box center [1514, 94] width 22 height 22
click at [1439, 323] on span "B Buds" at bounding box center [1479, 328] width 160 height 13
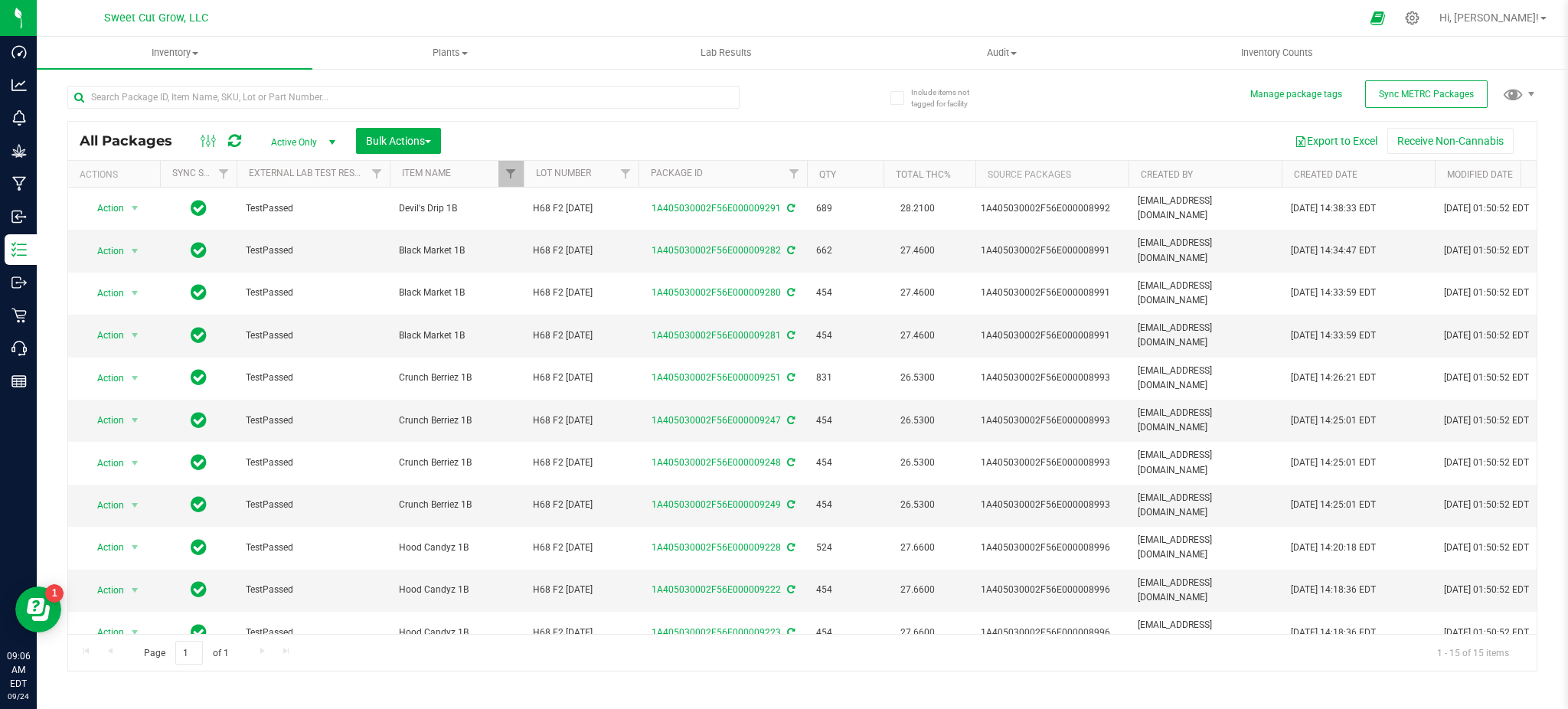
scroll to position [0, 151]
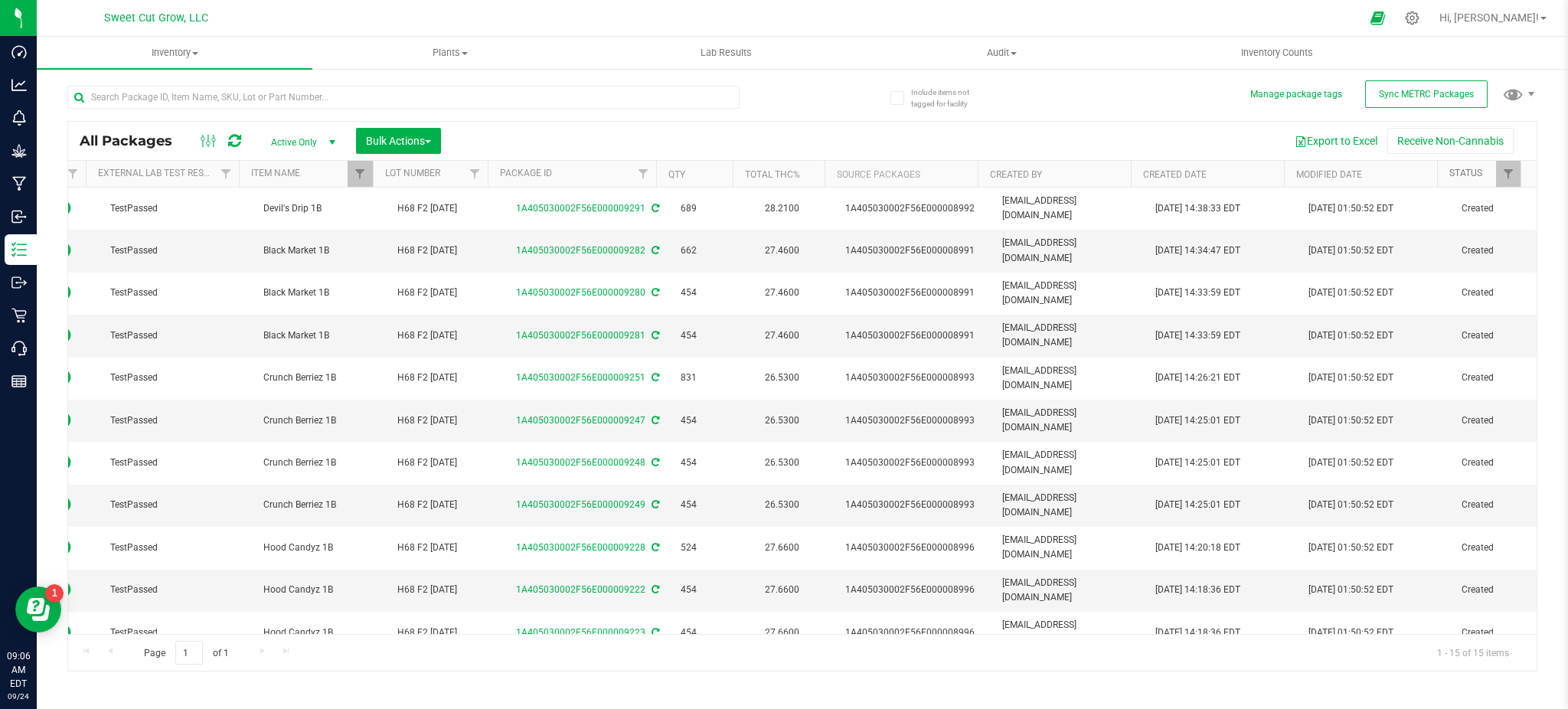
click at [1476, 178] on link "Status" at bounding box center [1466, 173] width 33 height 11
click at [1476, 178] on link "Status" at bounding box center [1474, 173] width 51 height 11
click at [1323, 136] on button "Export to Excel" at bounding box center [1336, 141] width 102 height 26
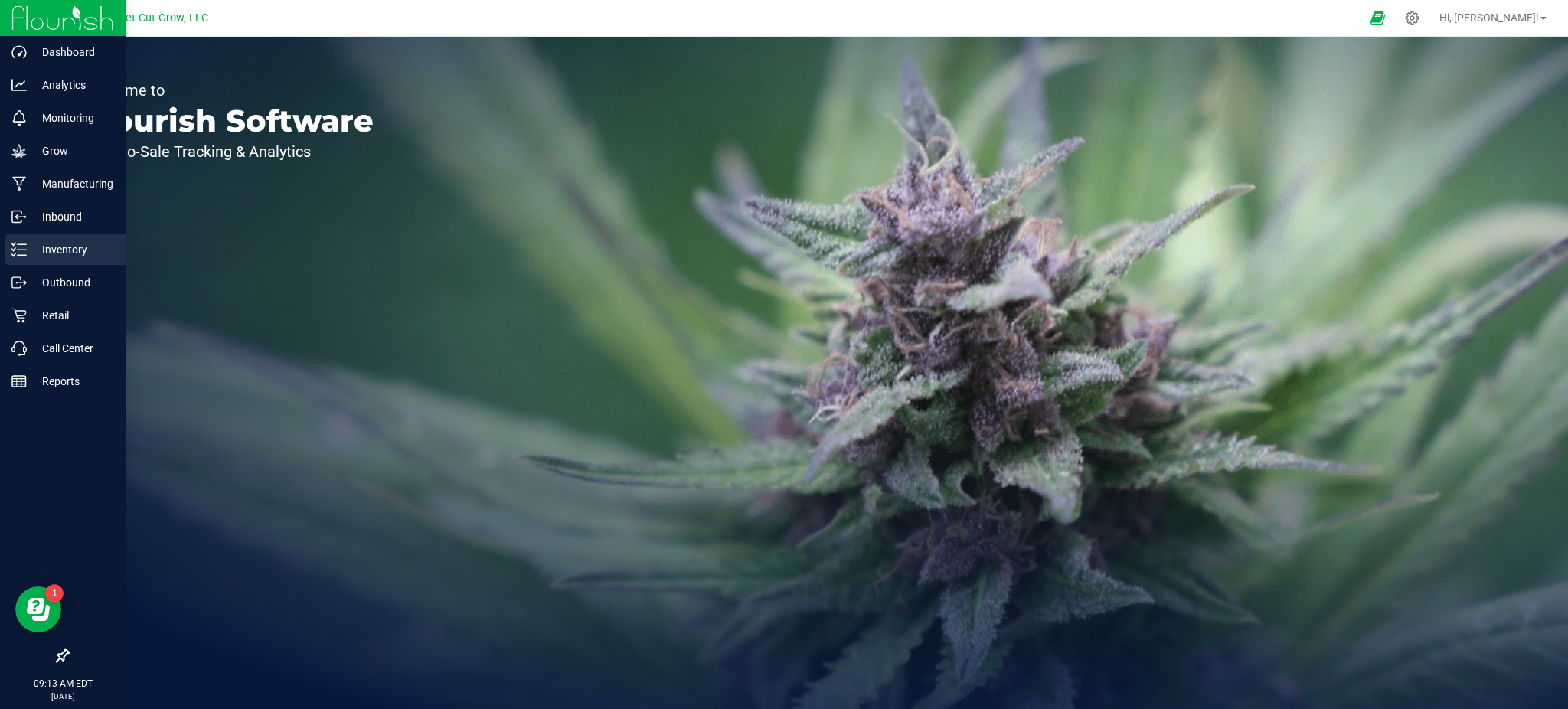
click at [25, 245] on icon at bounding box center [18, 249] width 16 height 16
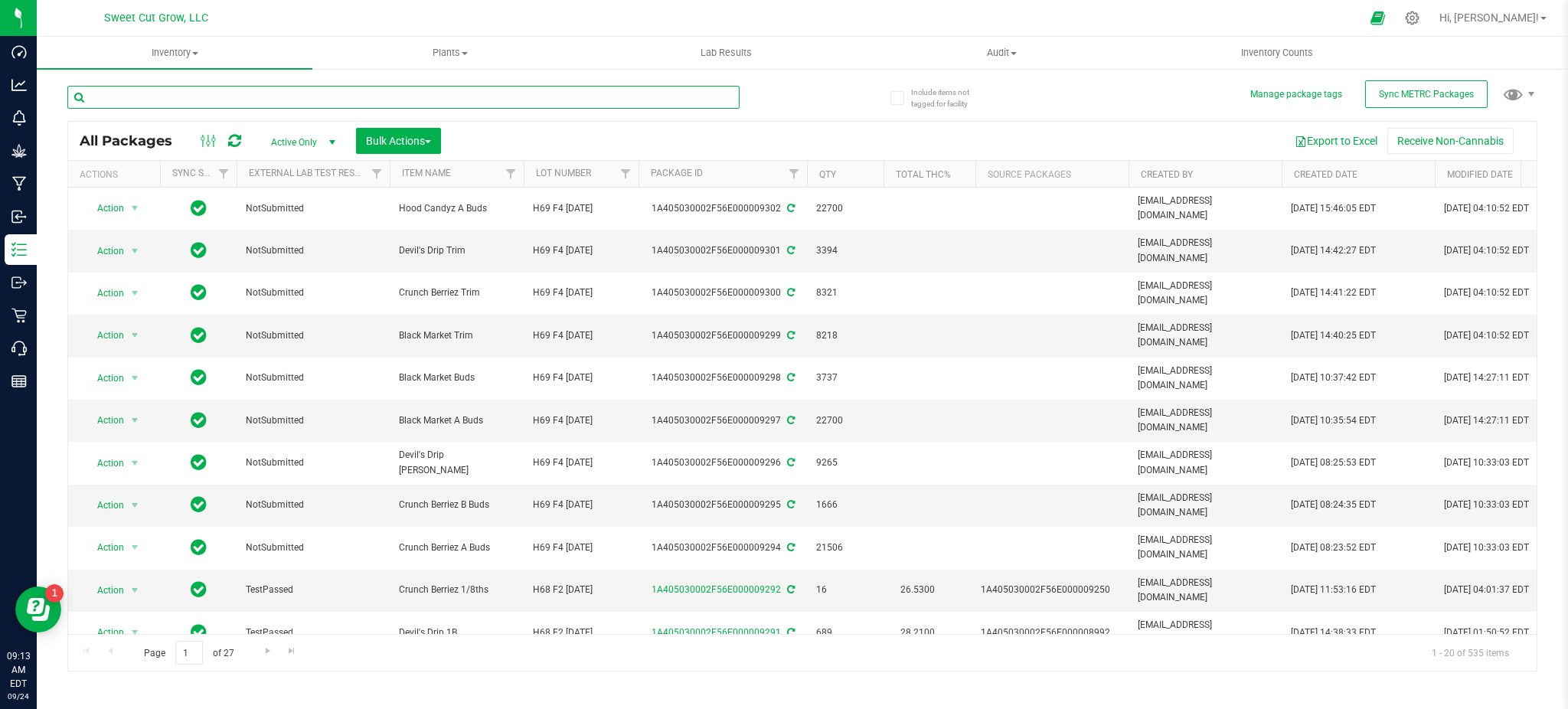
click at [318, 89] on input "text" at bounding box center [403, 97] width 672 height 23
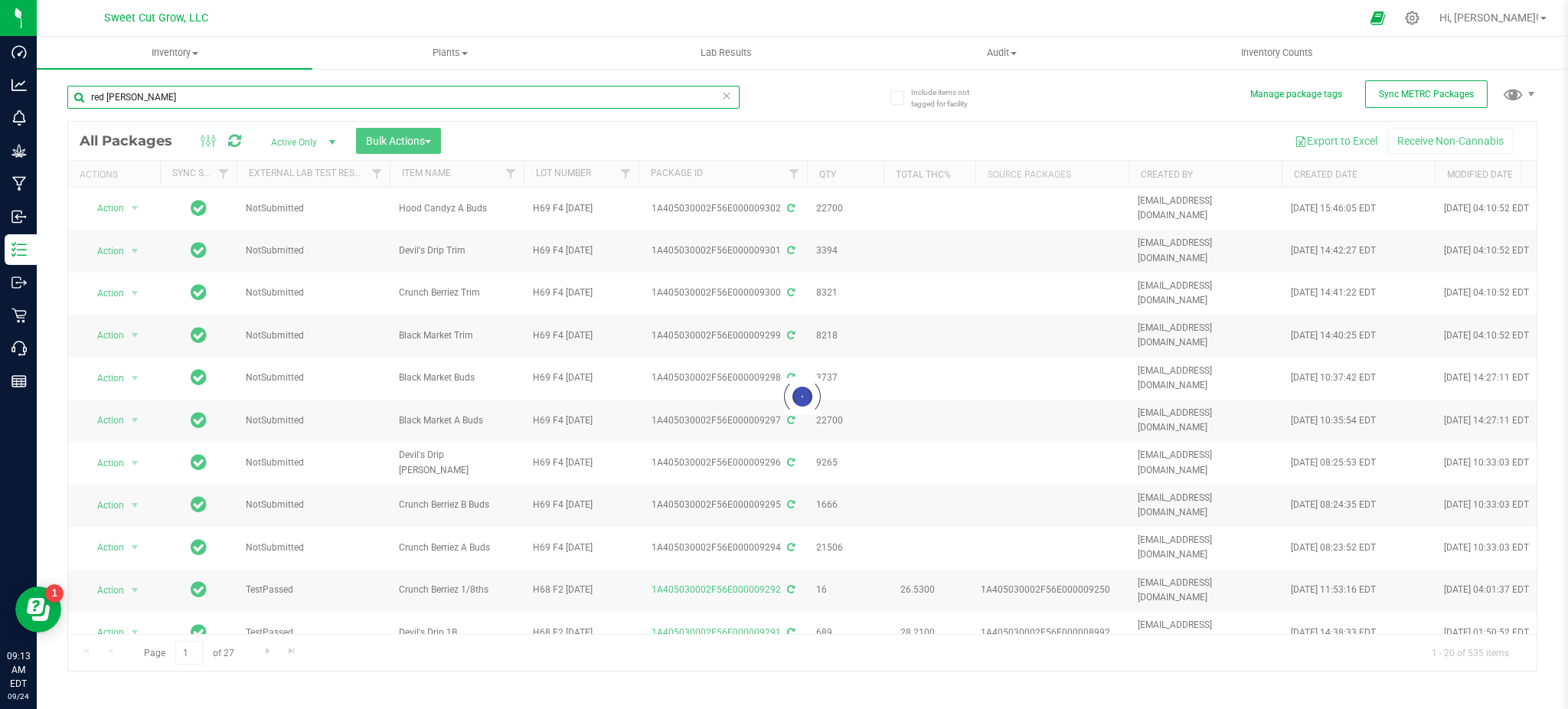
type input "red [PERSON_NAME]"
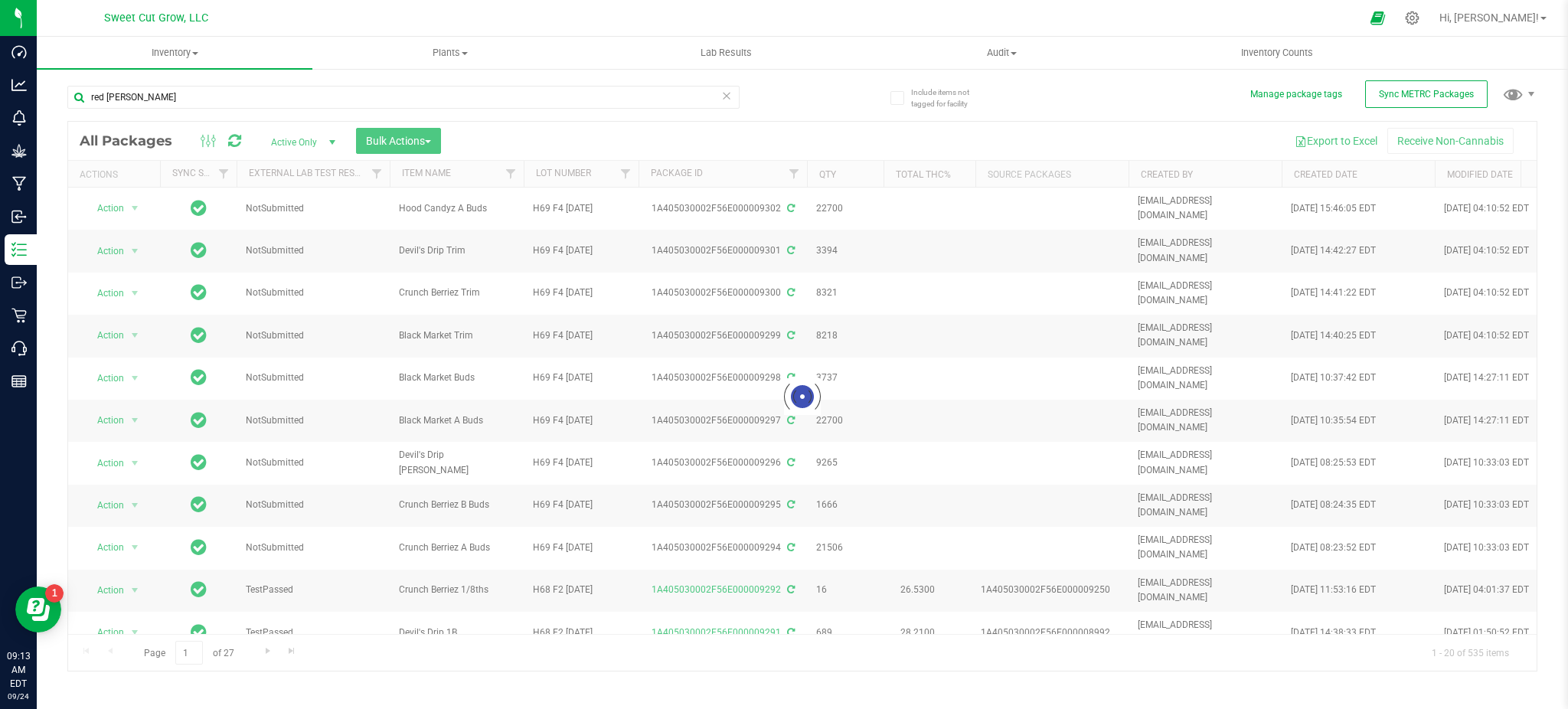
click at [316, 147] on div at bounding box center [802, 396] width 1468 height 549
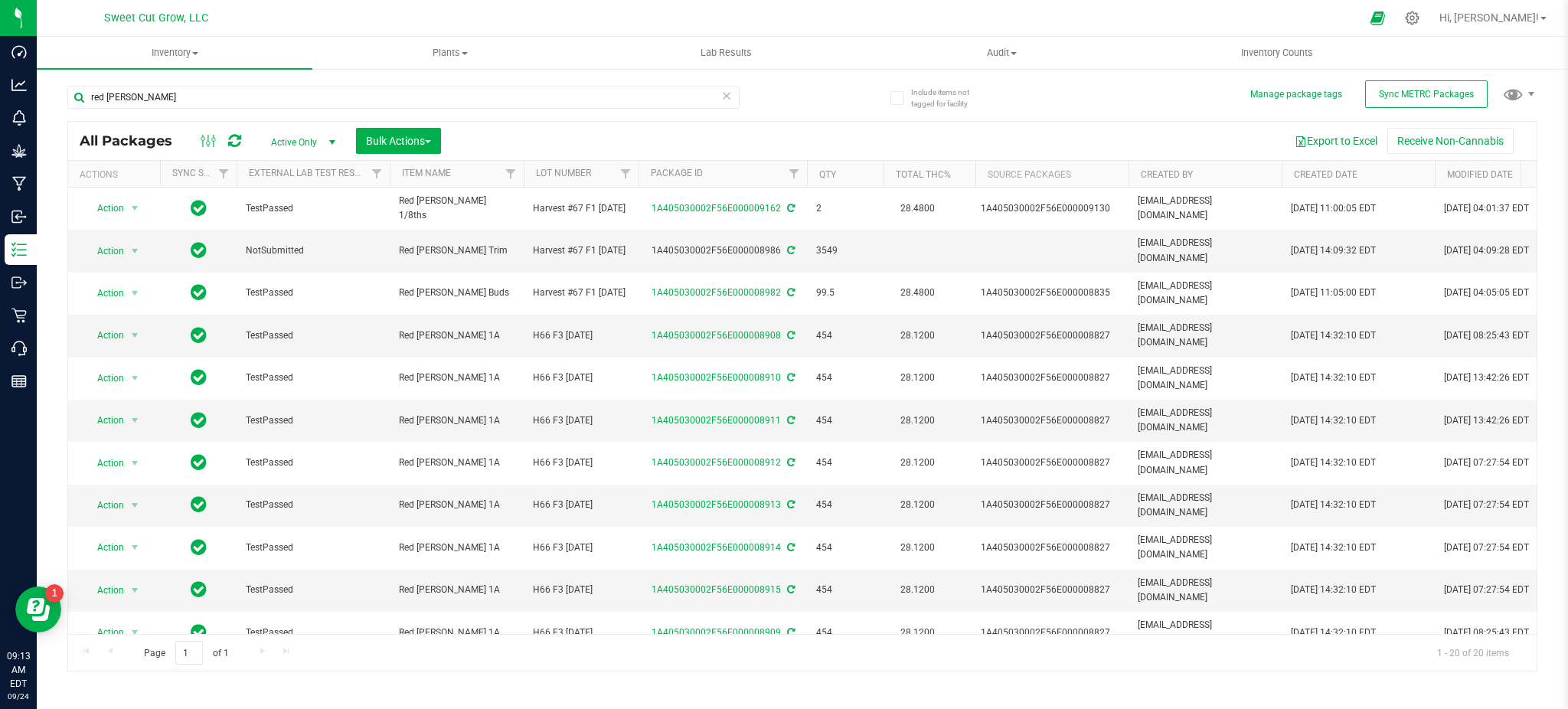
click at [316, 144] on span "Active Only" at bounding box center [300, 142] width 84 height 21
click at [309, 238] on li "All" at bounding box center [300, 234] width 83 height 23
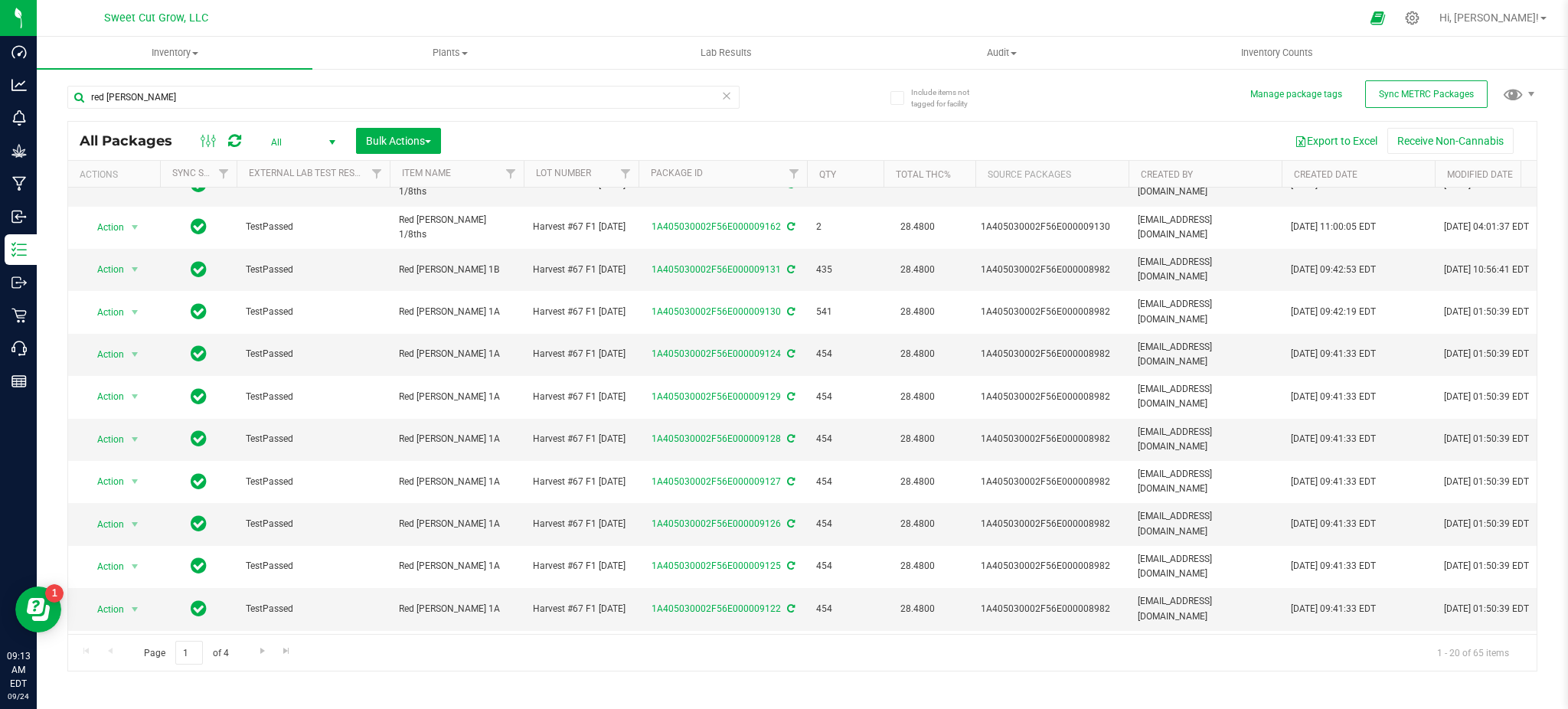
scroll to position [276, 0]
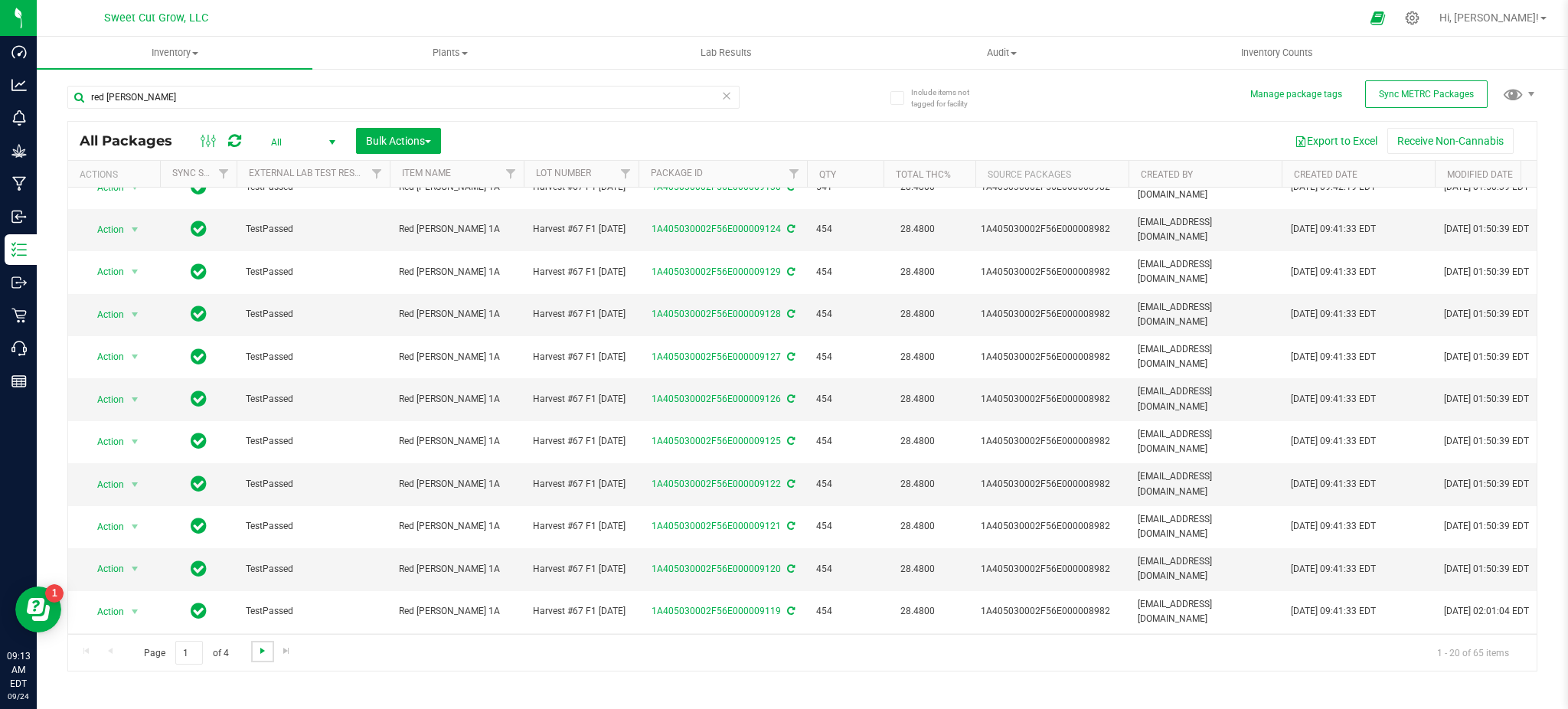
click at [262, 656] on span "Go to the next page" at bounding box center [262, 650] width 12 height 12
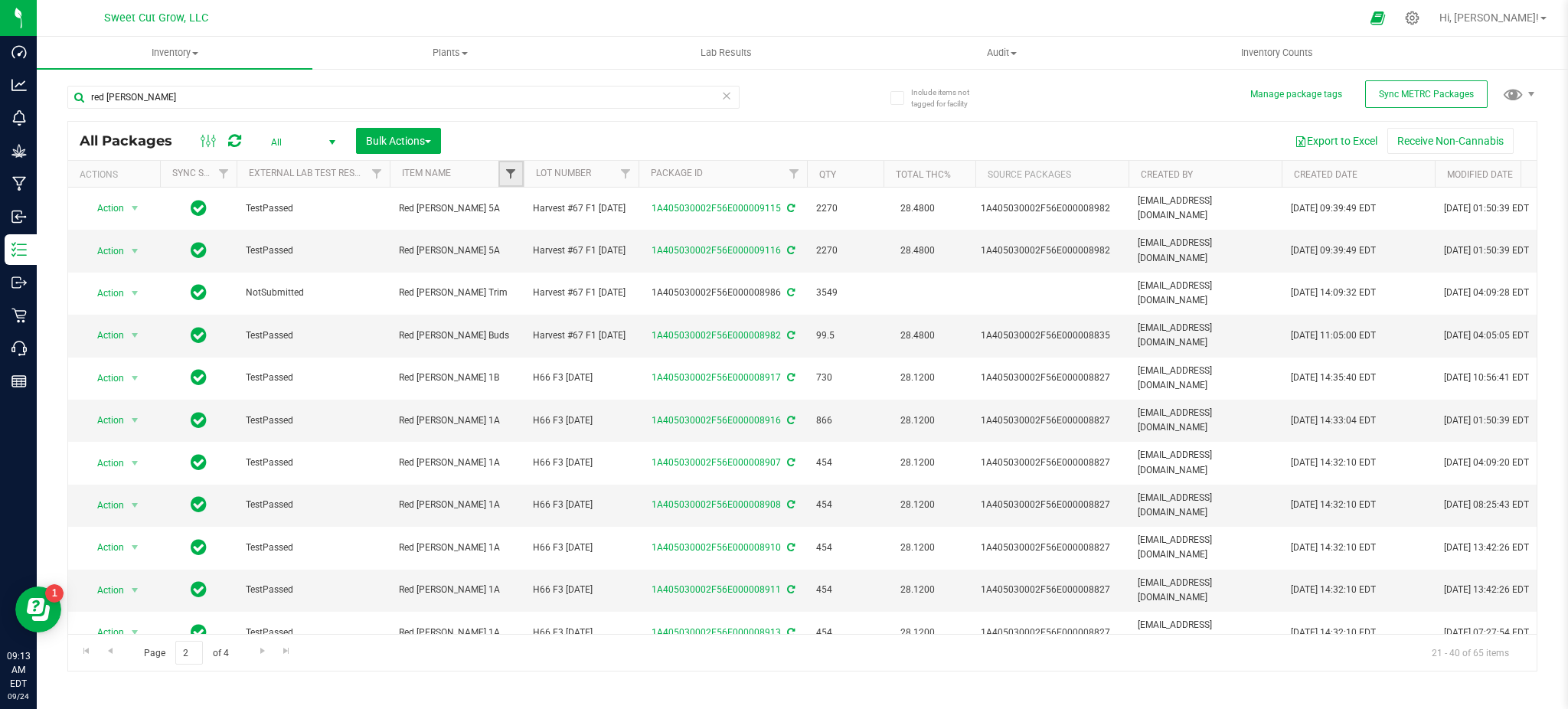
click at [513, 176] on span "Filter" at bounding box center [510, 173] width 12 height 12
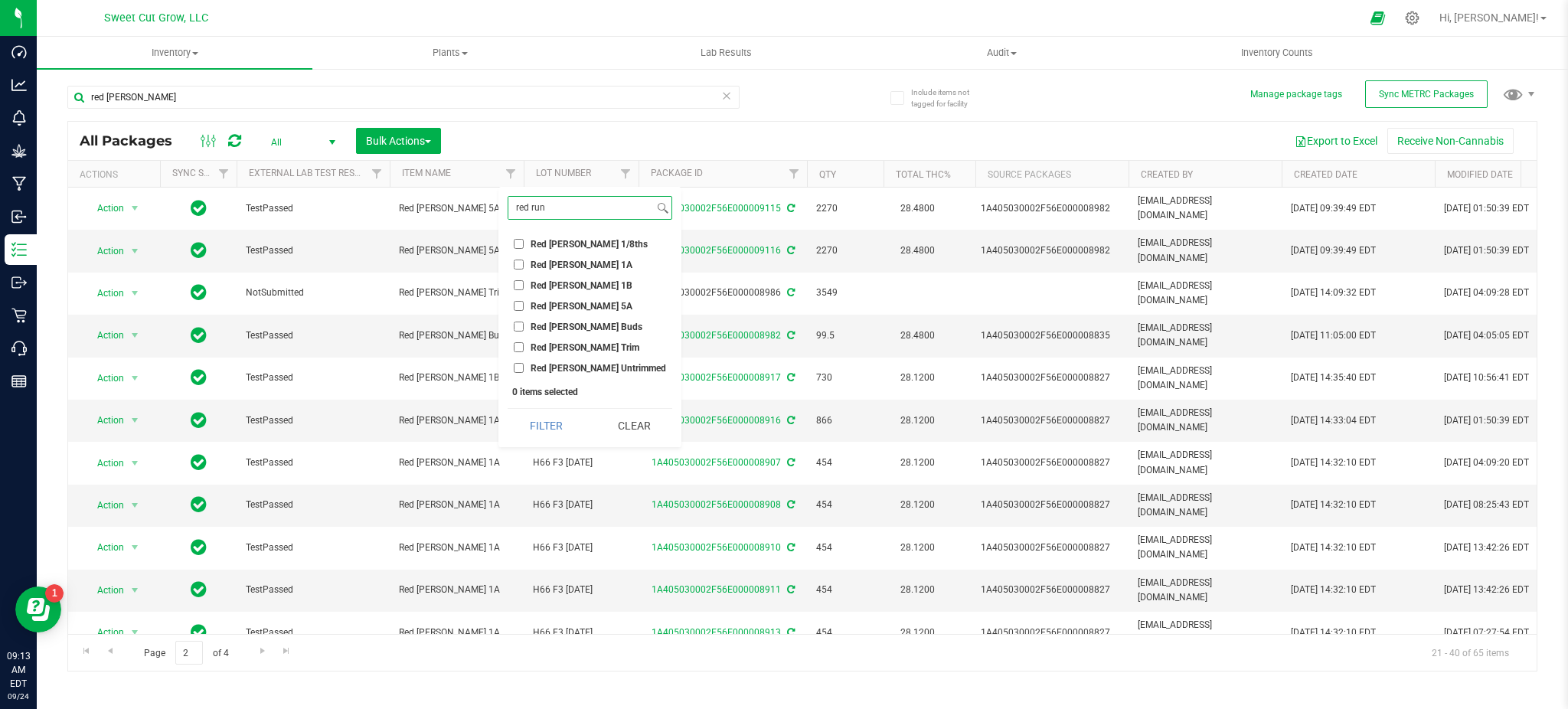
type input "red run"
click at [552, 310] on span "Red Runtz 5A" at bounding box center [581, 306] width 101 height 9
click at [524, 310] on input "Red Runtz 5A" at bounding box center [518, 305] width 10 height 10
checkbox input "true"
click at [534, 429] on button "Filter" at bounding box center [545, 425] width 77 height 34
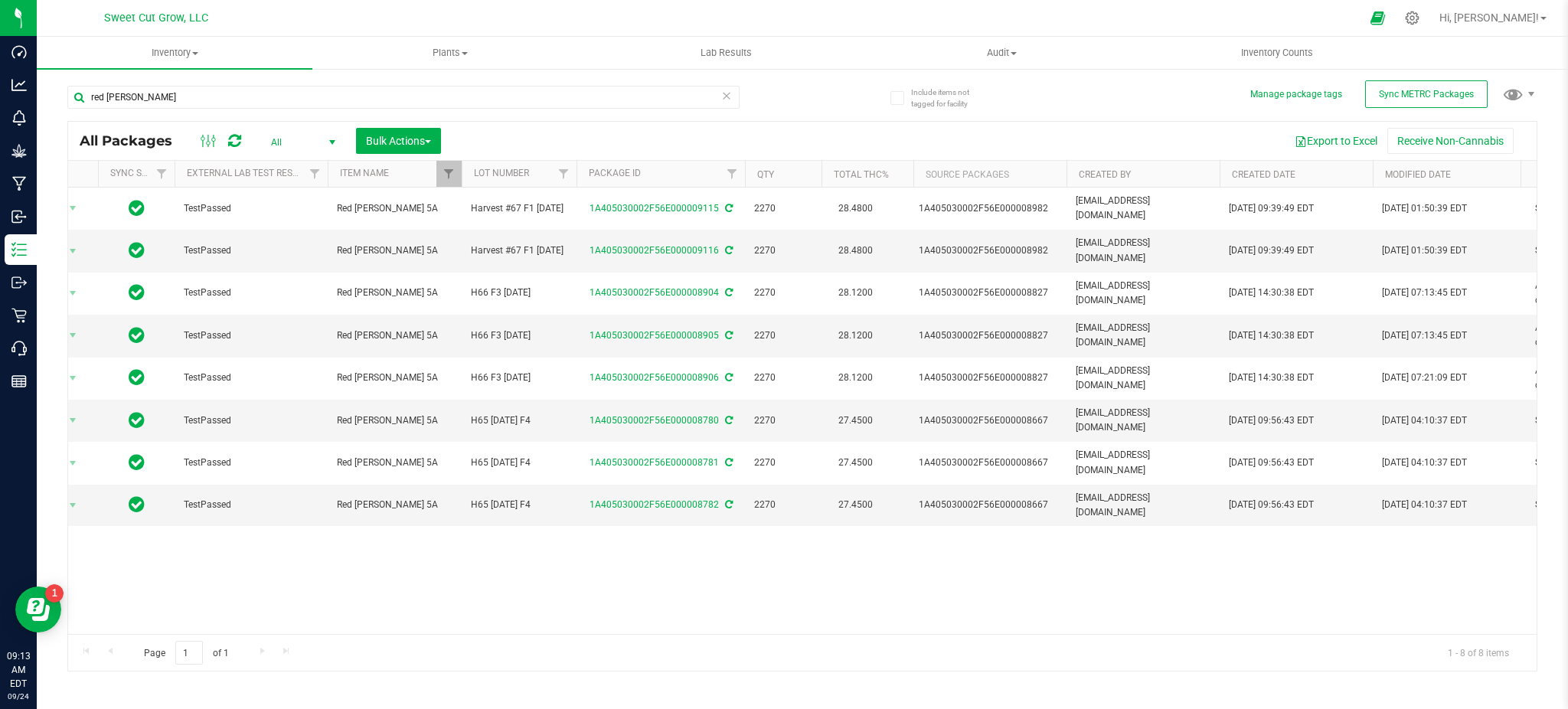
scroll to position [0, 151]
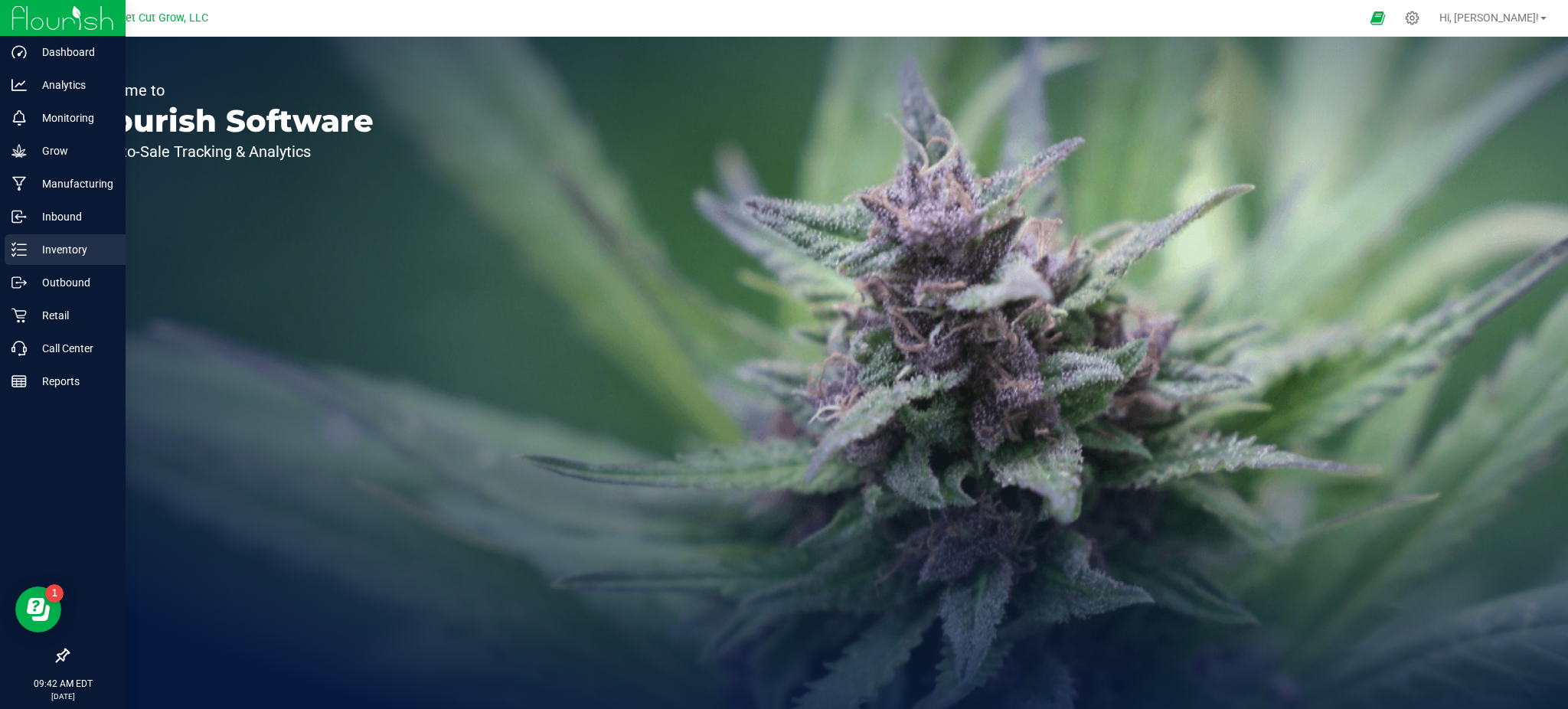
click at [21, 254] on icon at bounding box center [18, 249] width 16 height 16
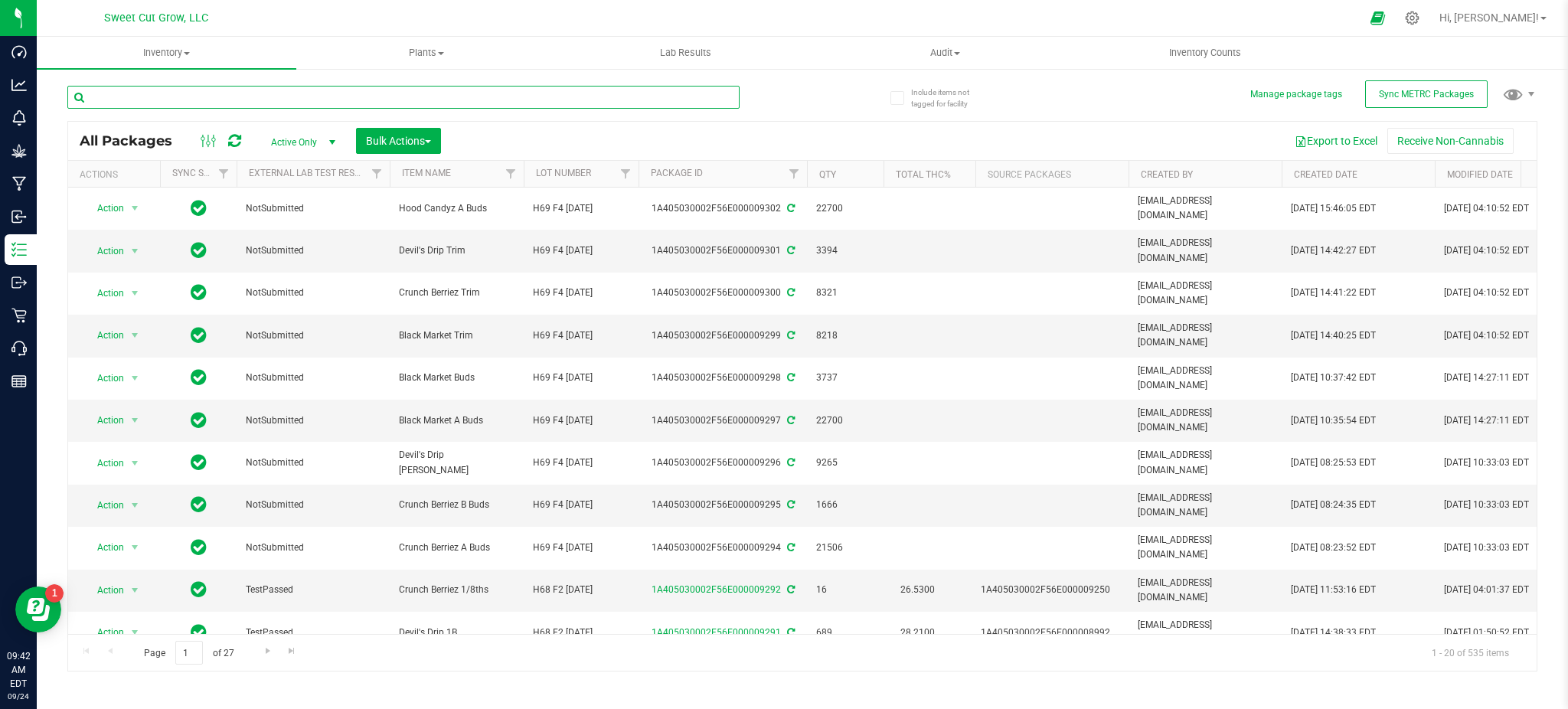
click at [216, 98] on input "text" at bounding box center [403, 97] width 672 height 23
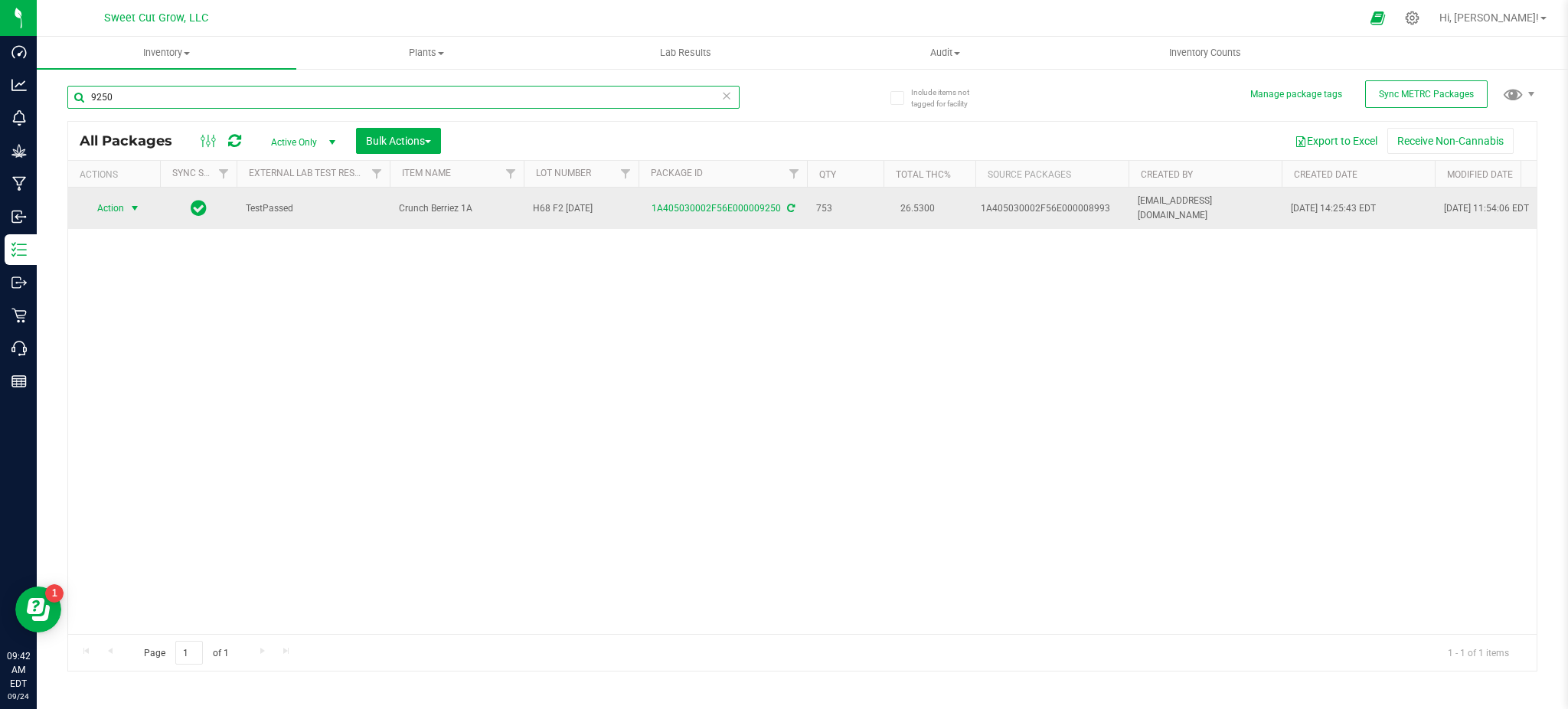
type input "9250"
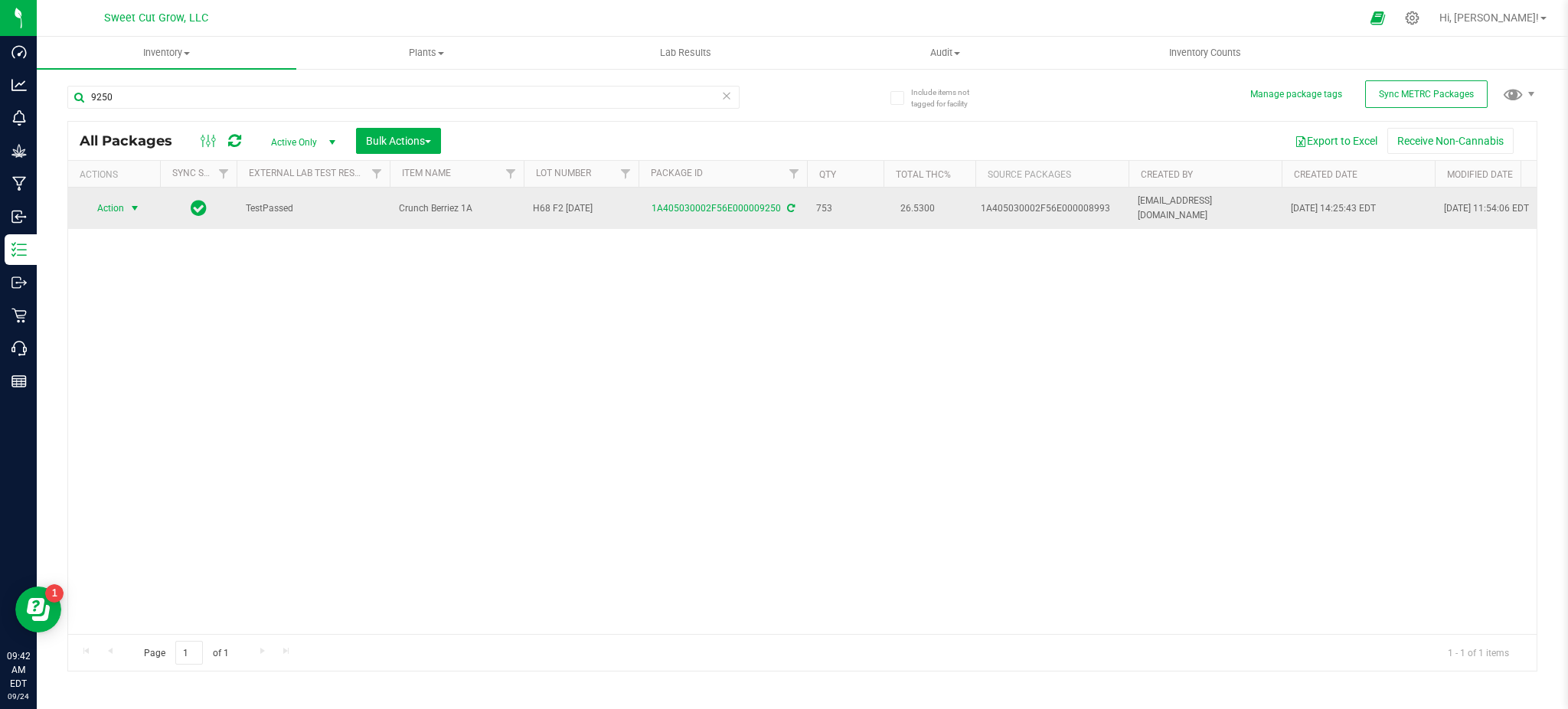
click at [106, 207] on span "Action" at bounding box center [103, 207] width 42 height 21
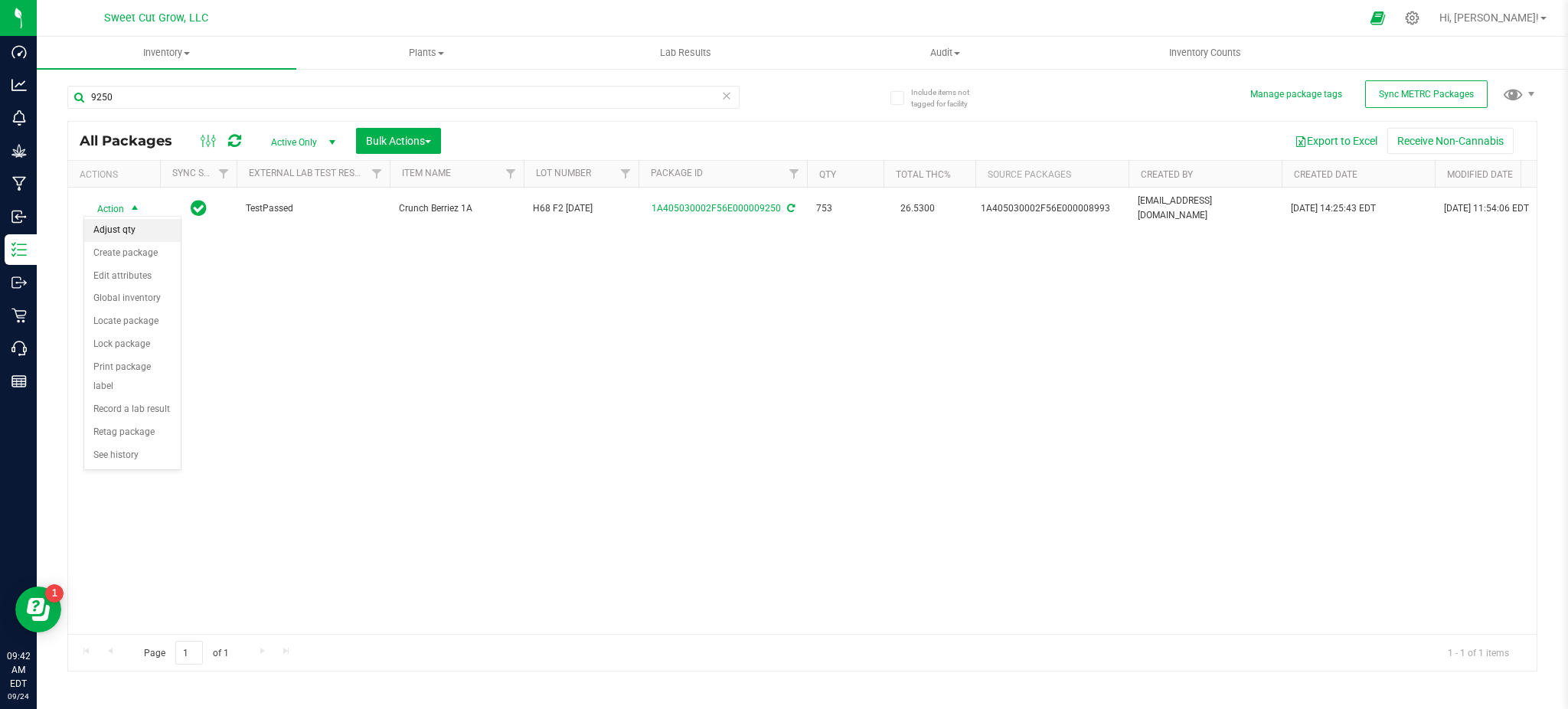
click at [119, 237] on li "Adjust qty" at bounding box center [132, 230] width 97 height 23
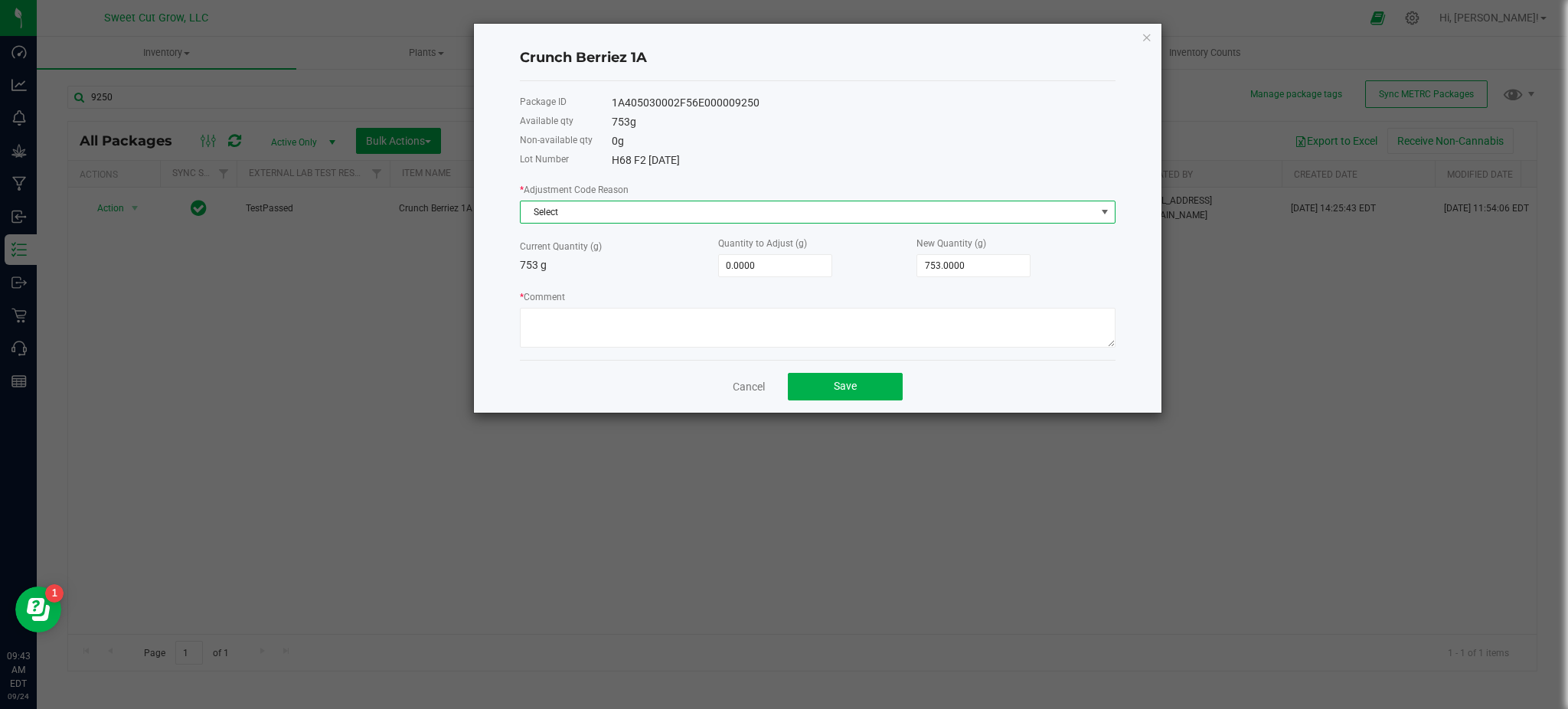
click at [698, 204] on span "Select" at bounding box center [807, 211] width 575 height 21
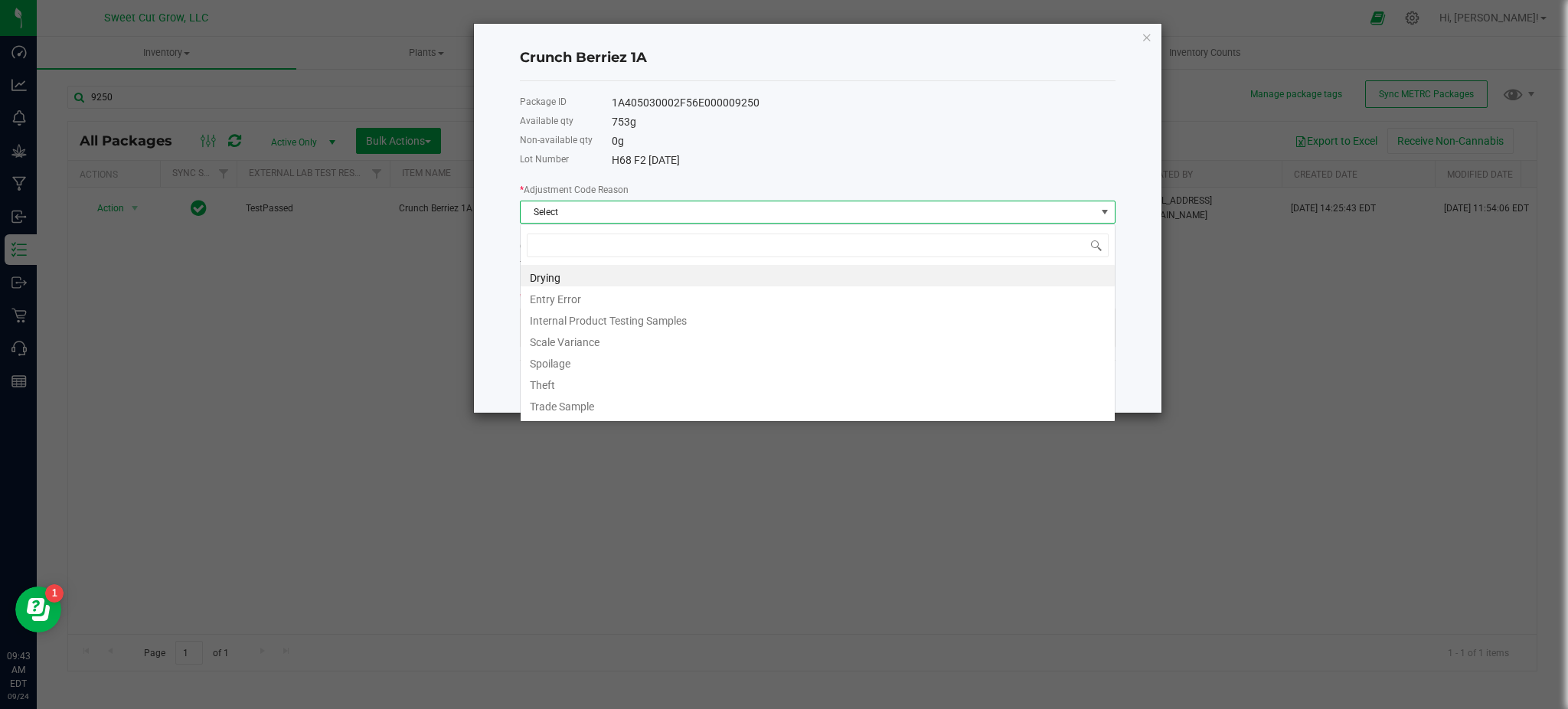
scroll to position [23, 596]
click at [629, 300] on li "Entry Error" at bounding box center [817, 296] width 594 height 21
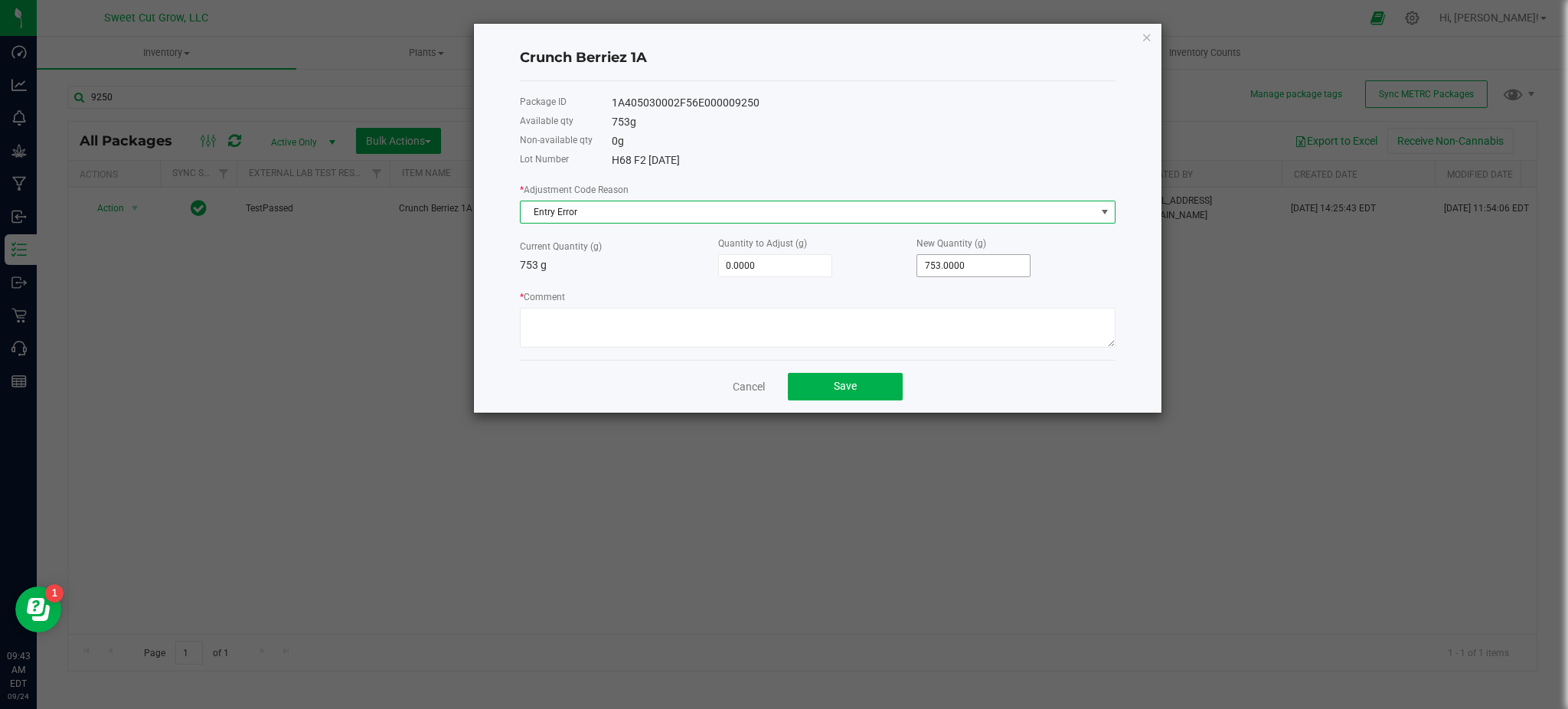
type input "753"
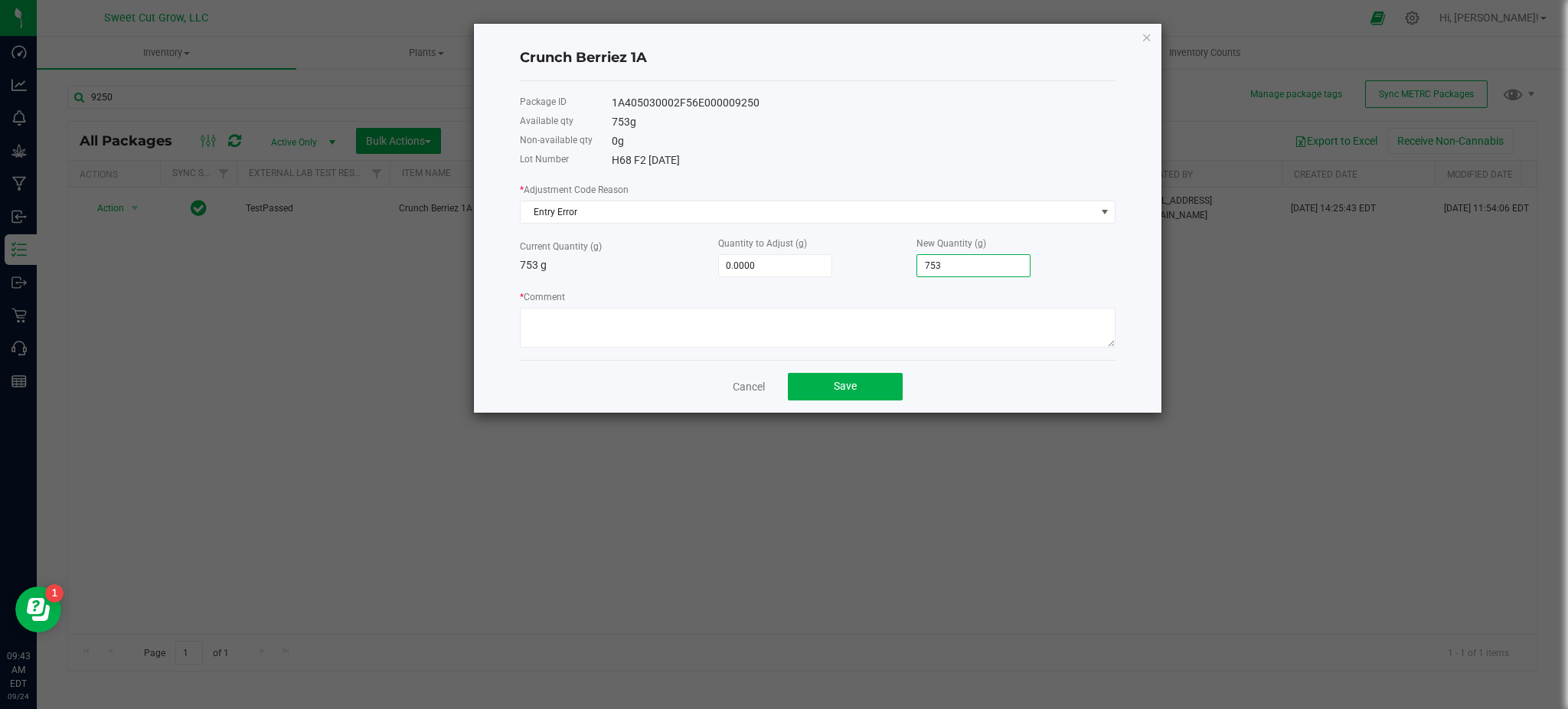
click at [972, 263] on input "753" at bounding box center [973, 265] width 113 height 21
type input "-747.0000"
type input "6"
type input "-688.0000"
type input "65"
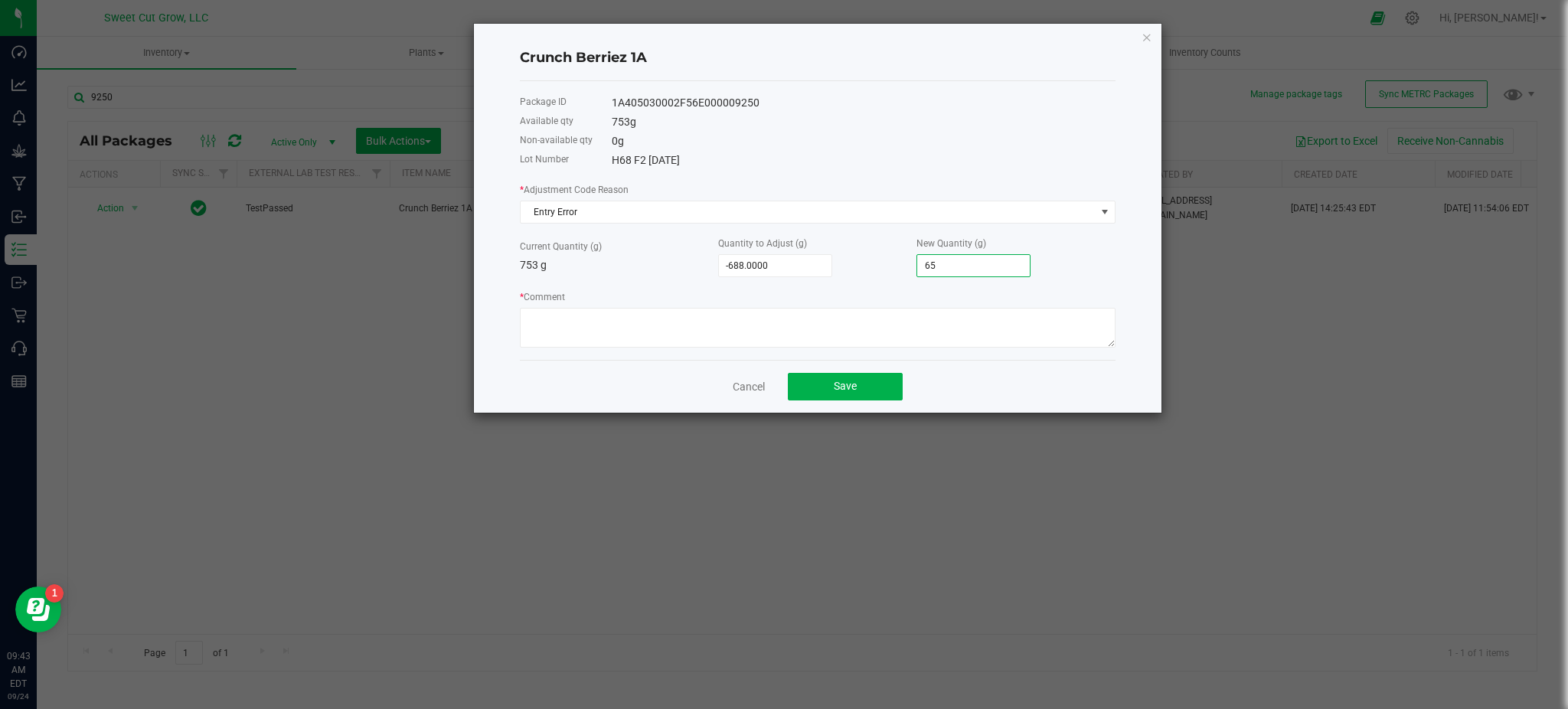
type input "-101.0000"
type input "652.0000"
click at [885, 336] on textarea "* Comment" at bounding box center [818, 327] width 596 height 40
type textarea "entry error"
click at [835, 388] on span "Save" at bounding box center [845, 385] width 23 height 12
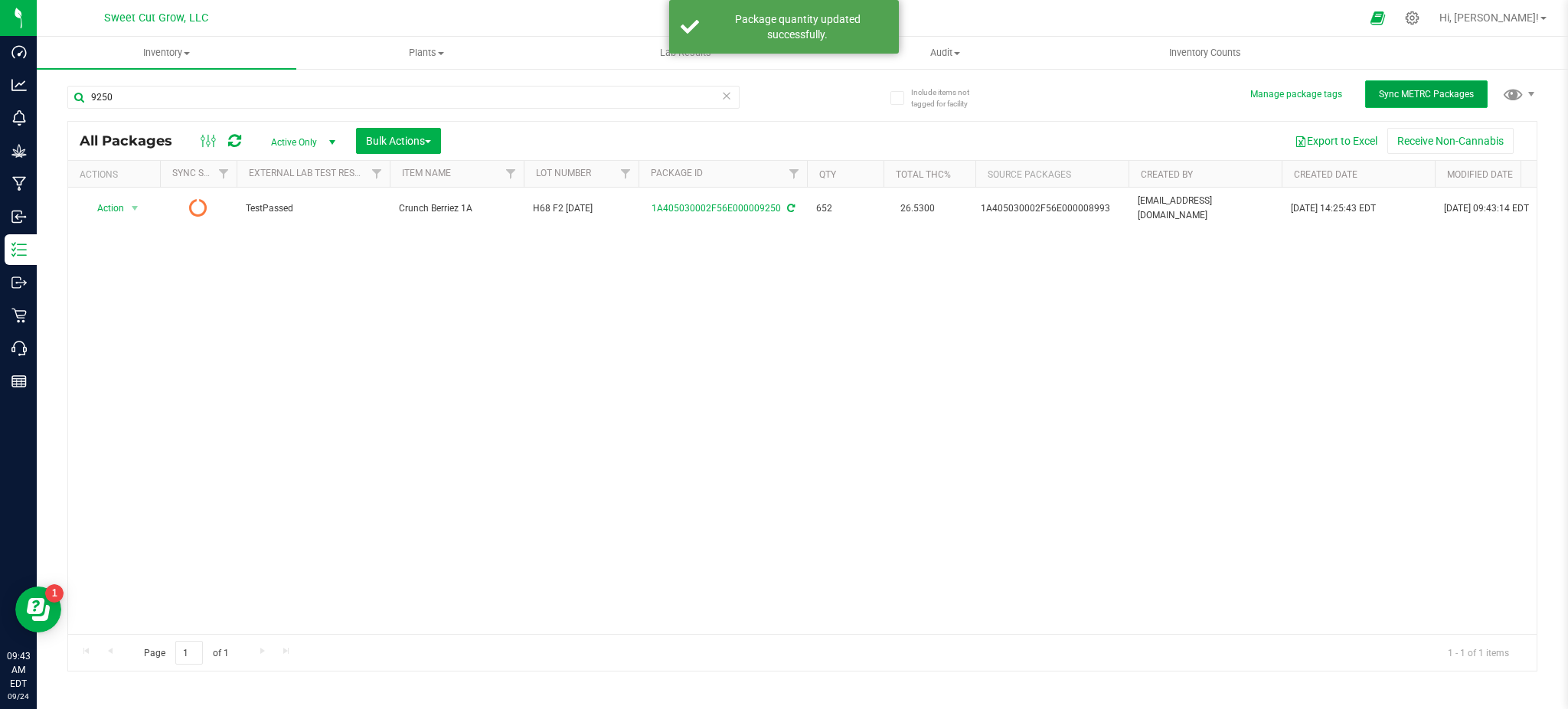
click at [1402, 95] on span "Sync METRC Packages" at bounding box center [1426, 94] width 95 height 11
